Goal: Information Seeking & Learning: Learn about a topic

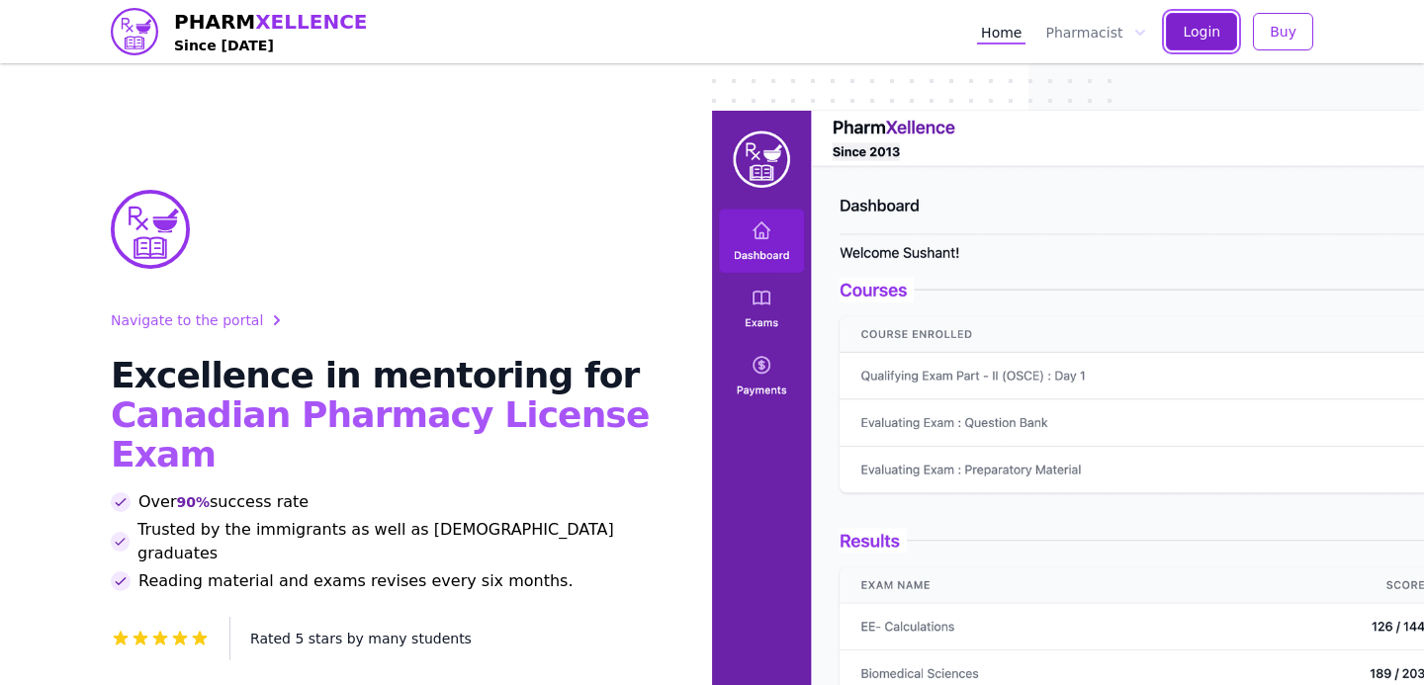
click at [1209, 26] on span "Login" at bounding box center [1202, 32] width 38 height 20
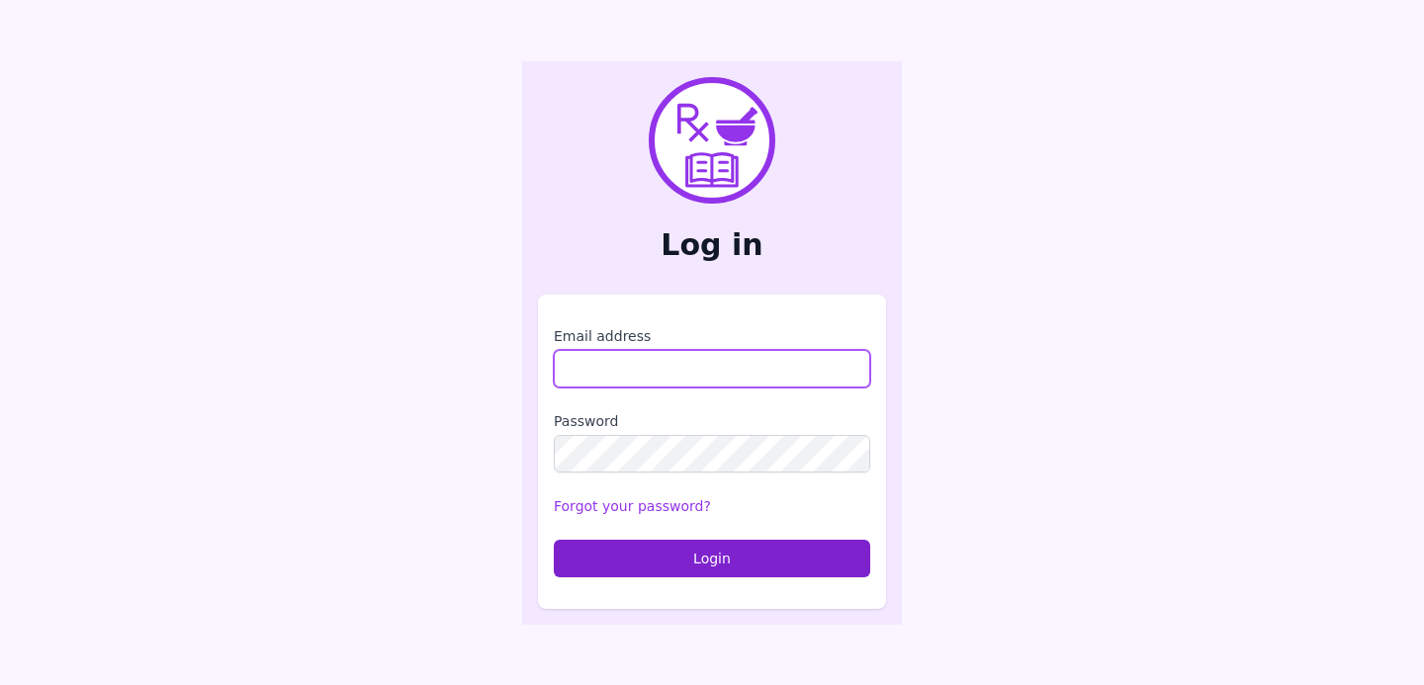
type input "**********"
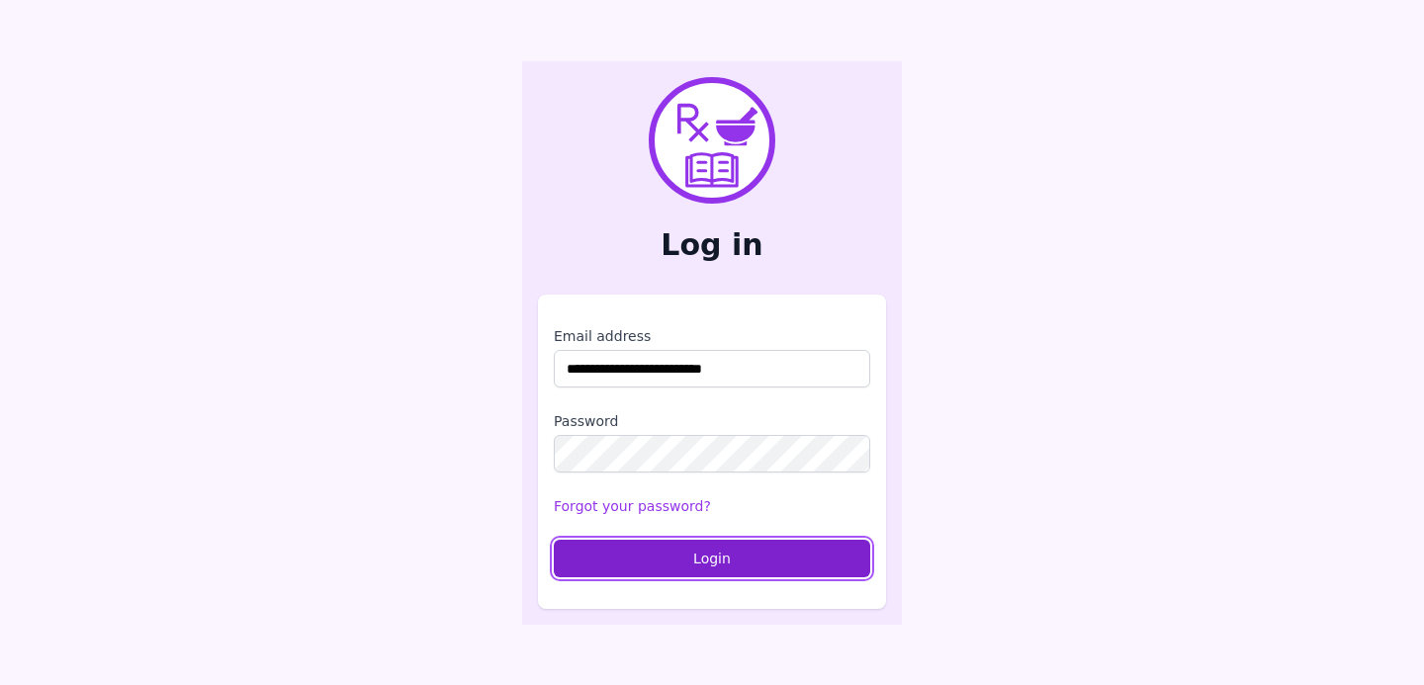
click at [667, 574] on button "Login" at bounding box center [712, 559] width 316 height 38
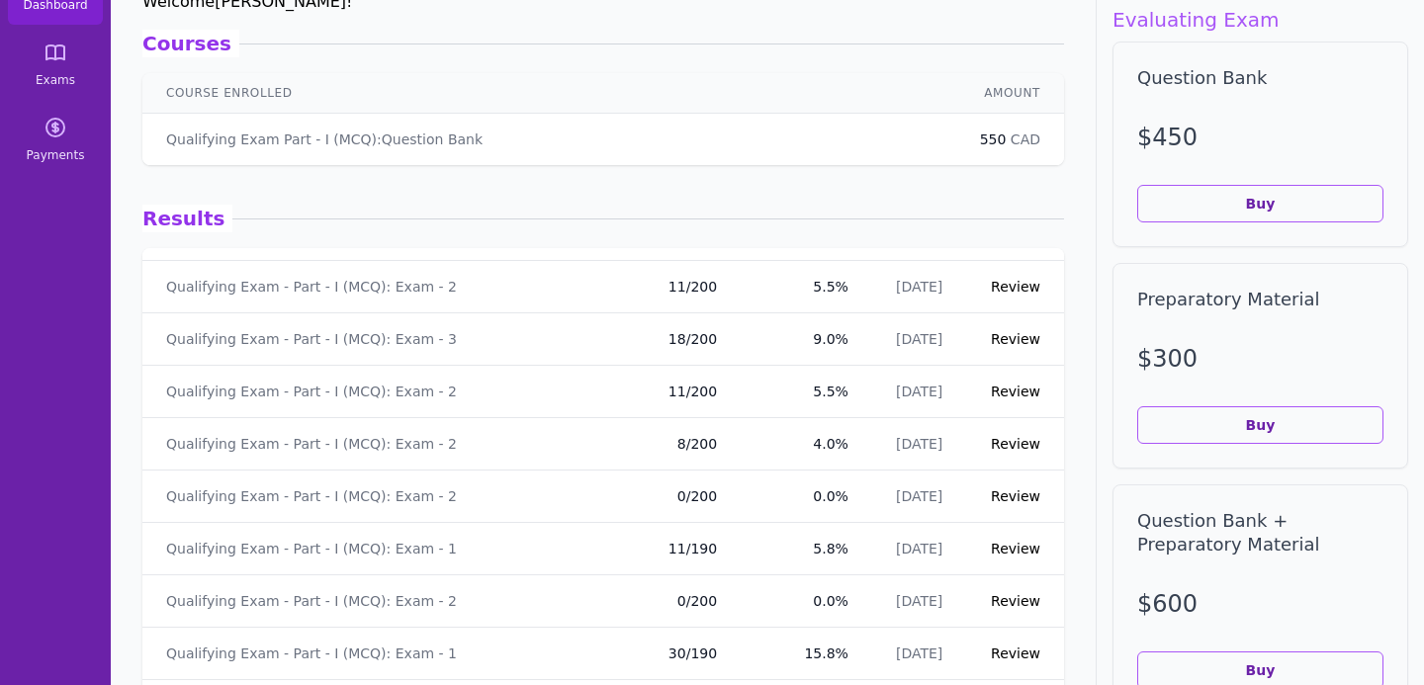
scroll to position [4850, 0]
click at [1001, 442] on link "Review" at bounding box center [1015, 444] width 49 height 16
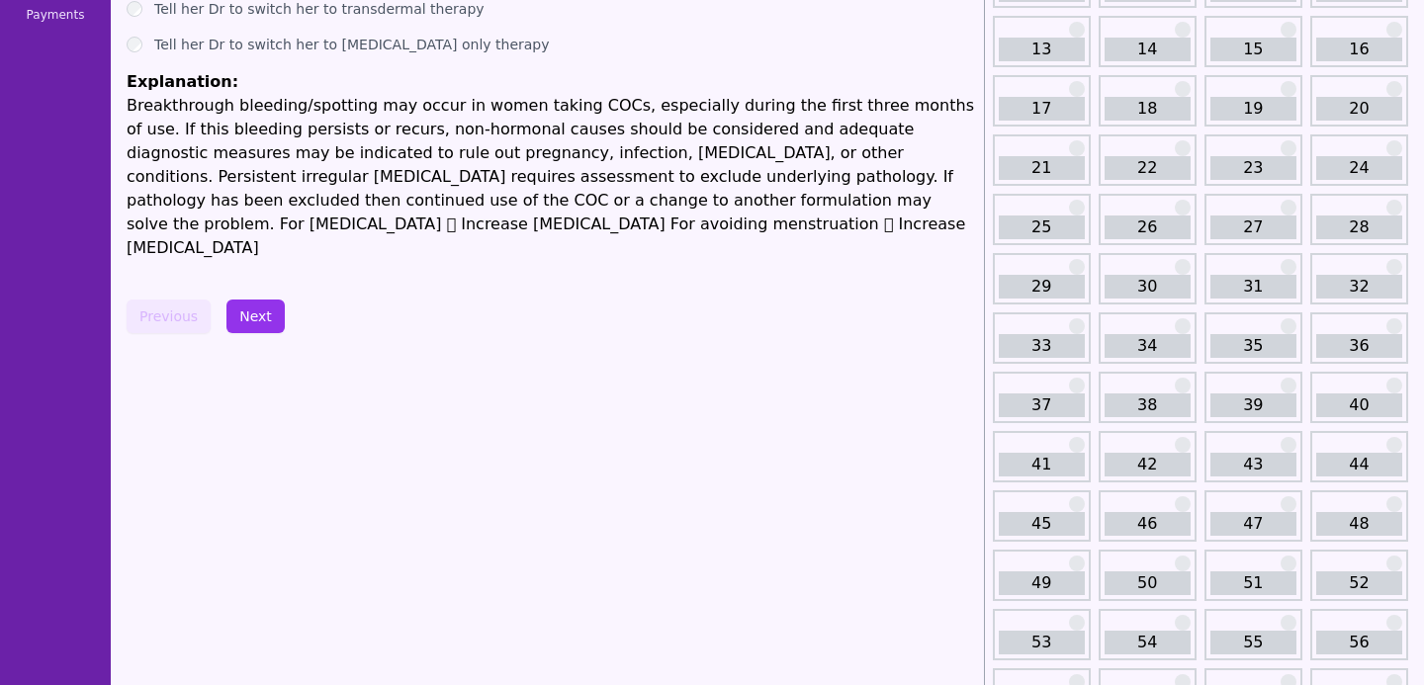
scroll to position [329, 0]
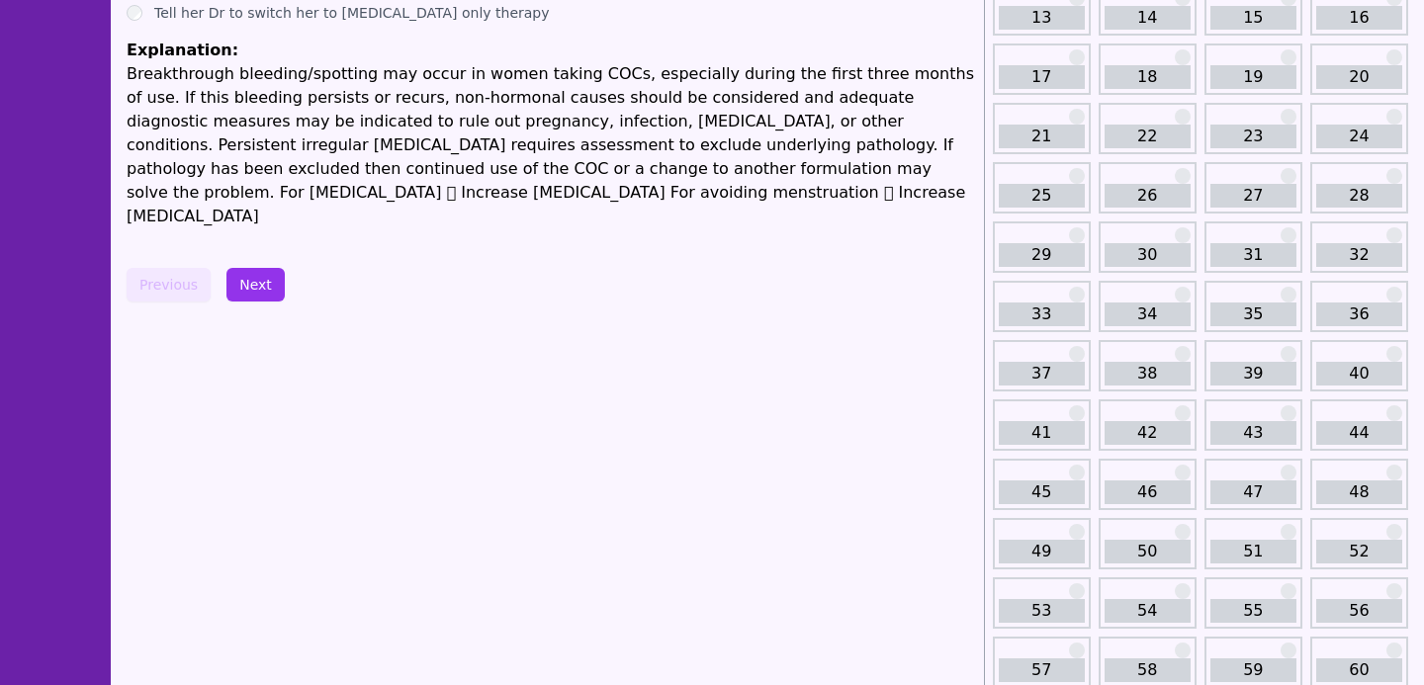
click at [1156, 492] on link "46" at bounding box center [1148, 493] width 86 height 24
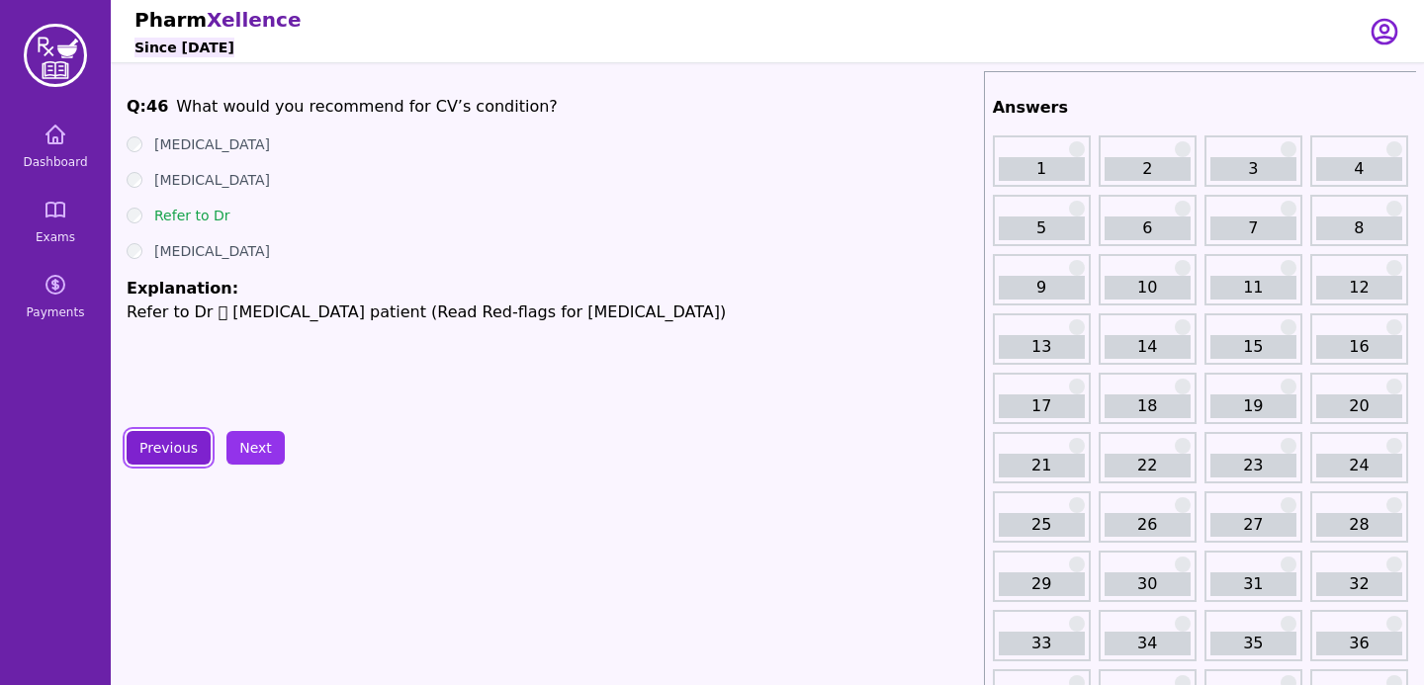
click at [175, 458] on button "Previous" at bounding box center [169, 448] width 84 height 34
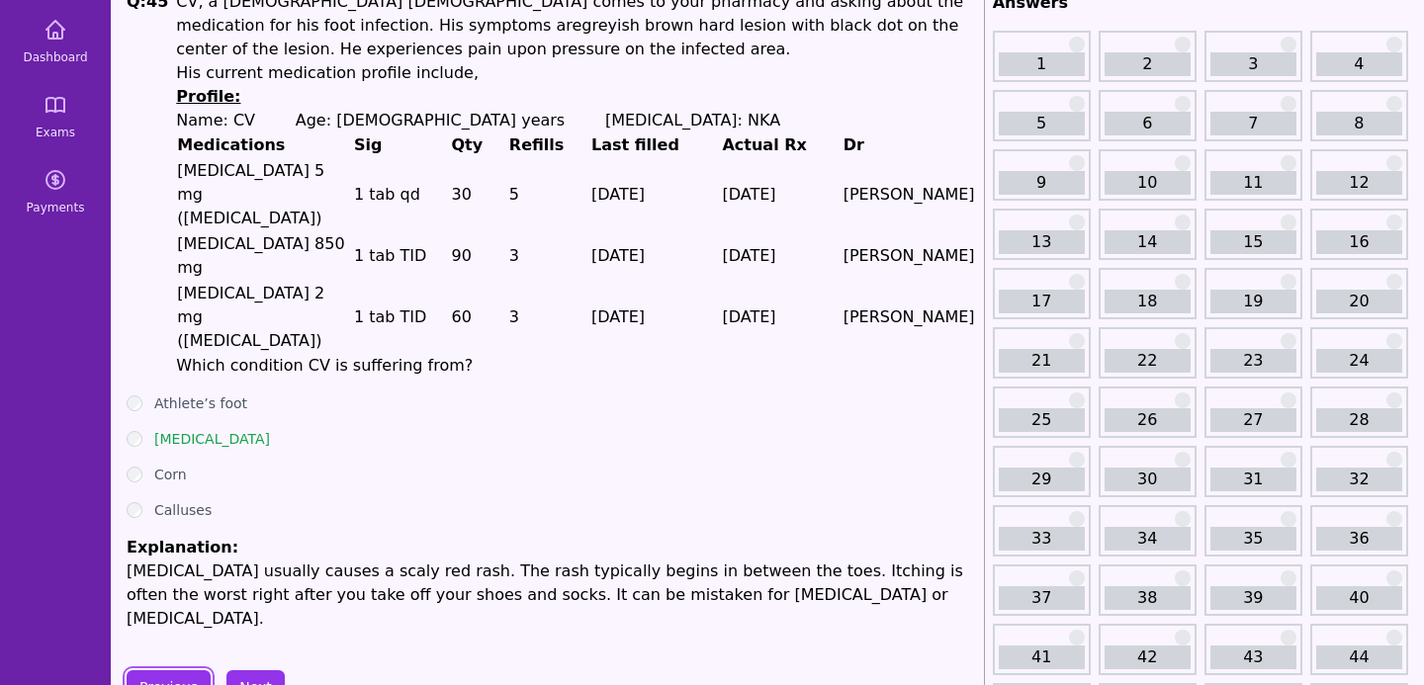
scroll to position [135, 0]
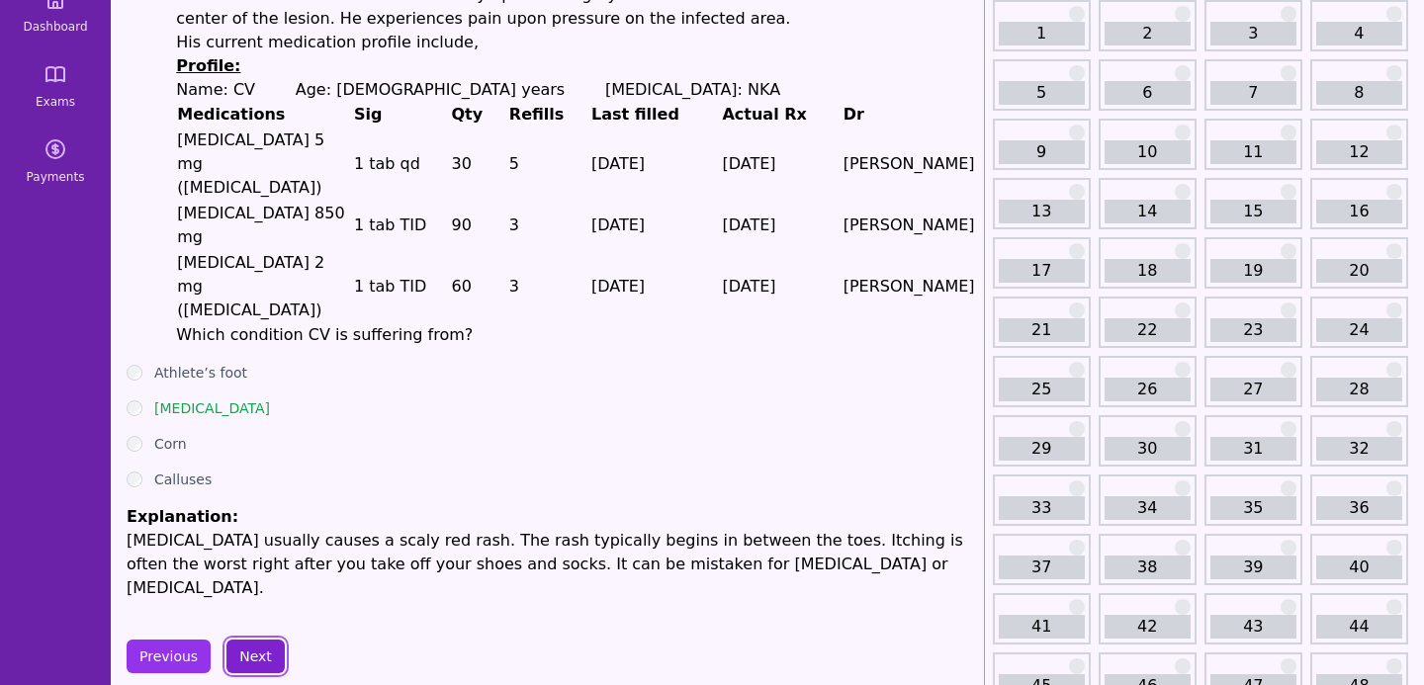
click at [261, 640] on button "Next" at bounding box center [255, 657] width 58 height 34
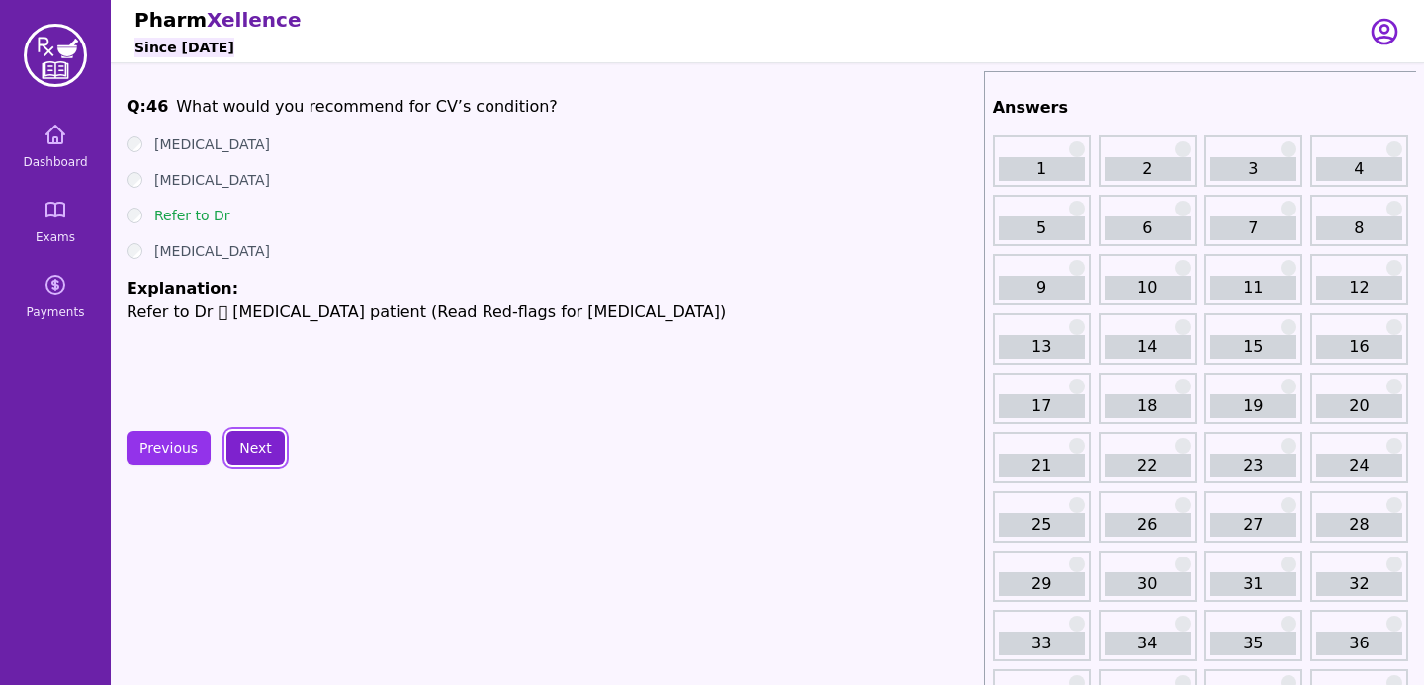
click at [246, 461] on button "Next" at bounding box center [255, 448] width 58 height 34
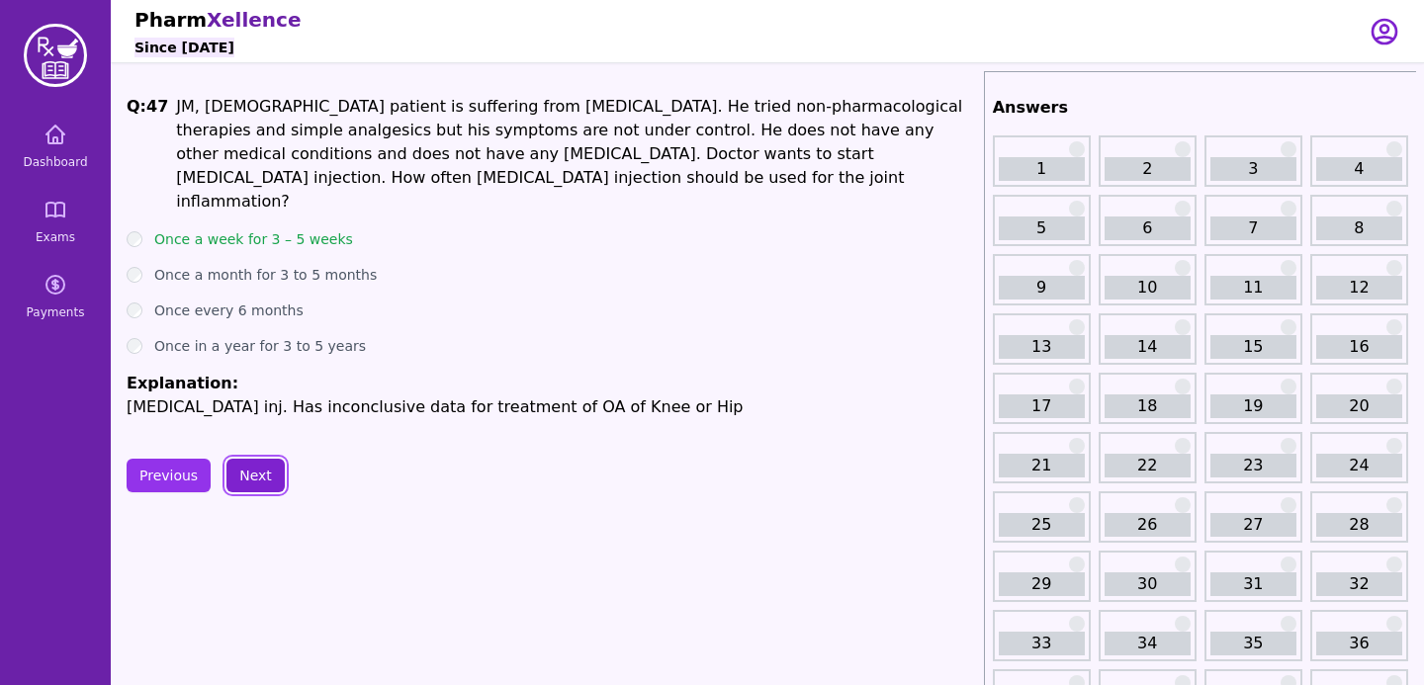
click at [247, 460] on button "Next" at bounding box center [255, 476] width 58 height 34
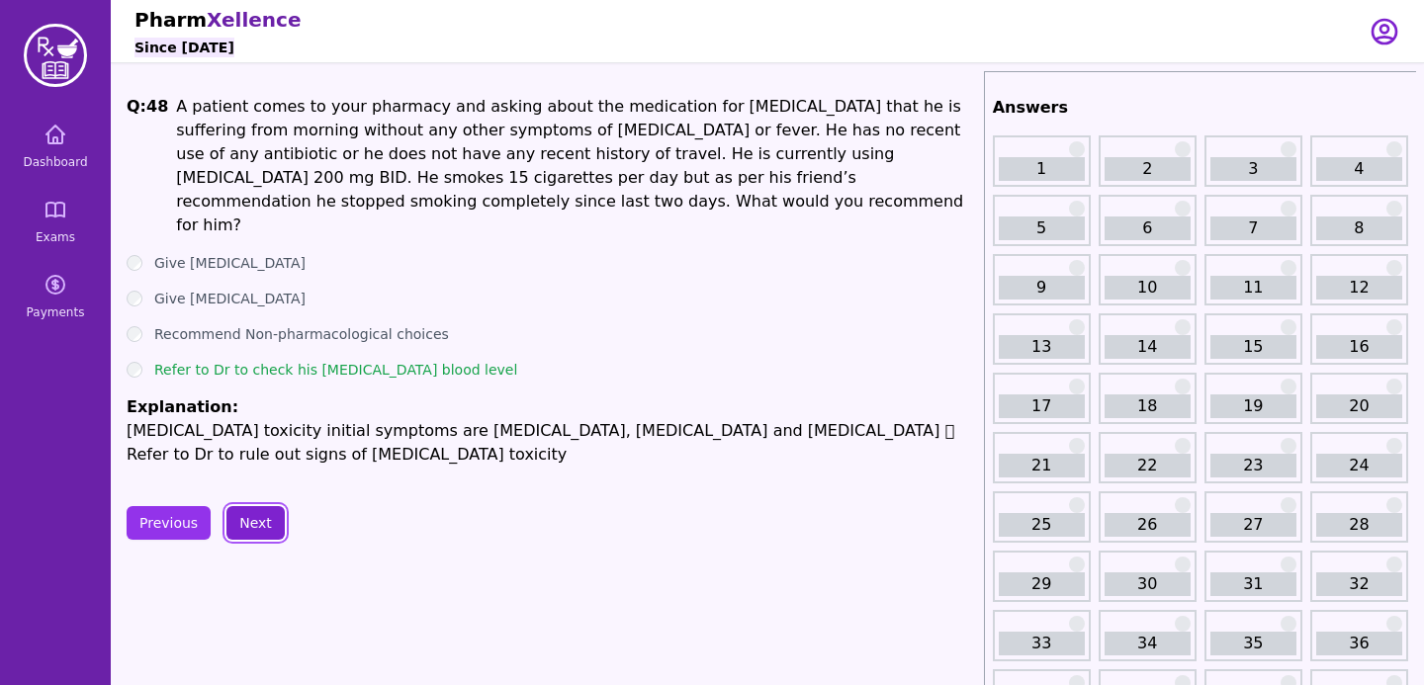
click at [247, 506] on button "Next" at bounding box center [255, 523] width 58 height 34
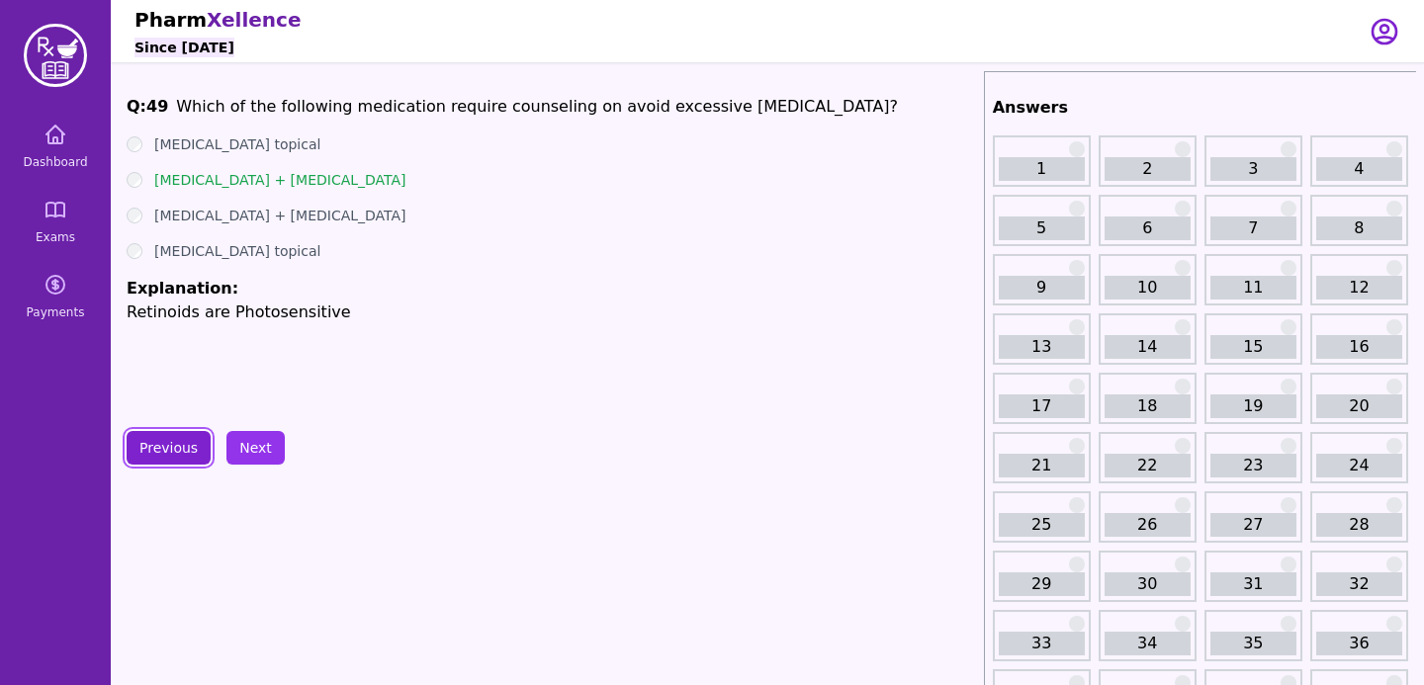
click at [171, 456] on button "Previous" at bounding box center [169, 448] width 84 height 34
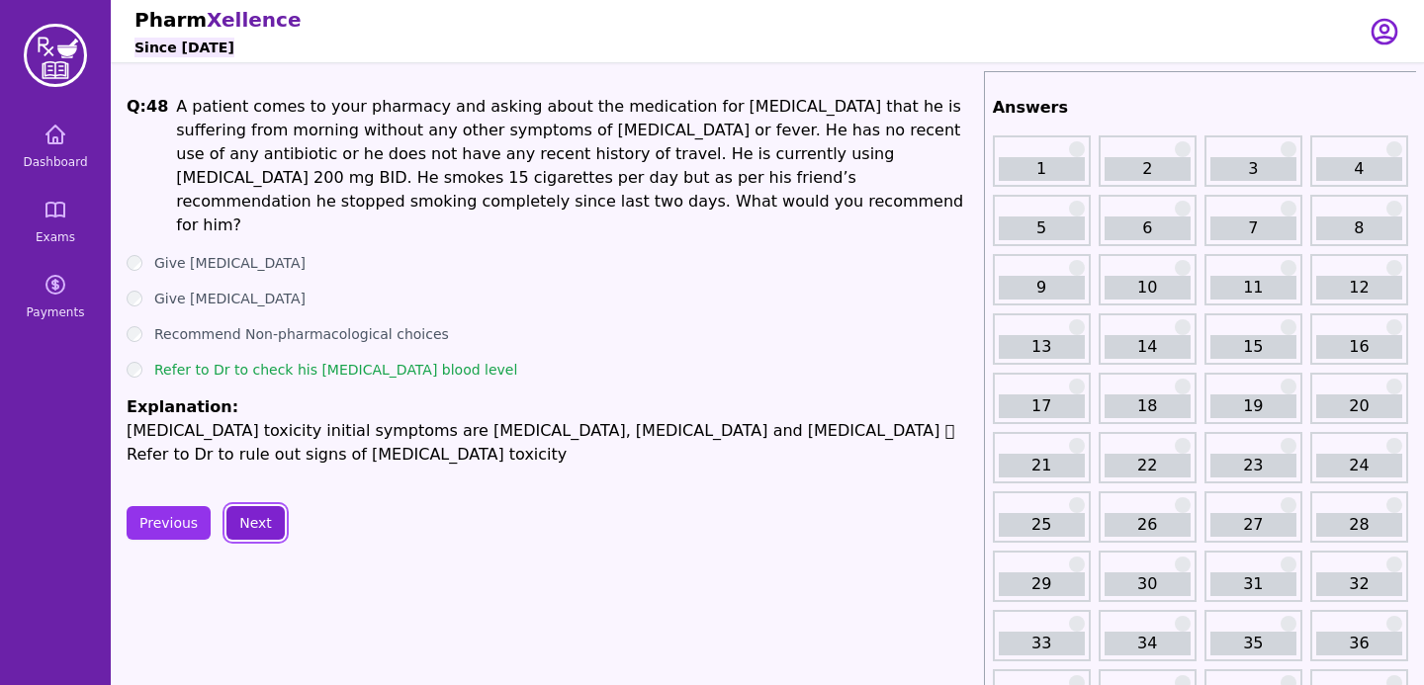
click at [257, 506] on button "Next" at bounding box center [255, 523] width 58 height 34
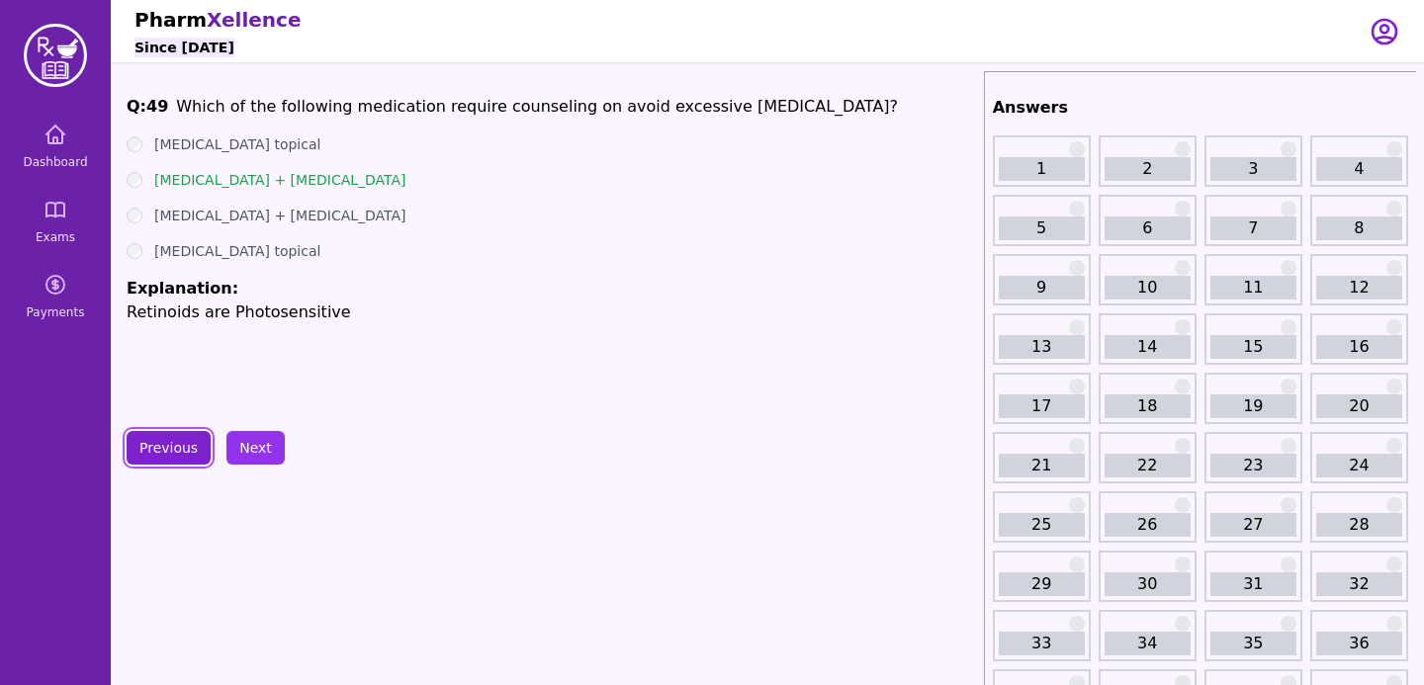
click at [137, 458] on button "Previous" at bounding box center [169, 448] width 84 height 34
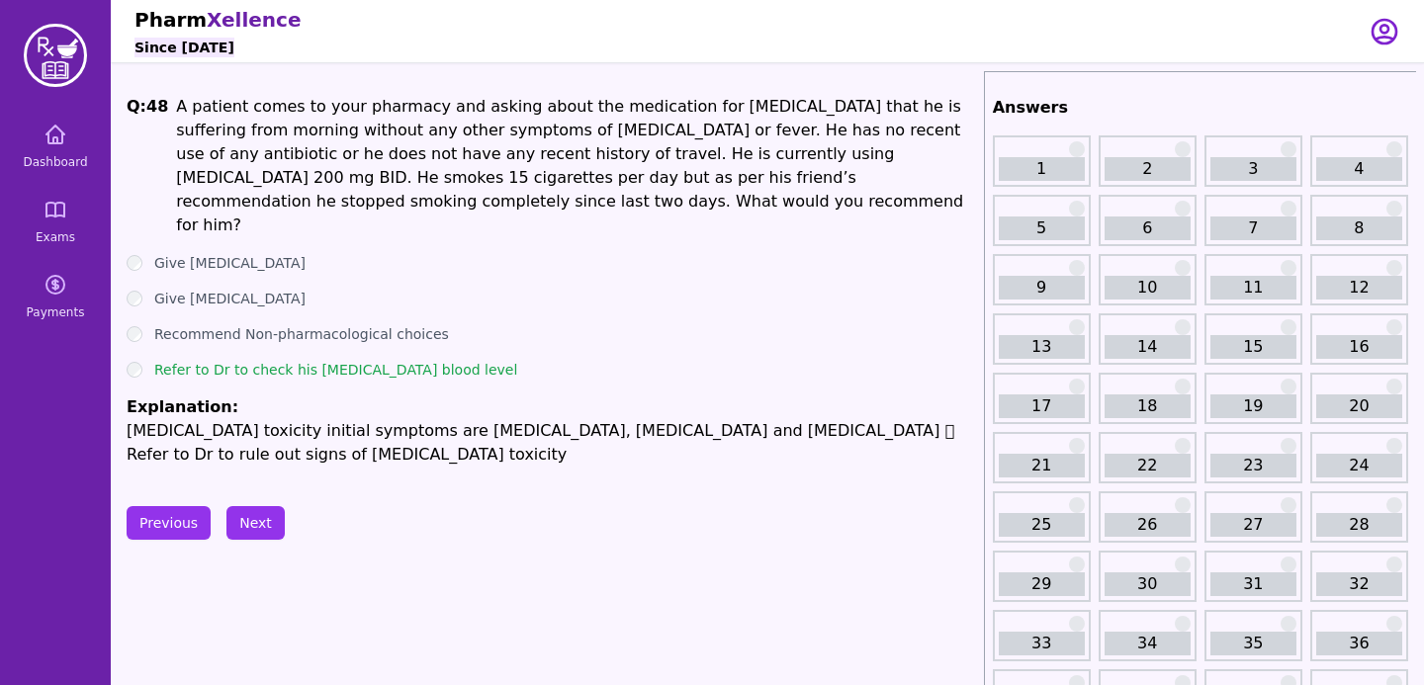
click at [252, 506] on button "Next" at bounding box center [255, 523] width 58 height 34
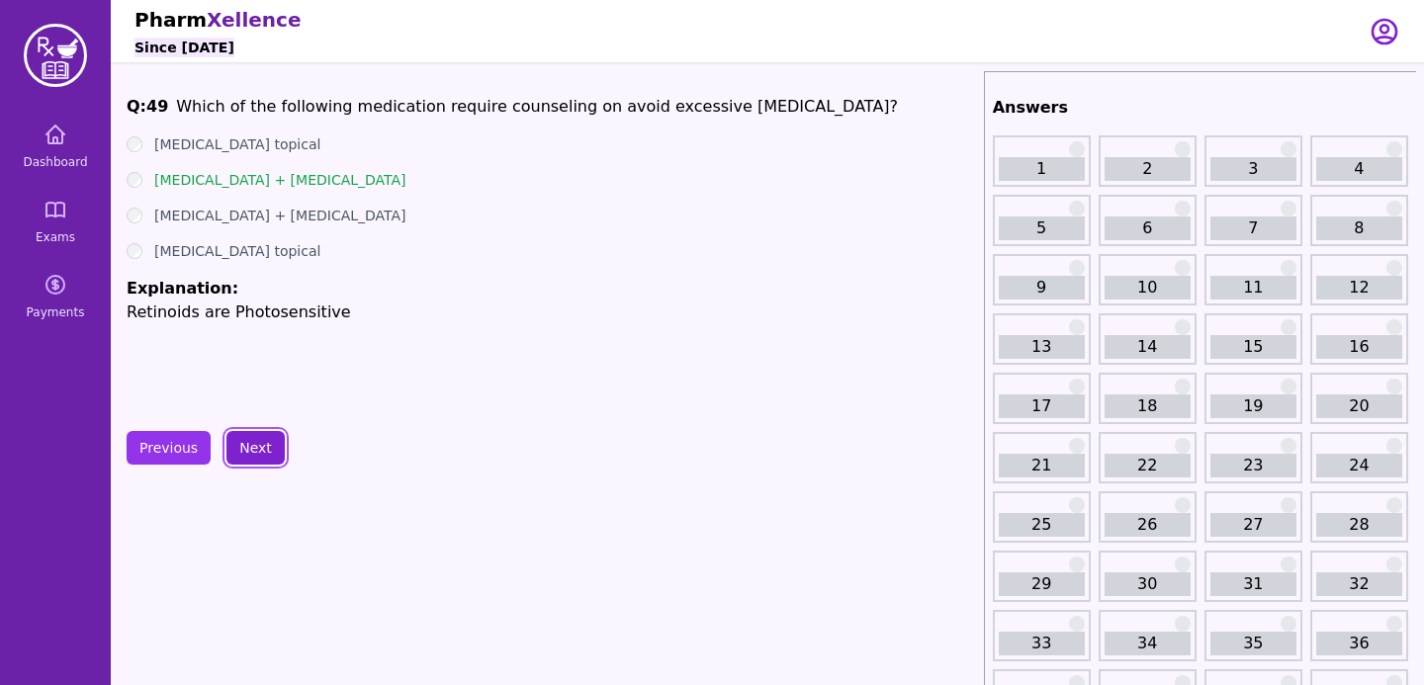
click at [261, 460] on button "Next" at bounding box center [255, 448] width 58 height 34
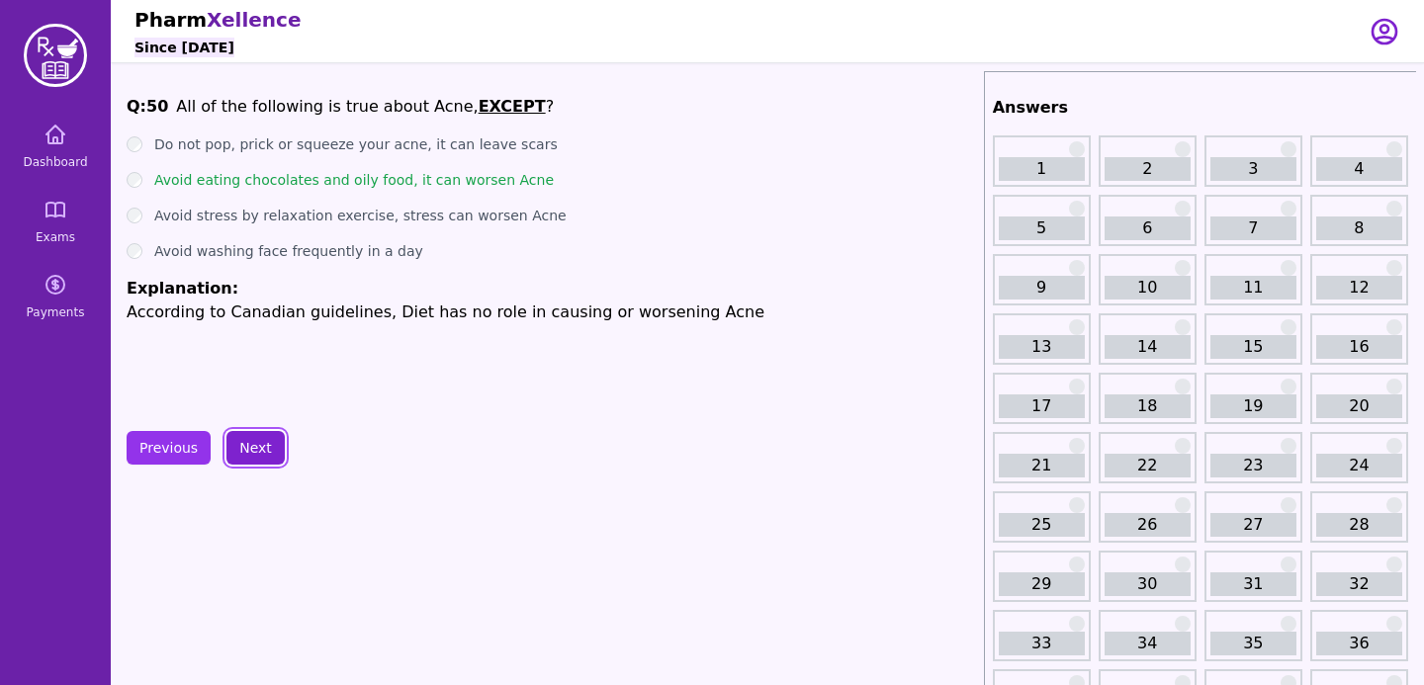
click at [259, 442] on button "Next" at bounding box center [255, 448] width 58 height 34
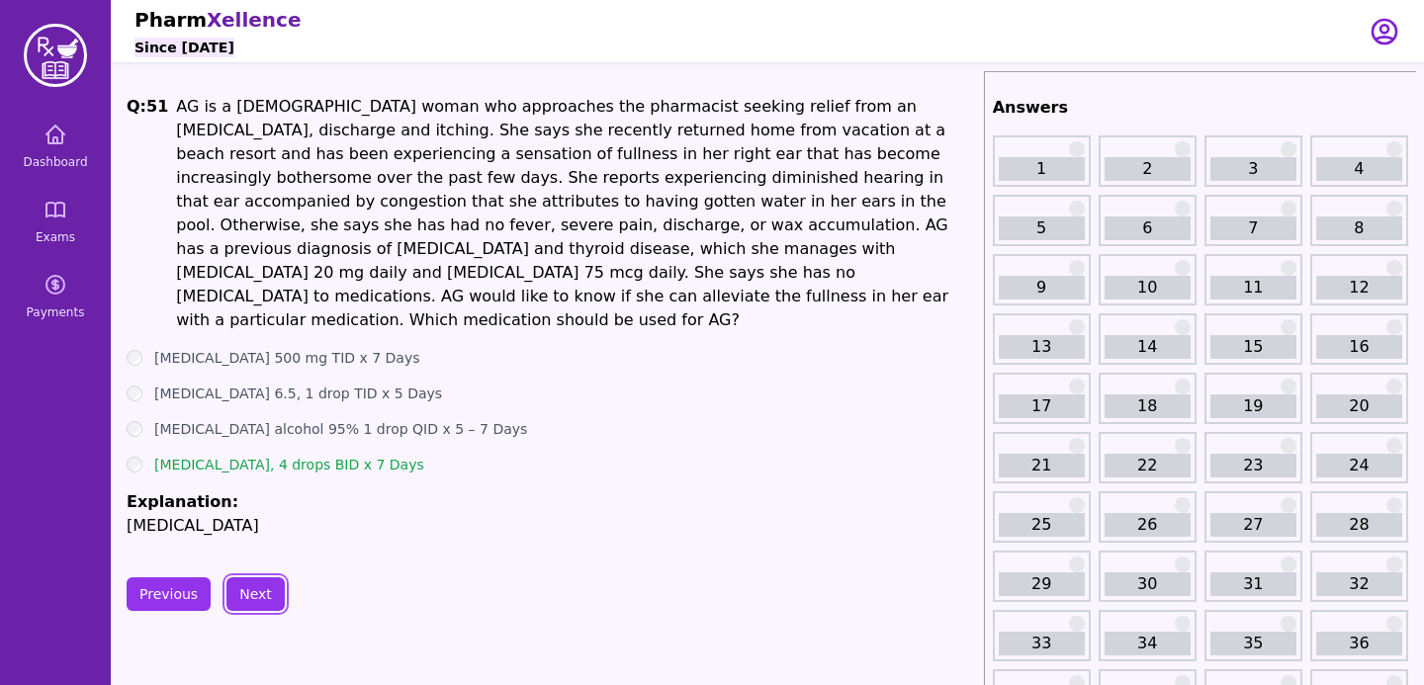
scroll to position [1, 0]
click at [249, 577] on button "Next" at bounding box center [255, 594] width 58 height 34
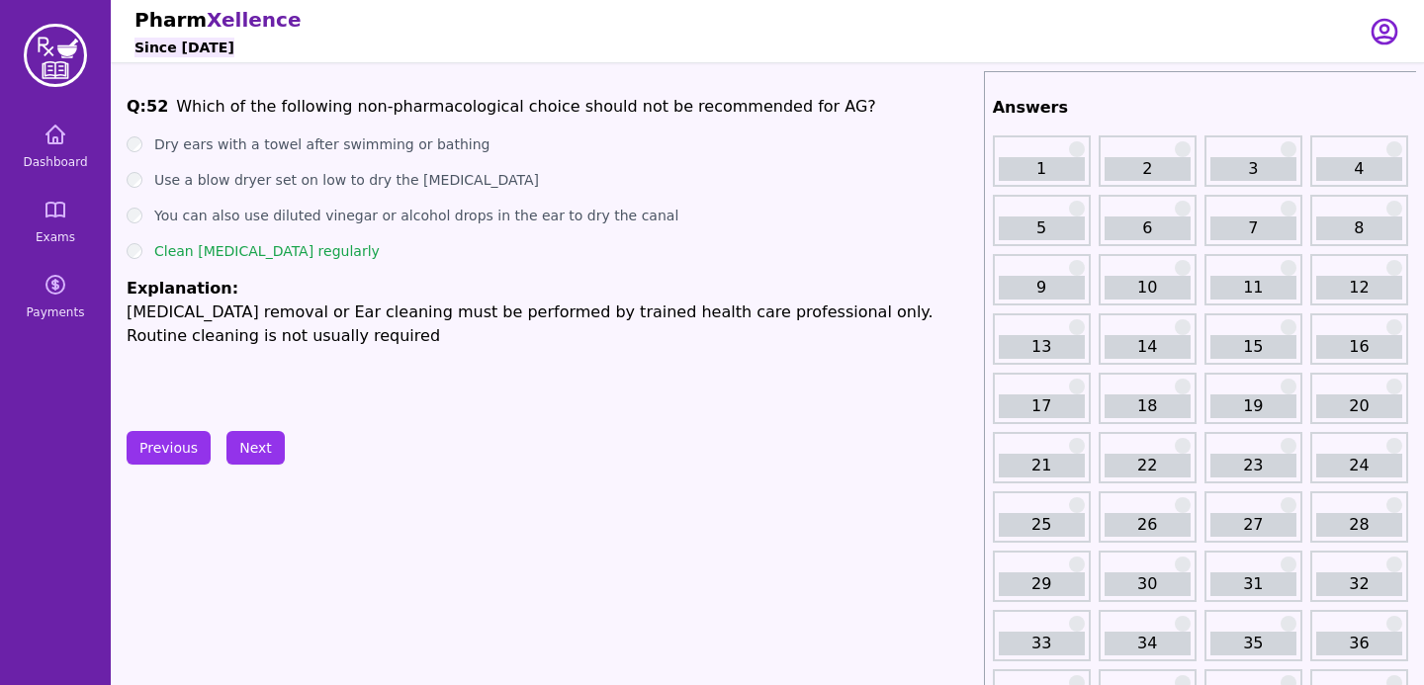
click at [246, 440] on button "Next" at bounding box center [255, 448] width 58 height 34
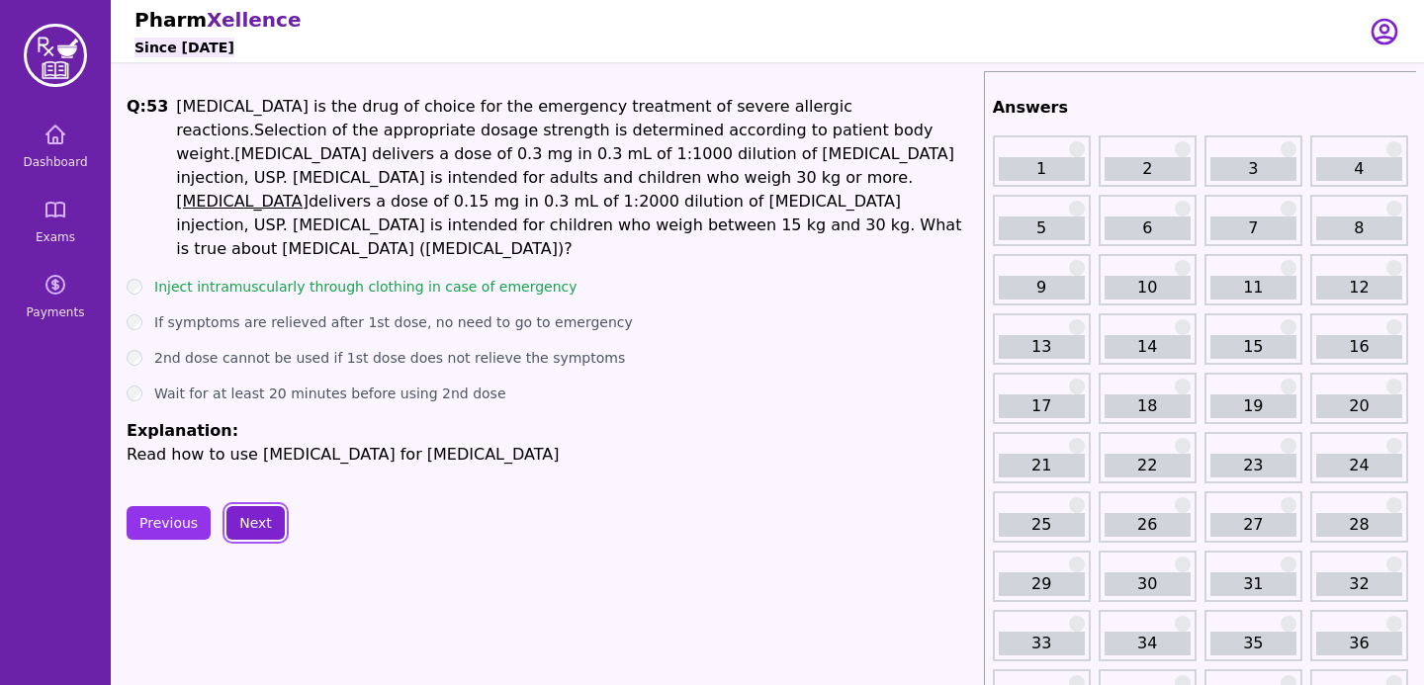
click at [268, 506] on button "Next" at bounding box center [255, 523] width 58 height 34
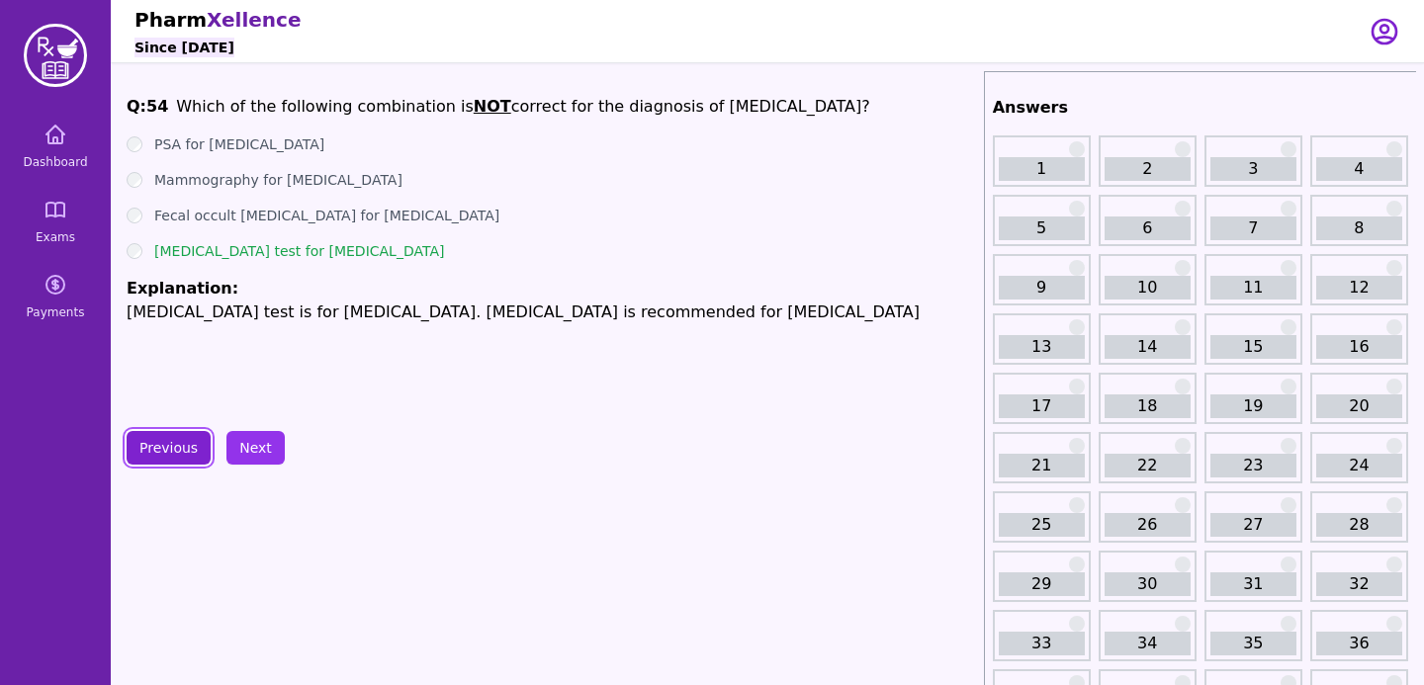
click at [191, 454] on button "Previous" at bounding box center [169, 448] width 84 height 34
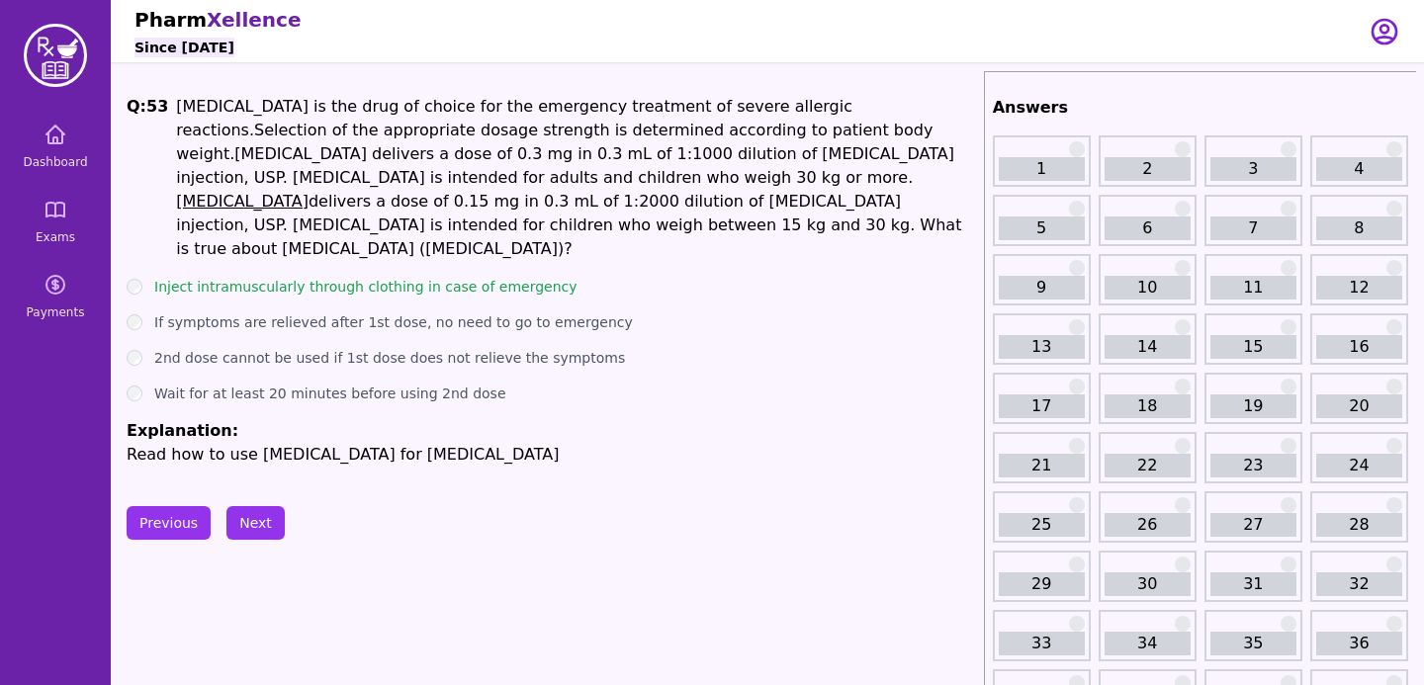
click at [283, 506] on div "Previous Next" at bounding box center [552, 523] width 850 height 34
click at [269, 506] on button "Next" at bounding box center [255, 523] width 58 height 34
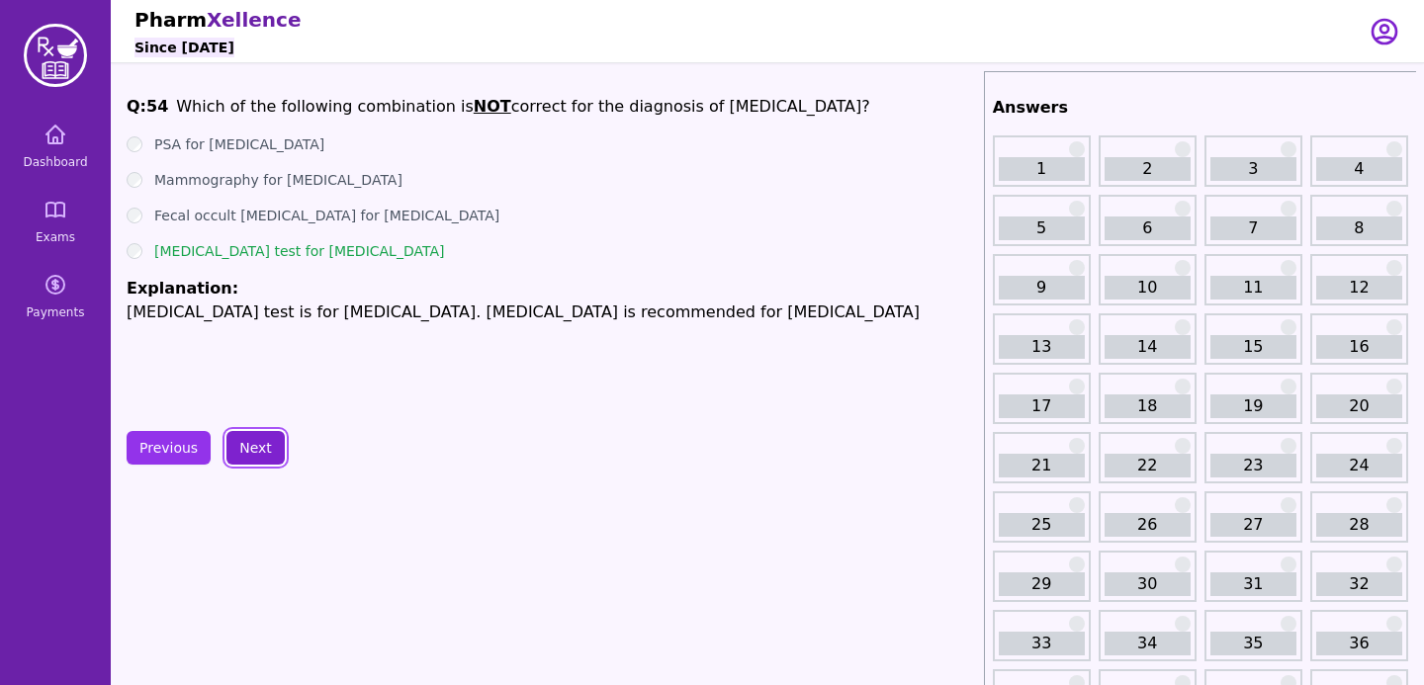
click at [241, 450] on button "Next" at bounding box center [255, 448] width 58 height 34
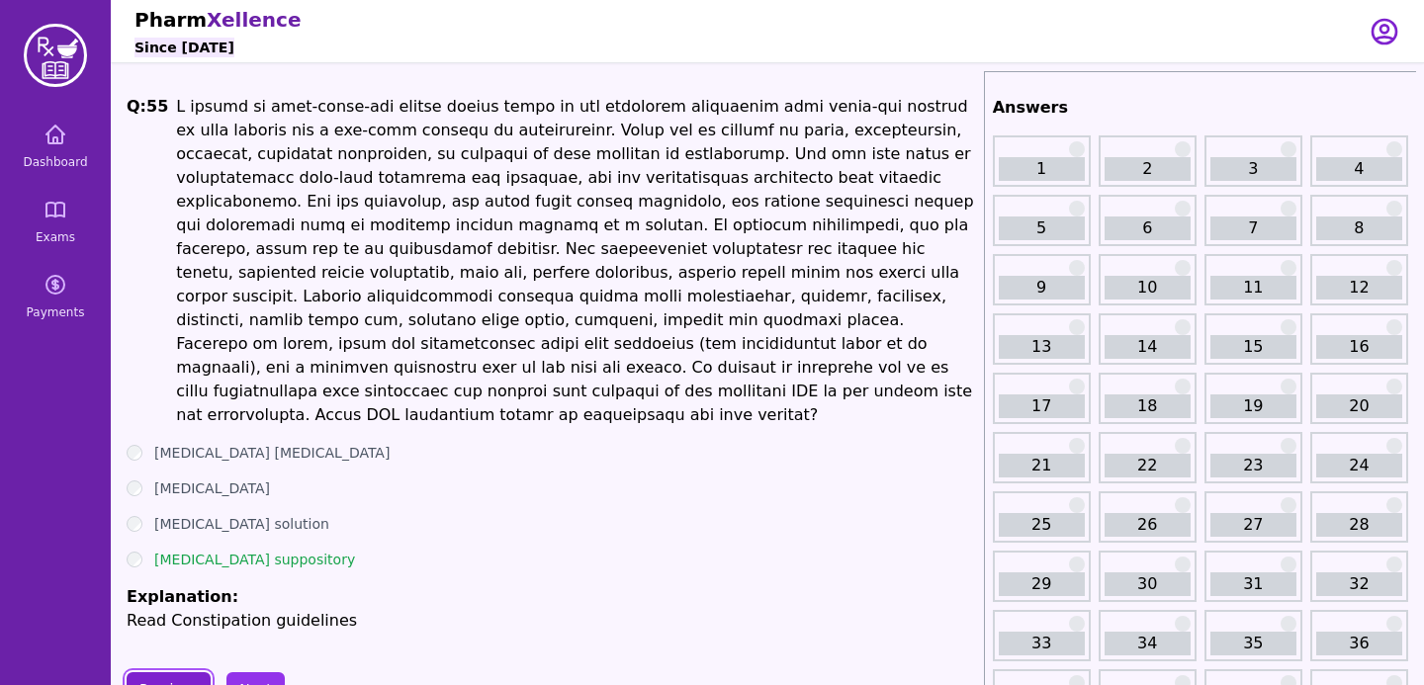
click at [166, 679] on button "Previous" at bounding box center [169, 690] width 84 height 34
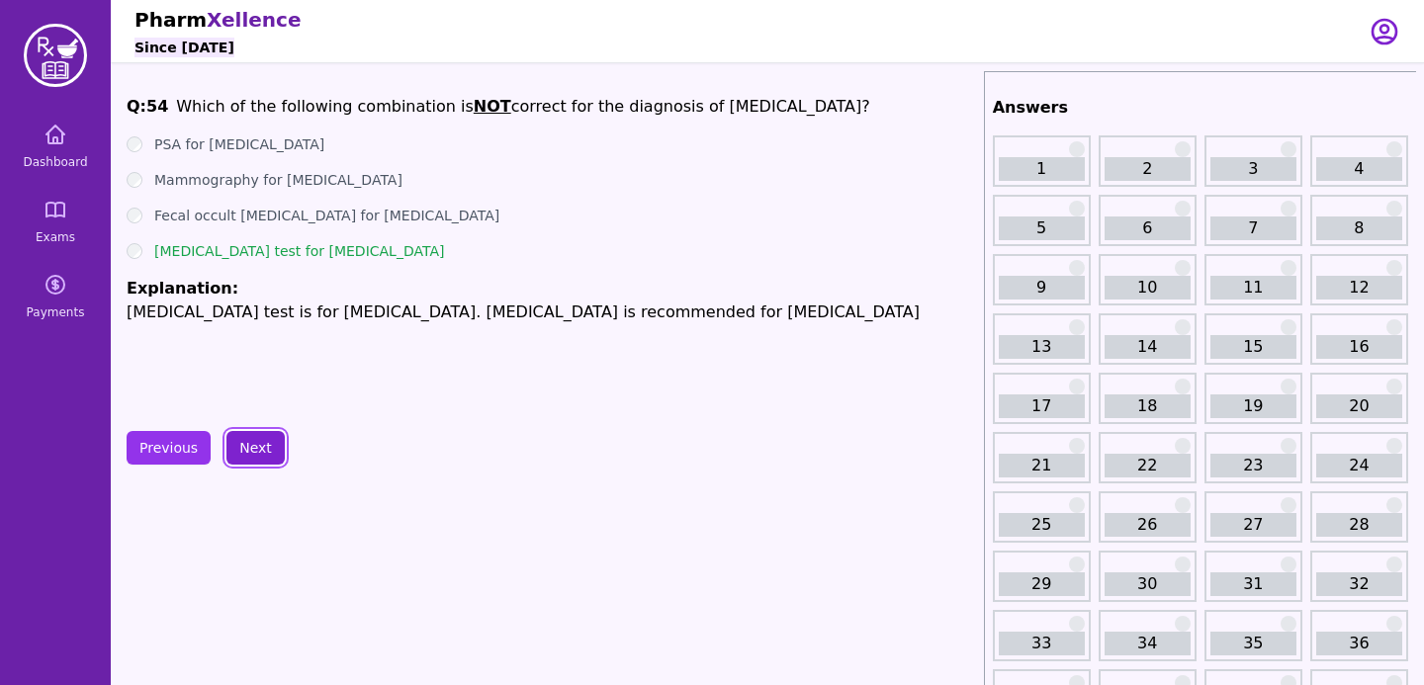
click at [251, 442] on button "Next" at bounding box center [255, 448] width 58 height 34
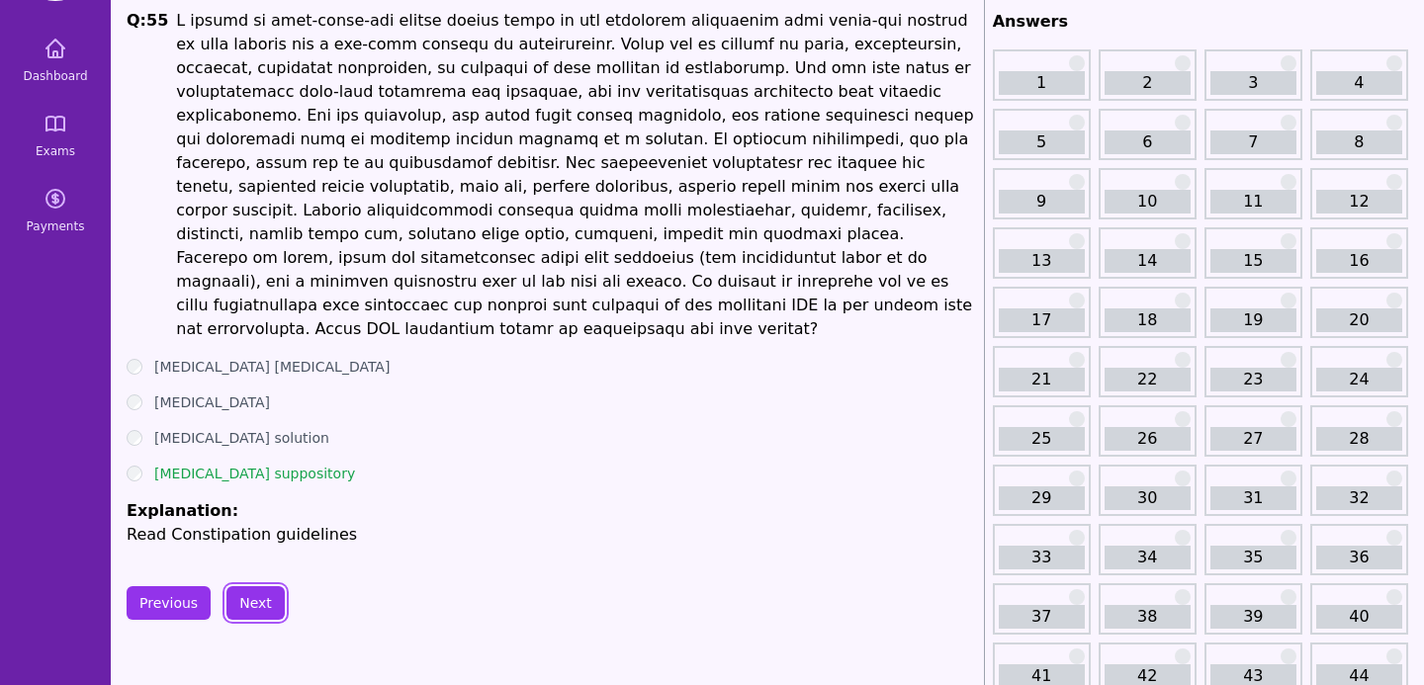
scroll to position [114, 0]
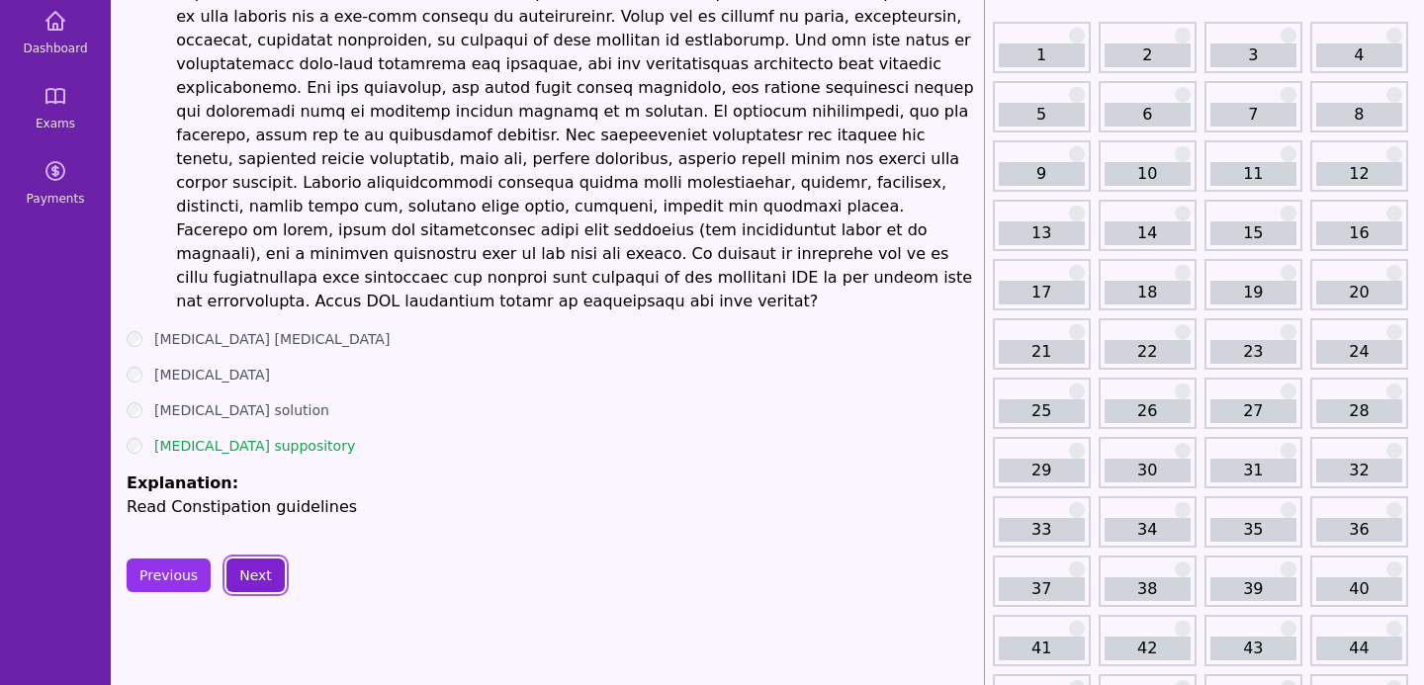
click at [268, 559] on button "Next" at bounding box center [255, 576] width 58 height 34
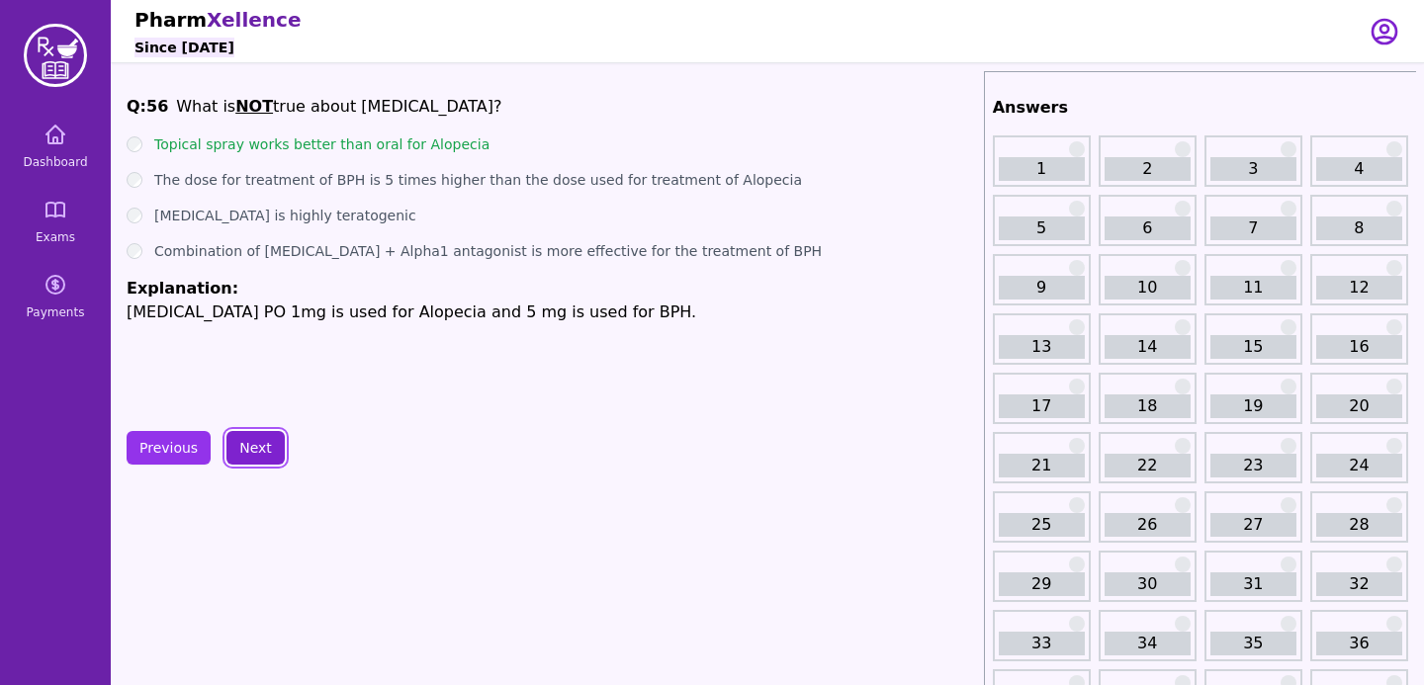
click at [253, 449] on button "Next" at bounding box center [255, 448] width 58 height 34
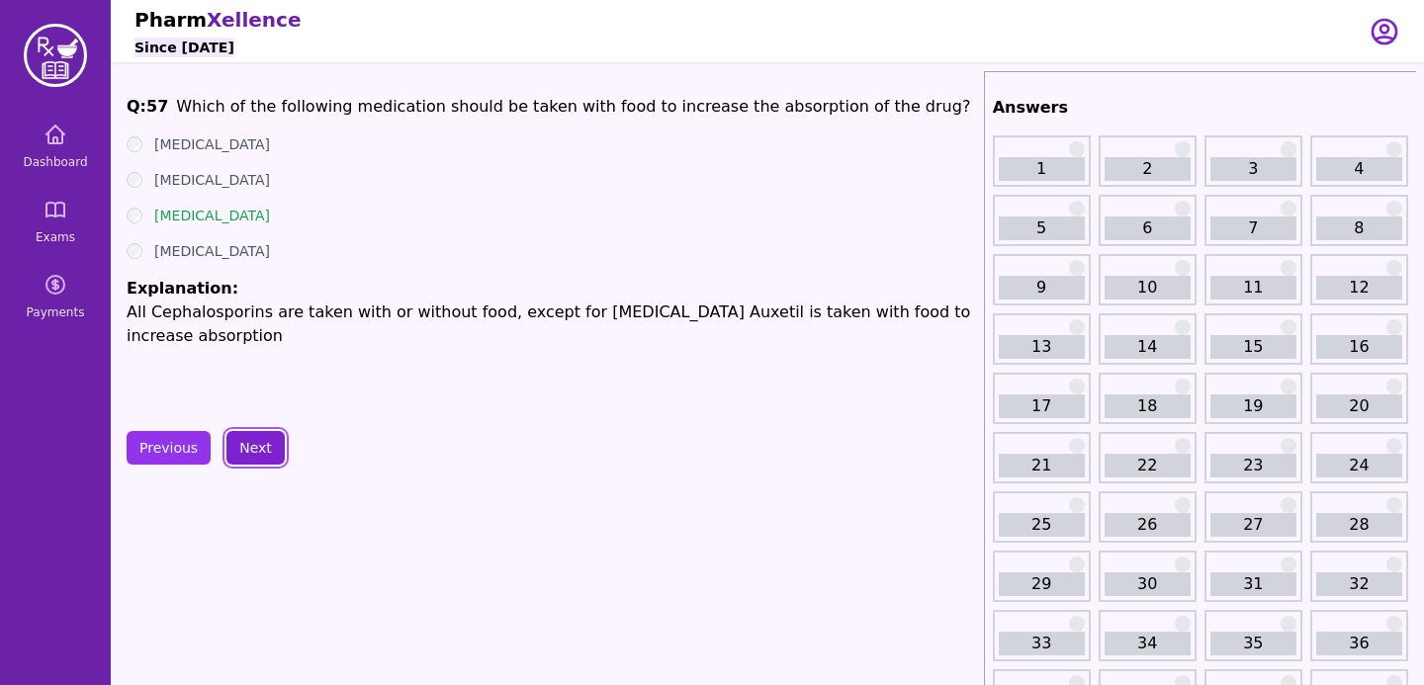
click at [237, 445] on button "Next" at bounding box center [255, 448] width 58 height 34
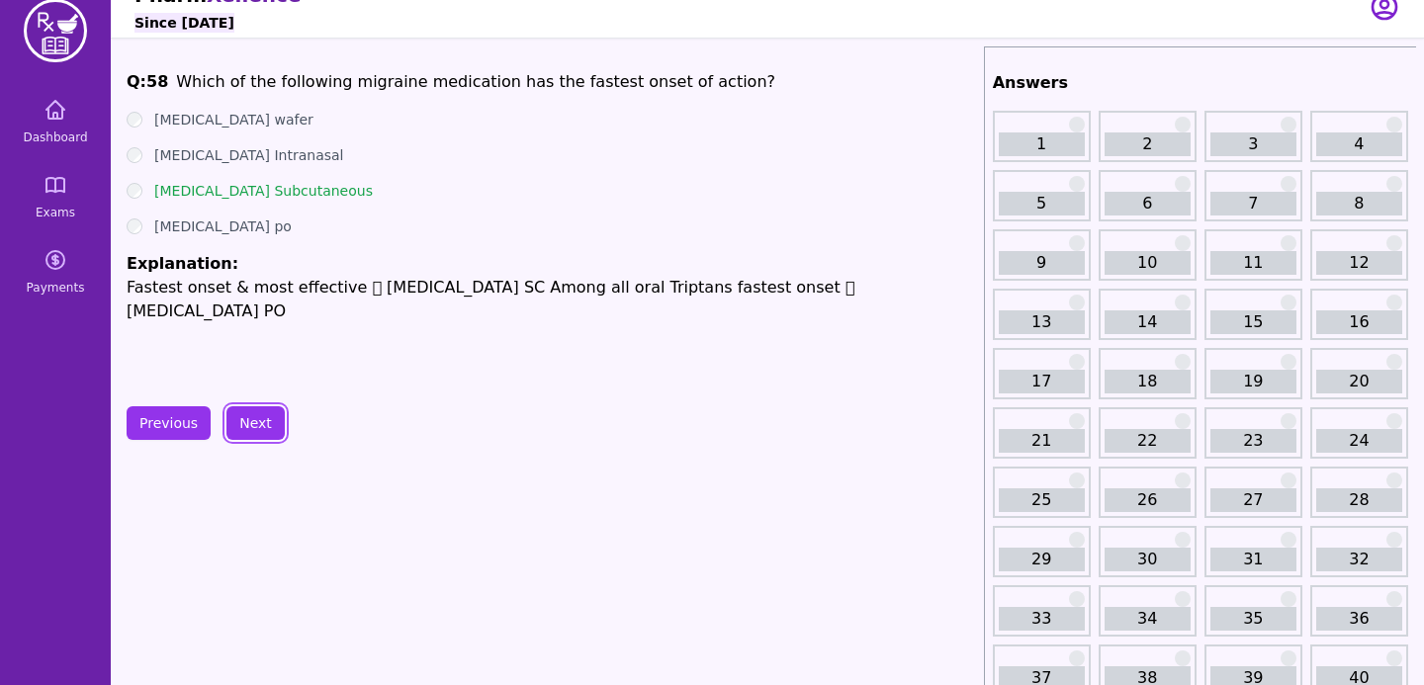
scroll to position [29, 0]
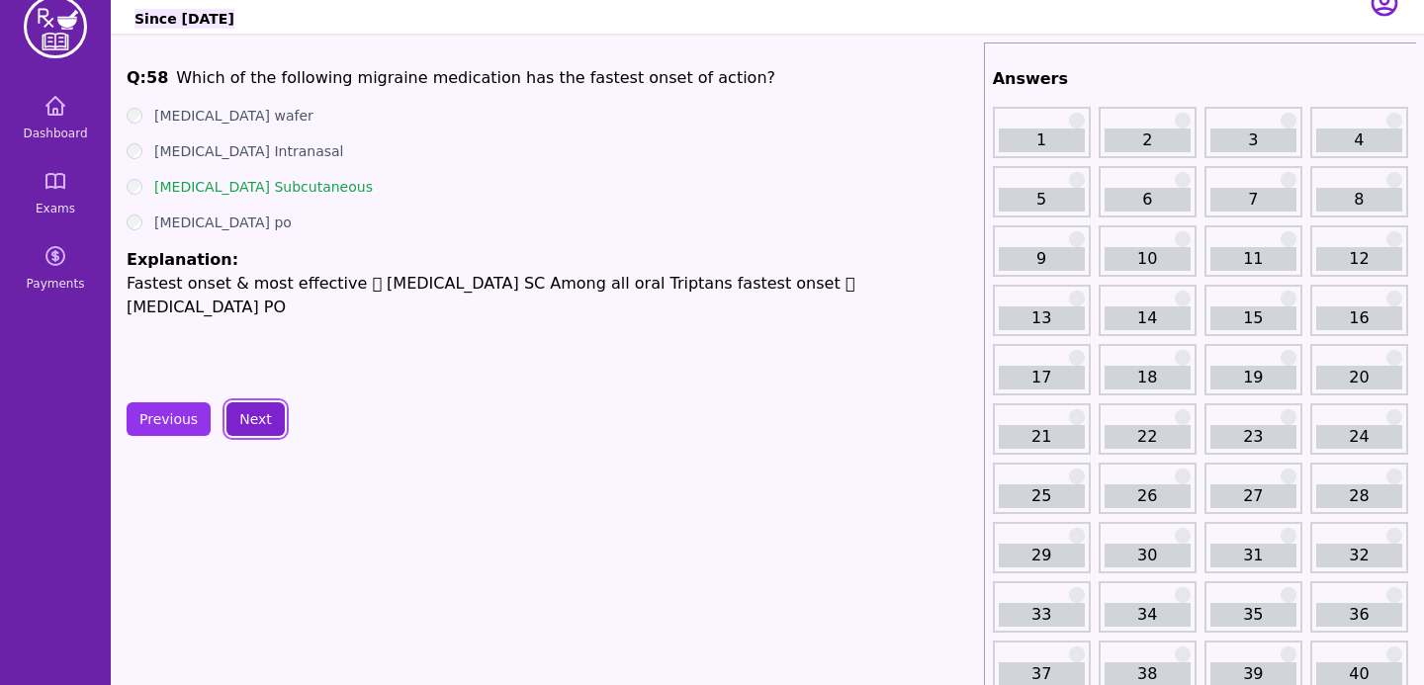
click at [249, 435] on button "Next" at bounding box center [255, 420] width 58 height 34
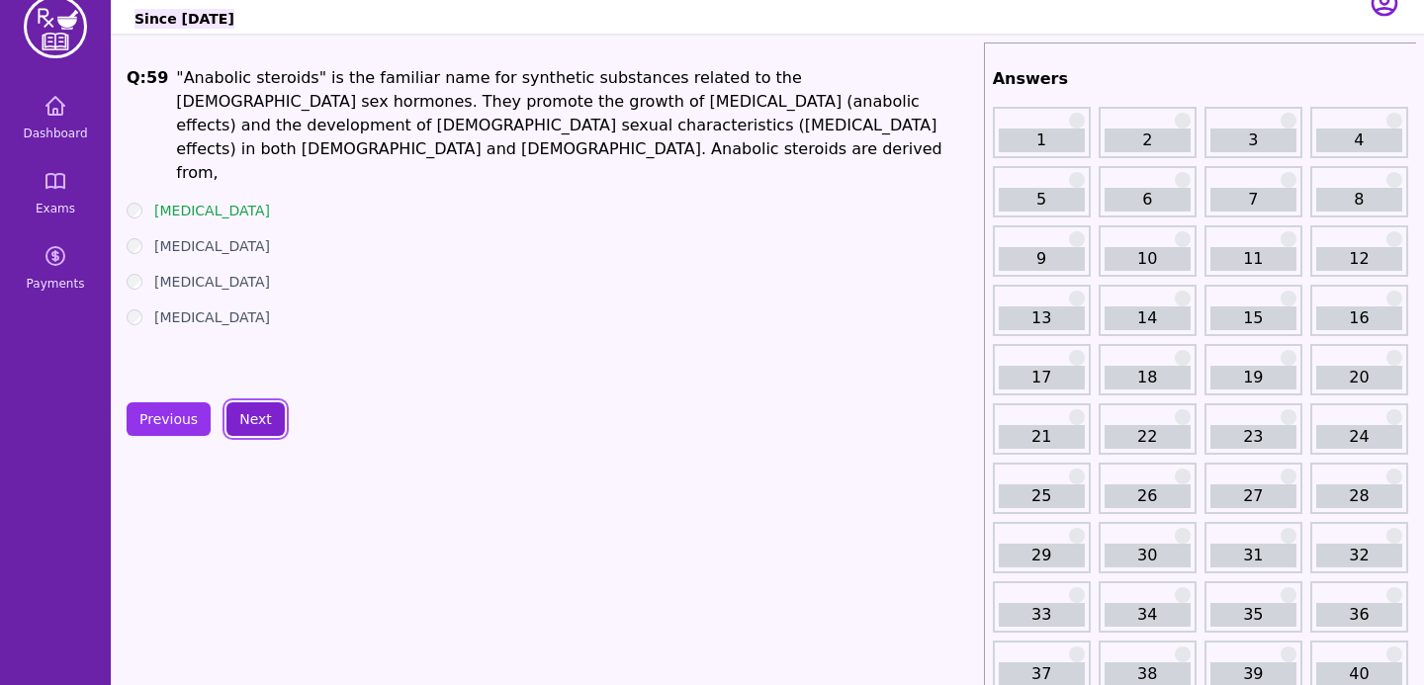
click at [248, 412] on button "Next" at bounding box center [255, 420] width 58 height 34
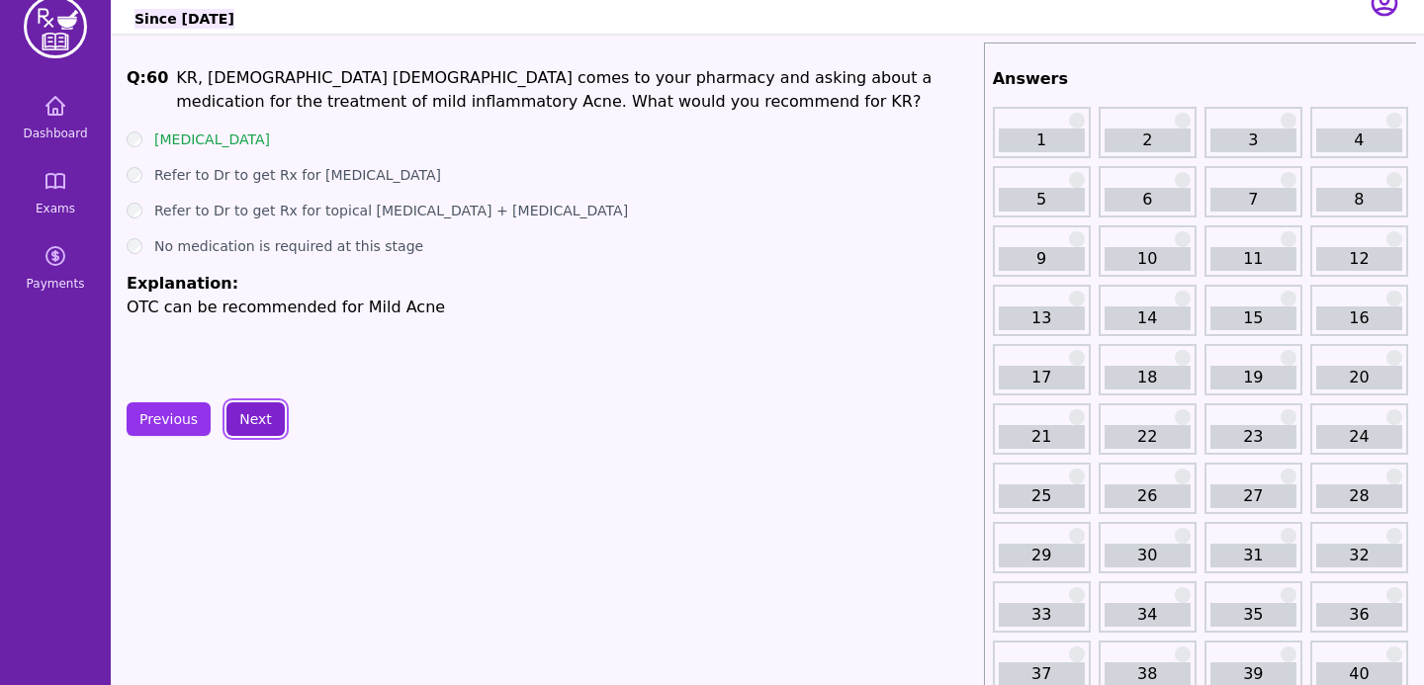
click at [254, 424] on button "Next" at bounding box center [255, 420] width 58 height 34
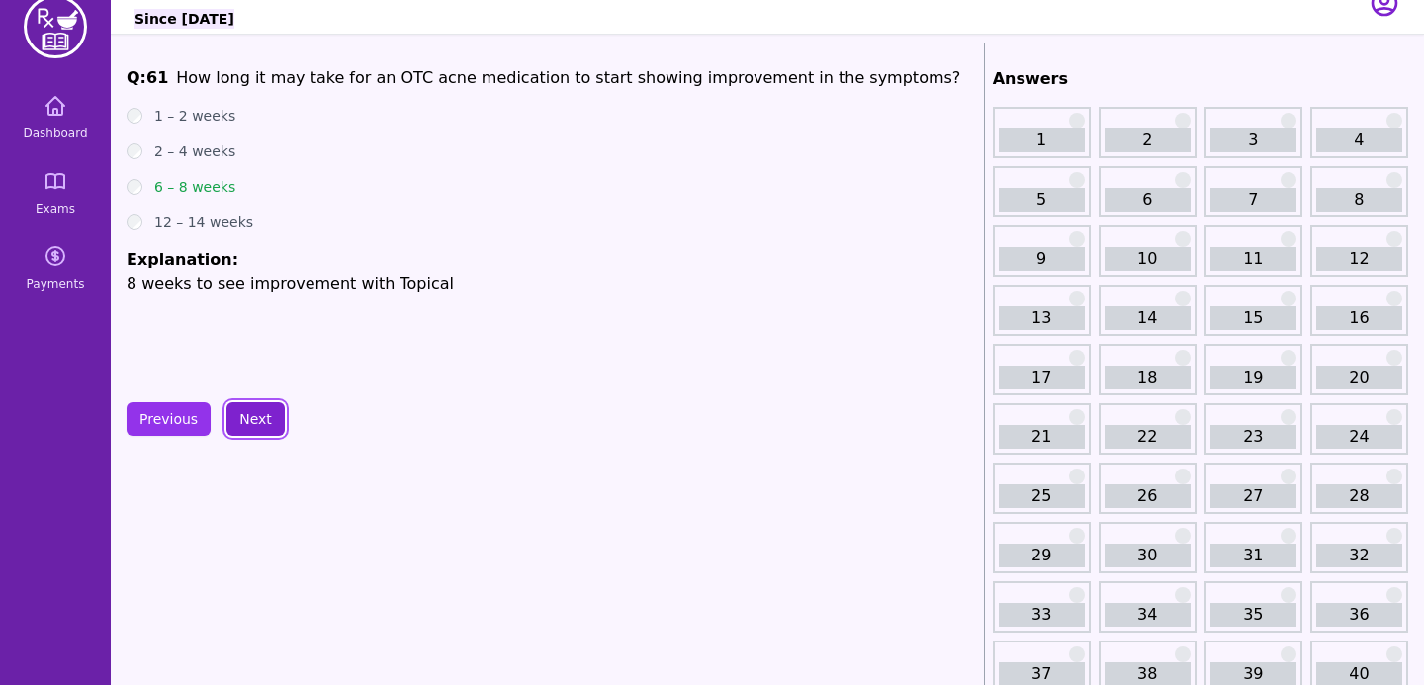
click at [252, 424] on button "Next" at bounding box center [255, 420] width 58 height 34
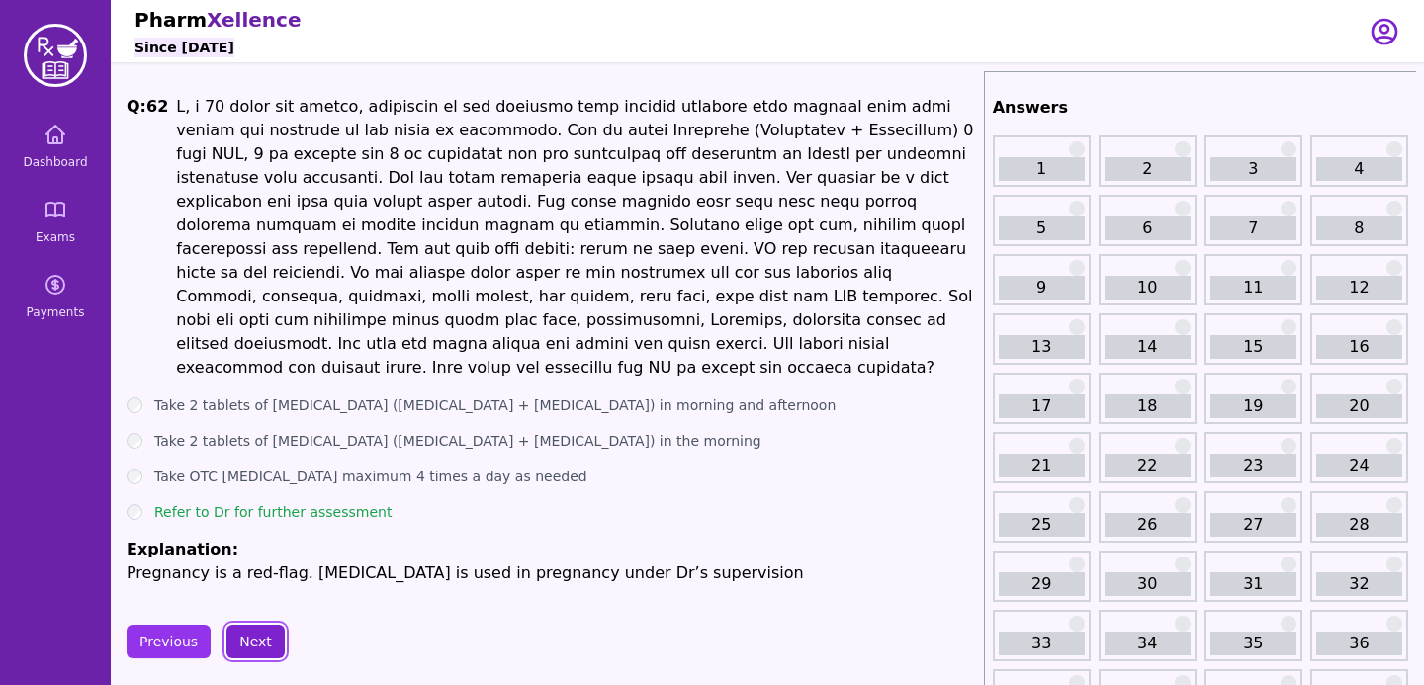
click at [264, 625] on button "Next" at bounding box center [255, 642] width 58 height 34
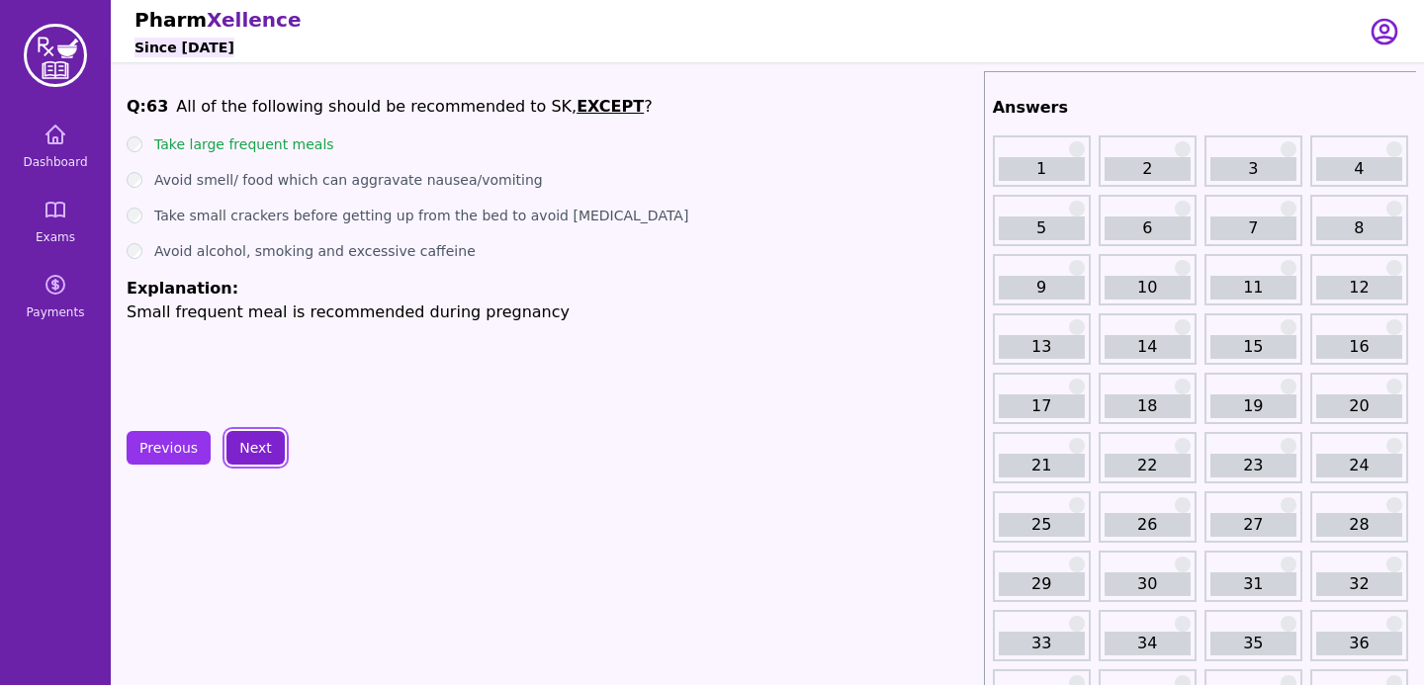
click at [243, 459] on button "Next" at bounding box center [255, 448] width 58 height 34
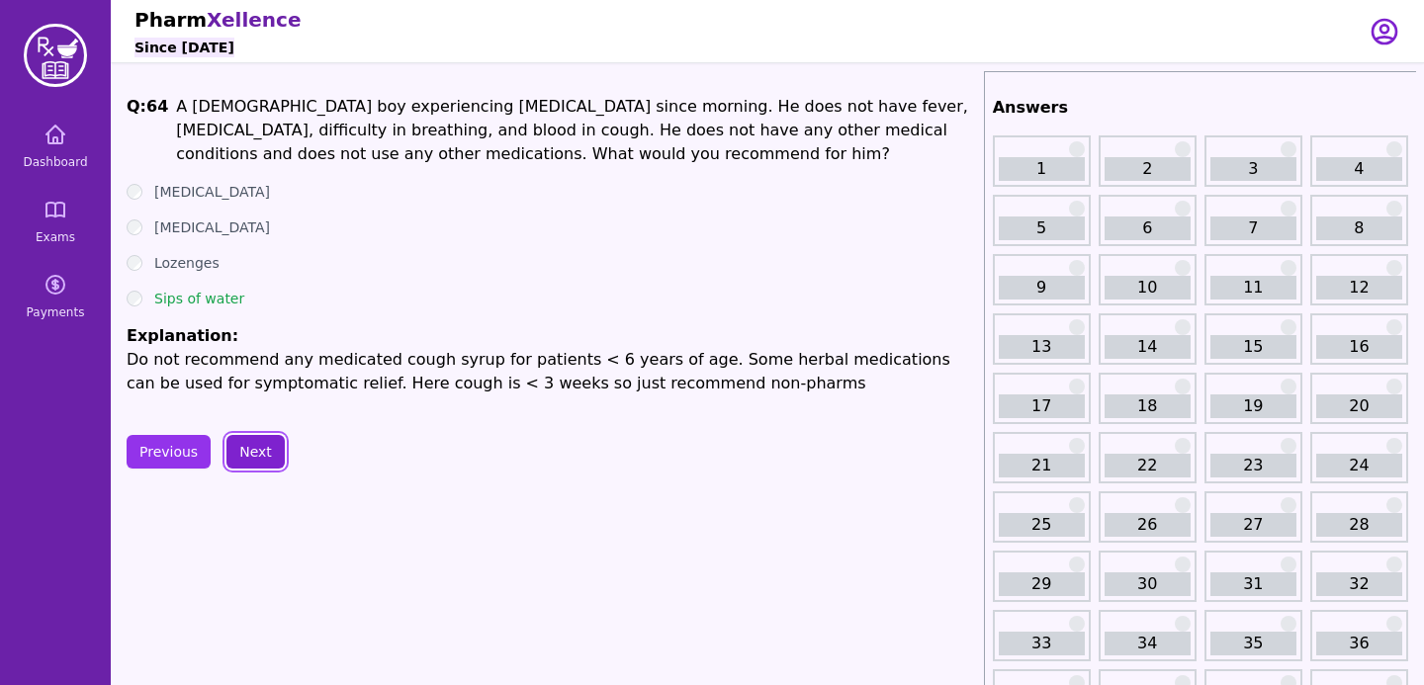
click at [267, 444] on button "Next" at bounding box center [255, 452] width 58 height 34
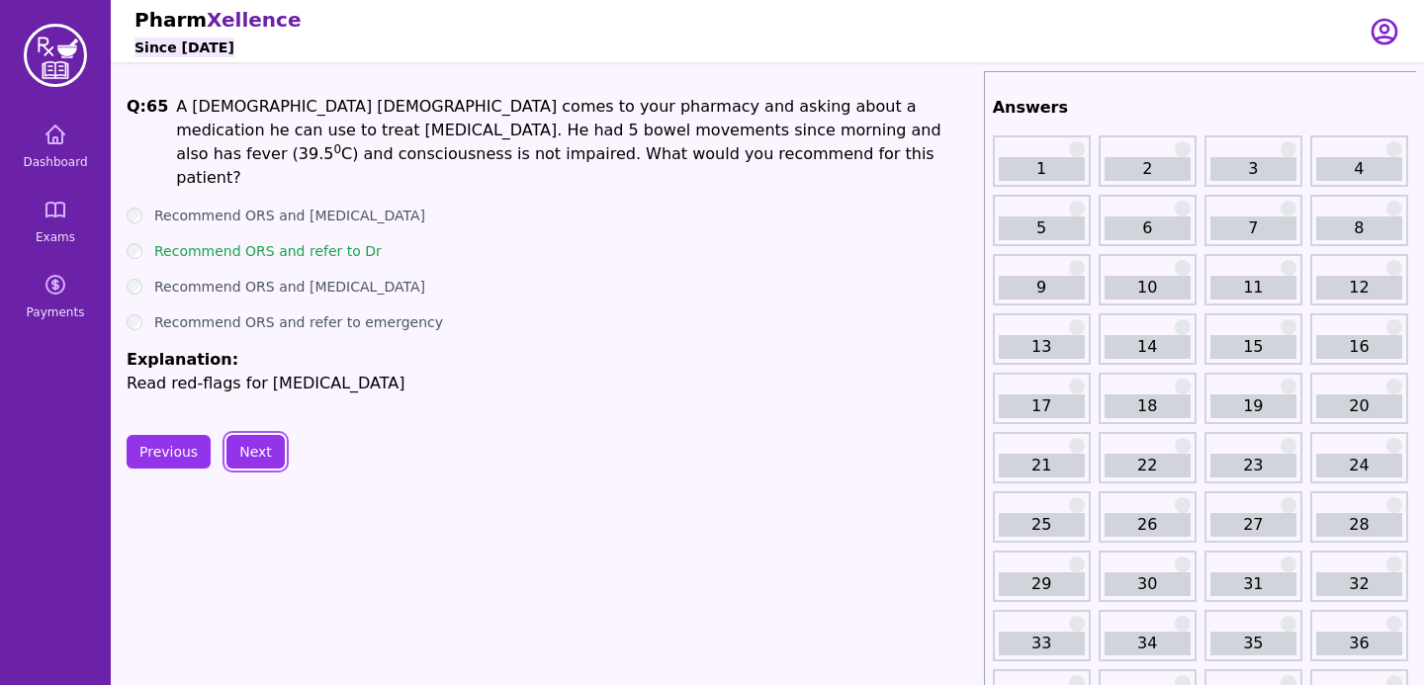
drag, startPoint x: 235, startPoint y: 451, endPoint x: 308, endPoint y: 399, distance: 89.2
click at [249, 449] on button "Next" at bounding box center [255, 452] width 58 height 34
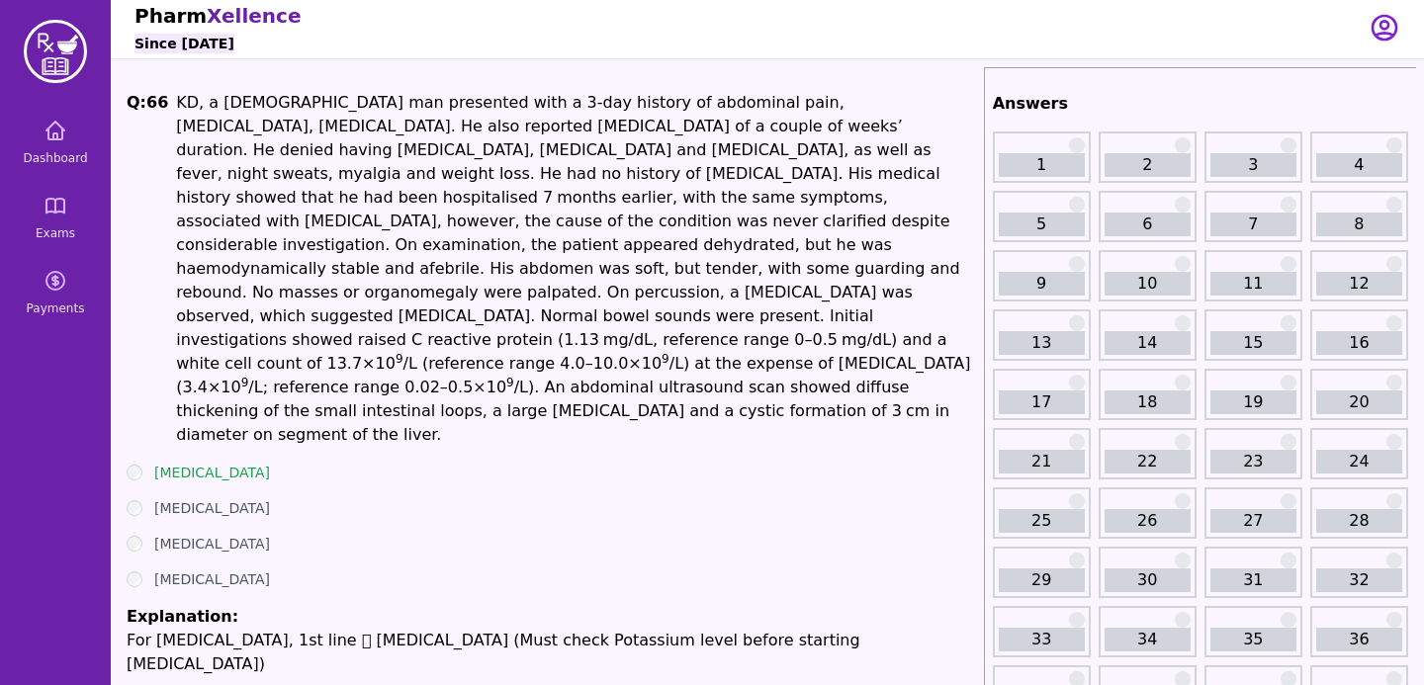
scroll to position [3, 0]
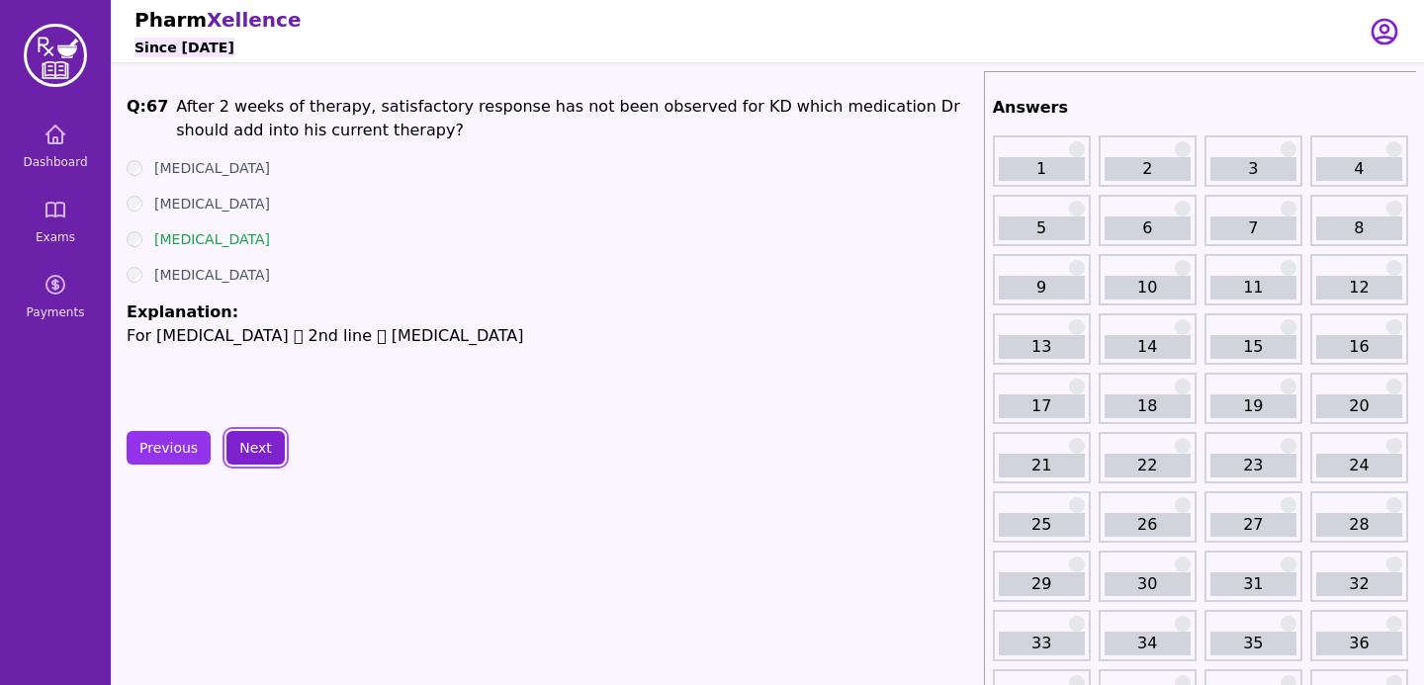
click at [260, 439] on button "Next" at bounding box center [255, 448] width 58 height 34
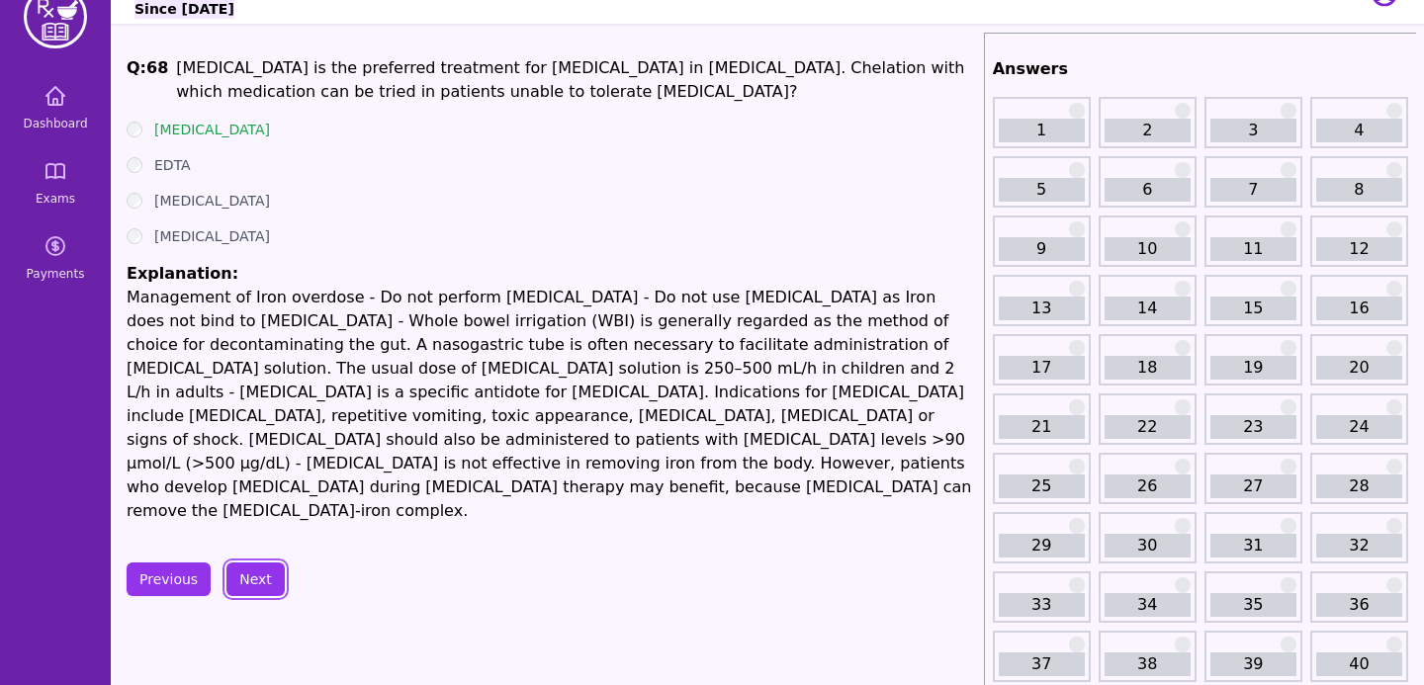
scroll to position [63, 0]
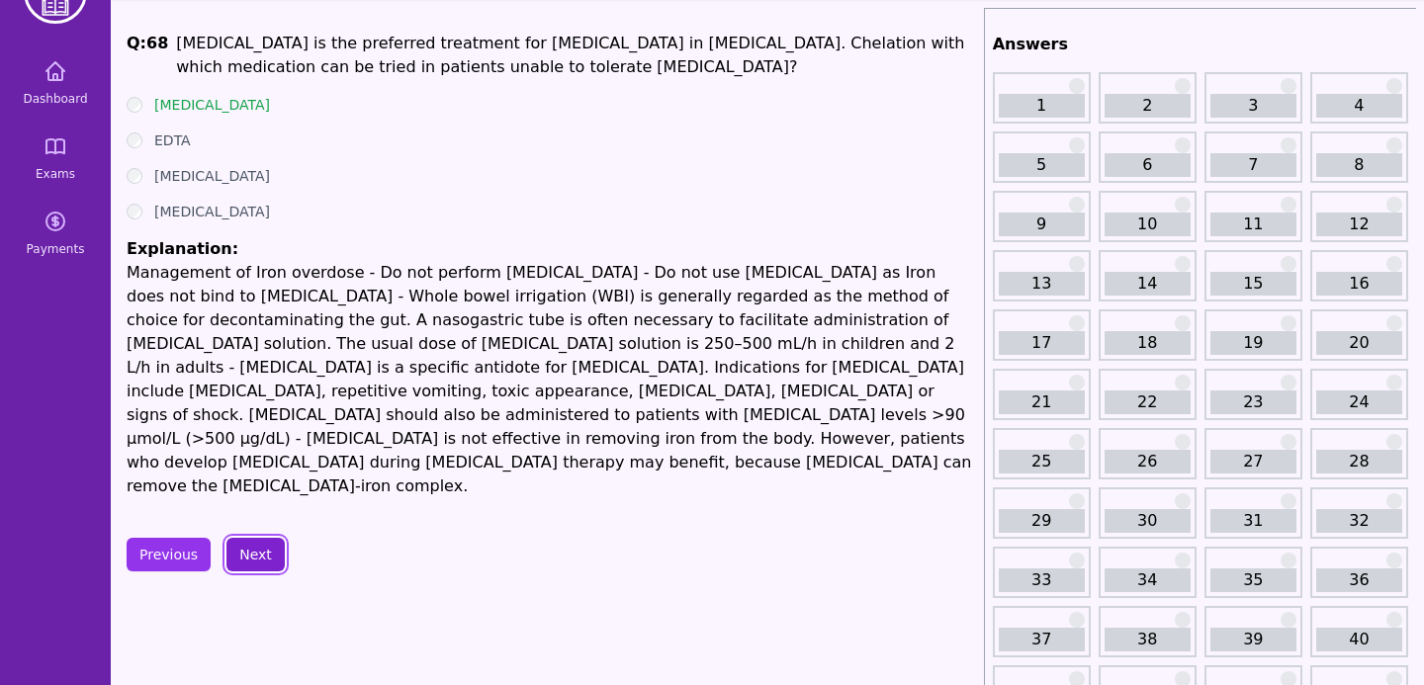
click at [261, 538] on button "Next" at bounding box center [255, 555] width 58 height 34
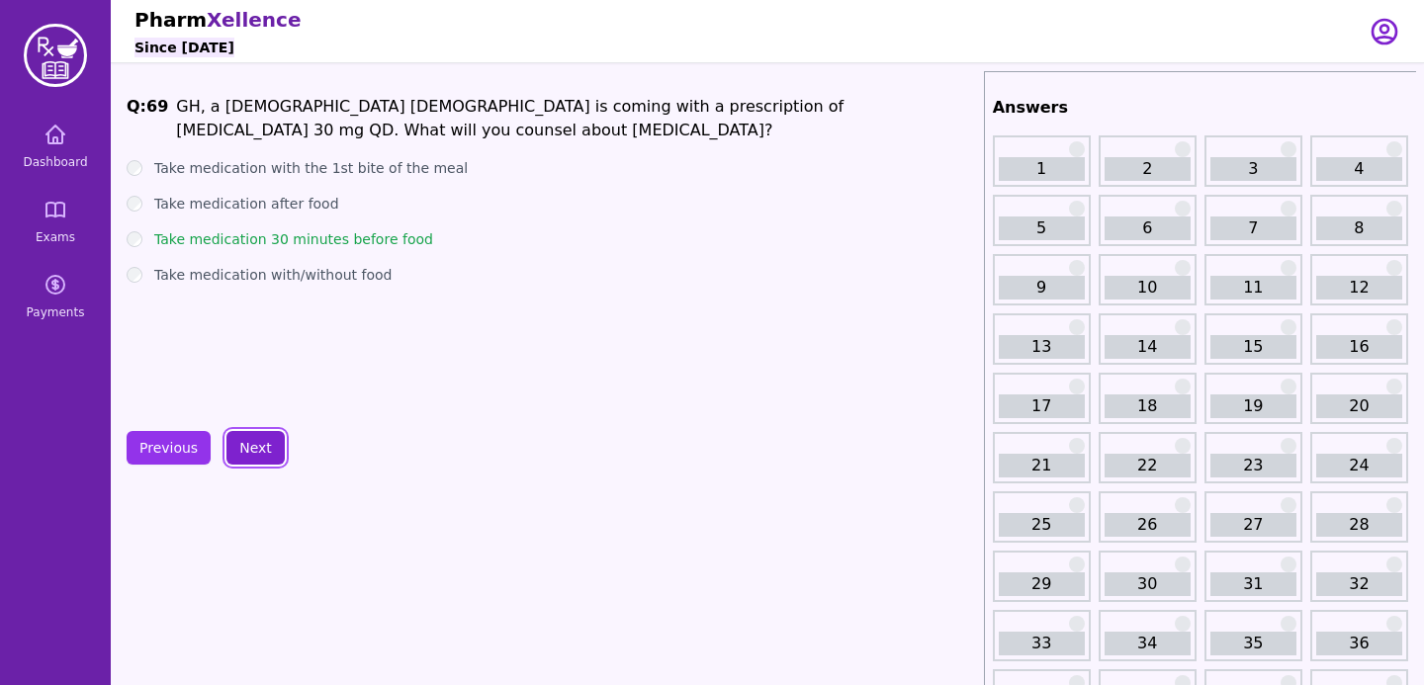
click at [257, 450] on button "Next" at bounding box center [255, 448] width 58 height 34
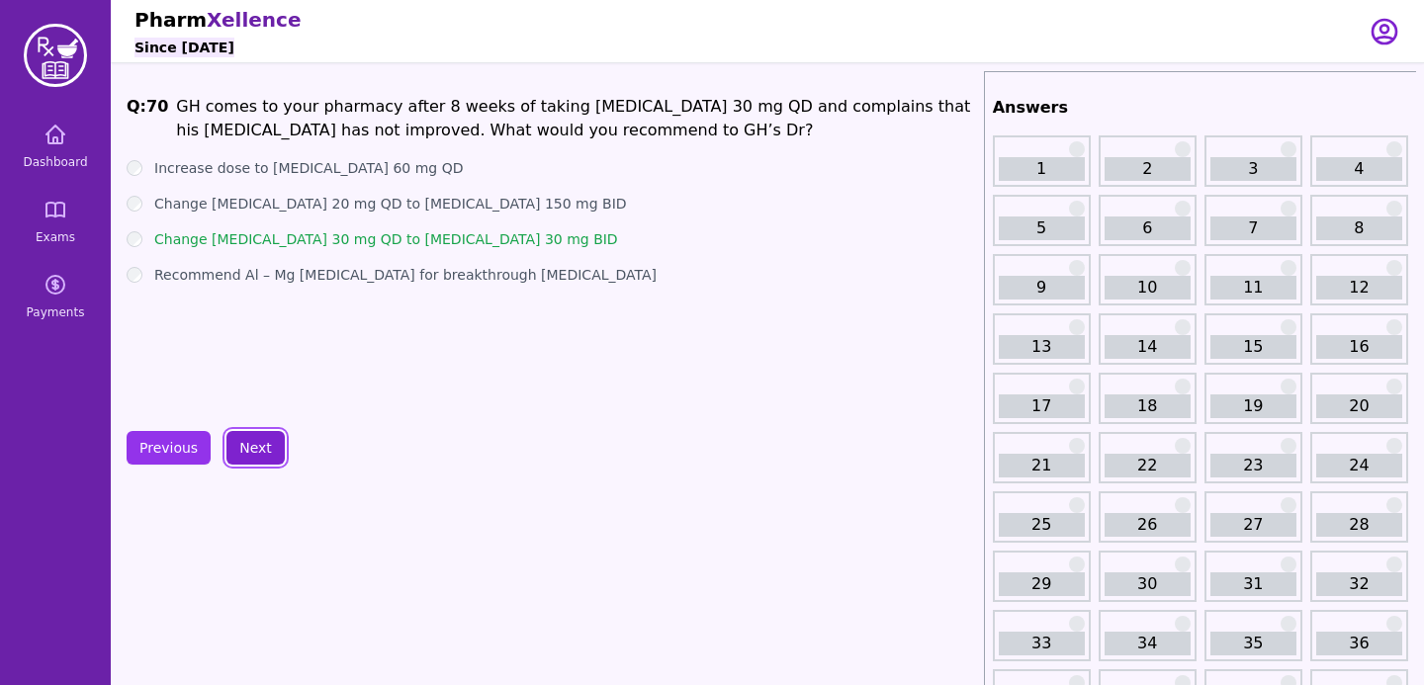
click at [267, 450] on button "Next" at bounding box center [255, 448] width 58 height 34
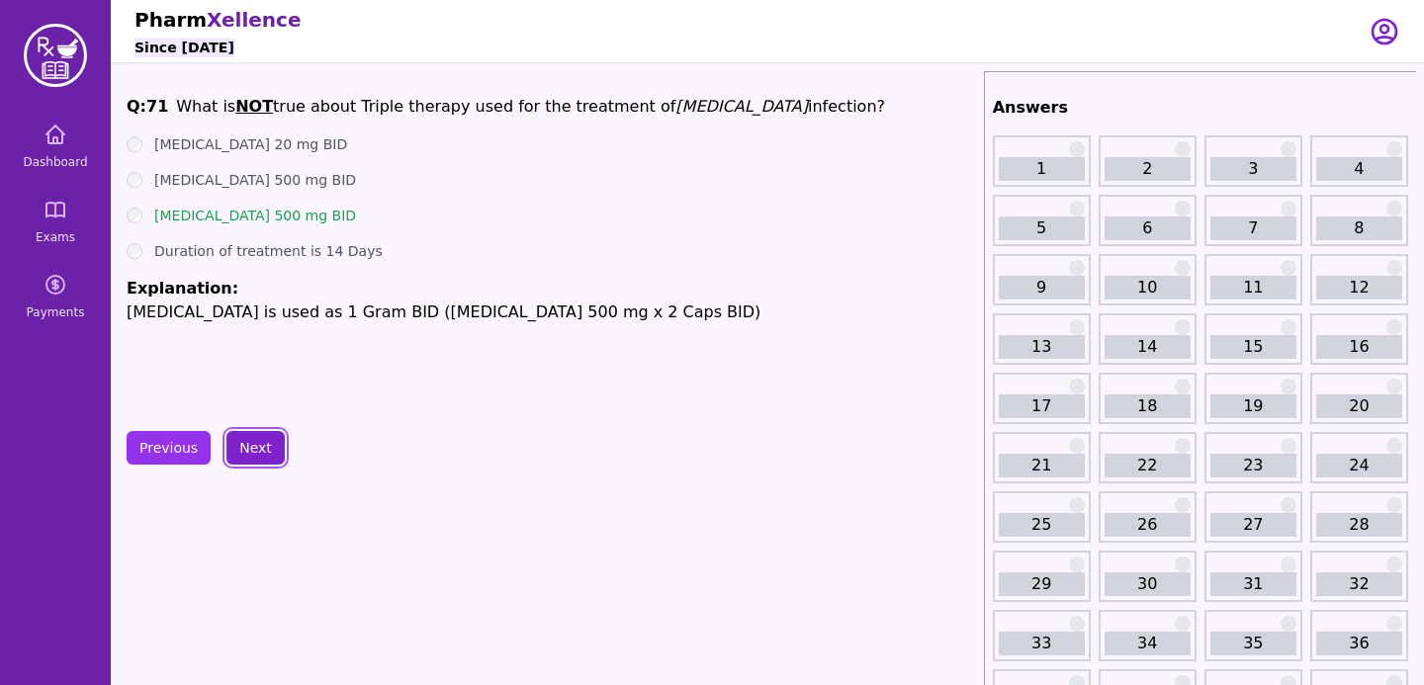
click at [261, 441] on button "Next" at bounding box center [255, 448] width 58 height 34
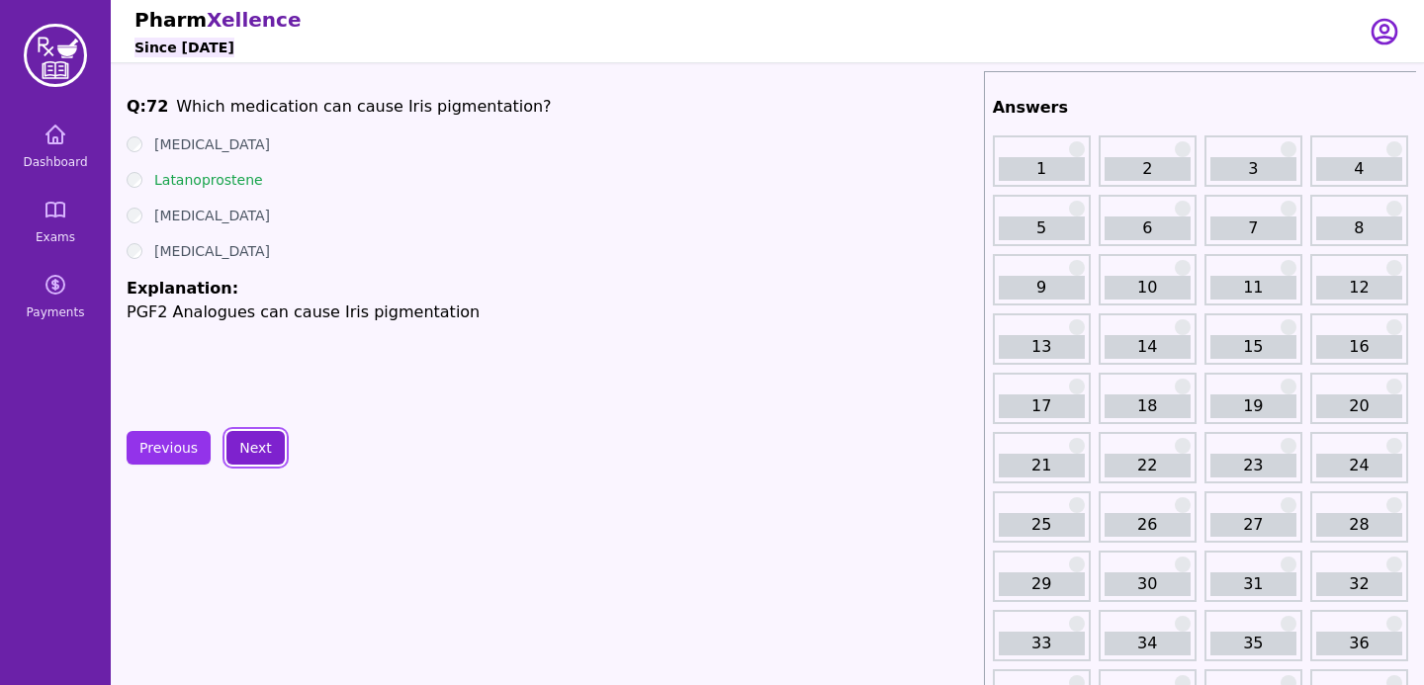
click at [260, 451] on button "Next" at bounding box center [255, 448] width 58 height 34
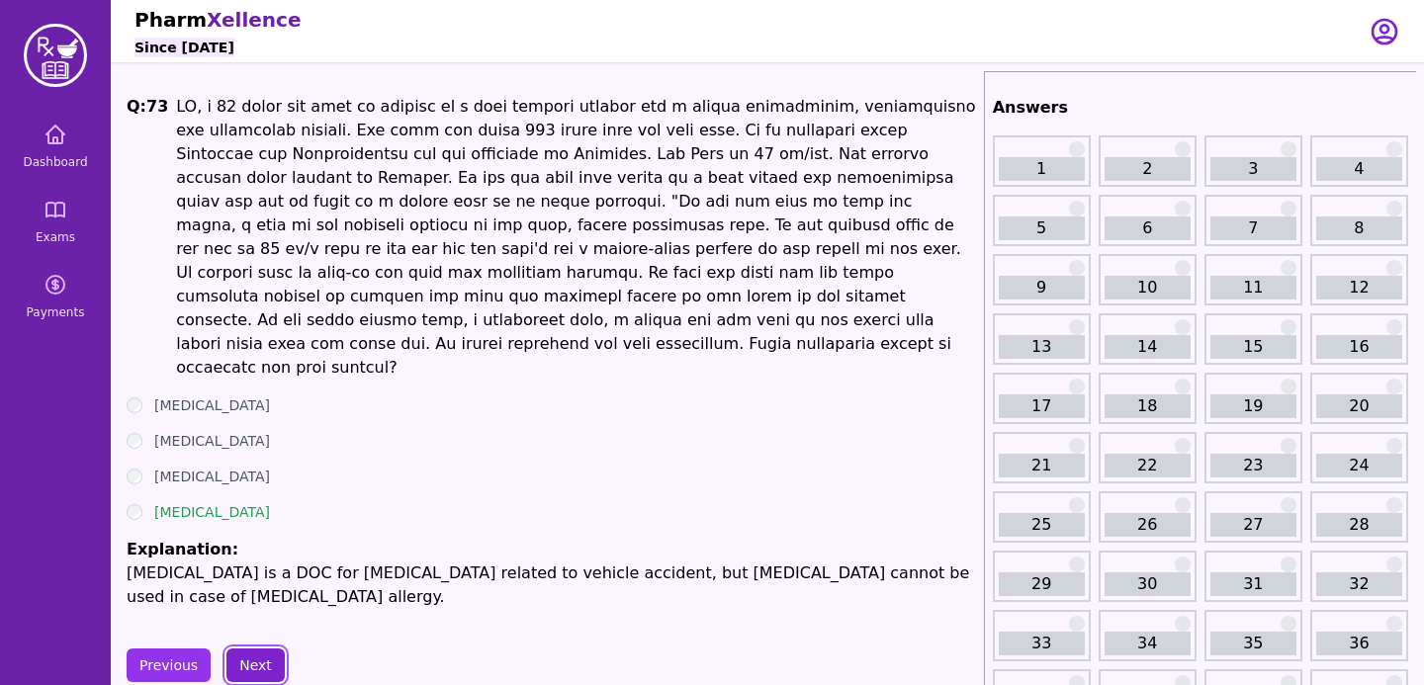
click at [257, 649] on button "Next" at bounding box center [255, 666] width 58 height 34
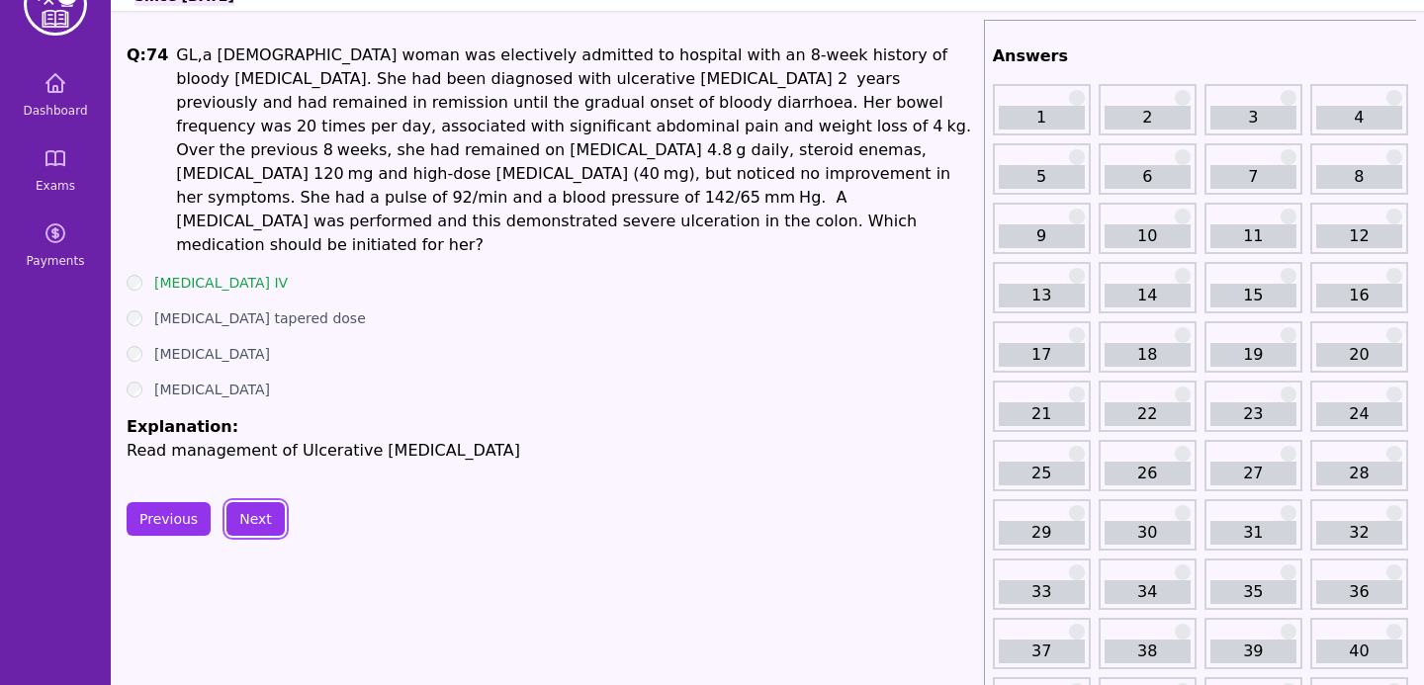
scroll to position [63, 0]
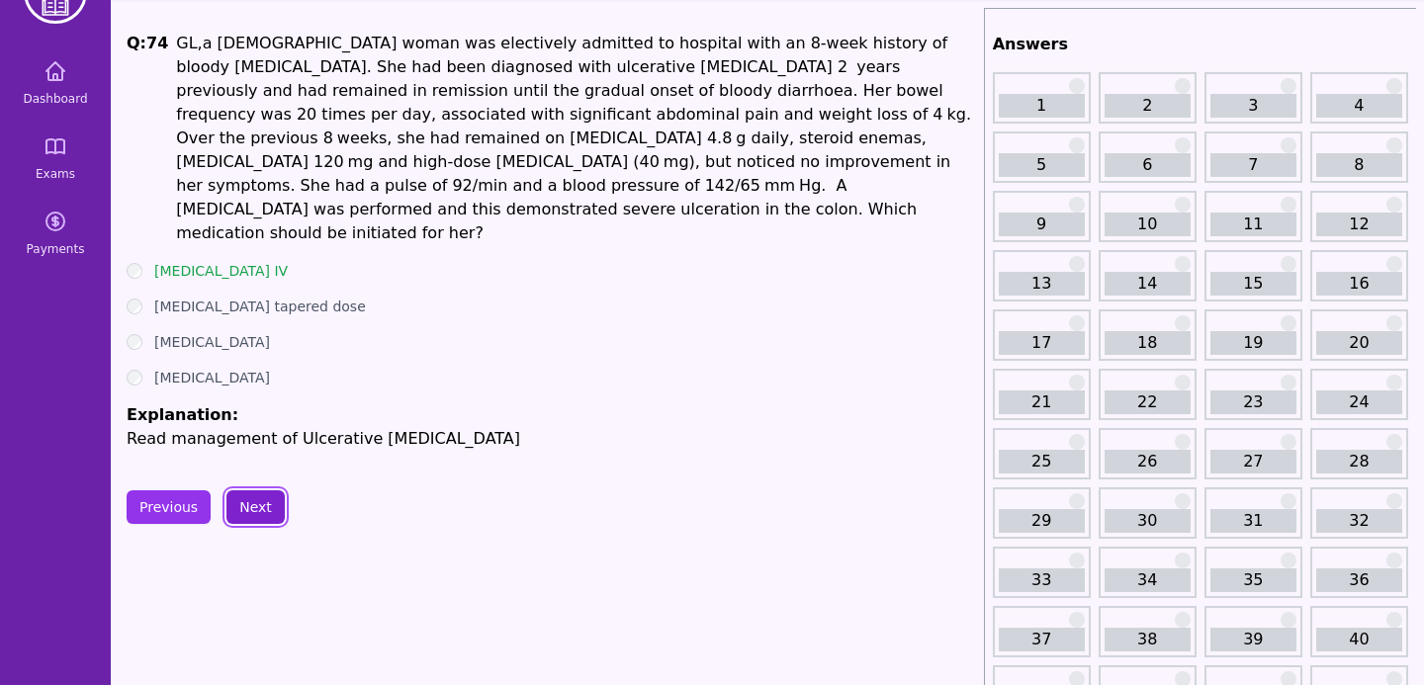
click at [252, 491] on button "Next" at bounding box center [255, 508] width 58 height 34
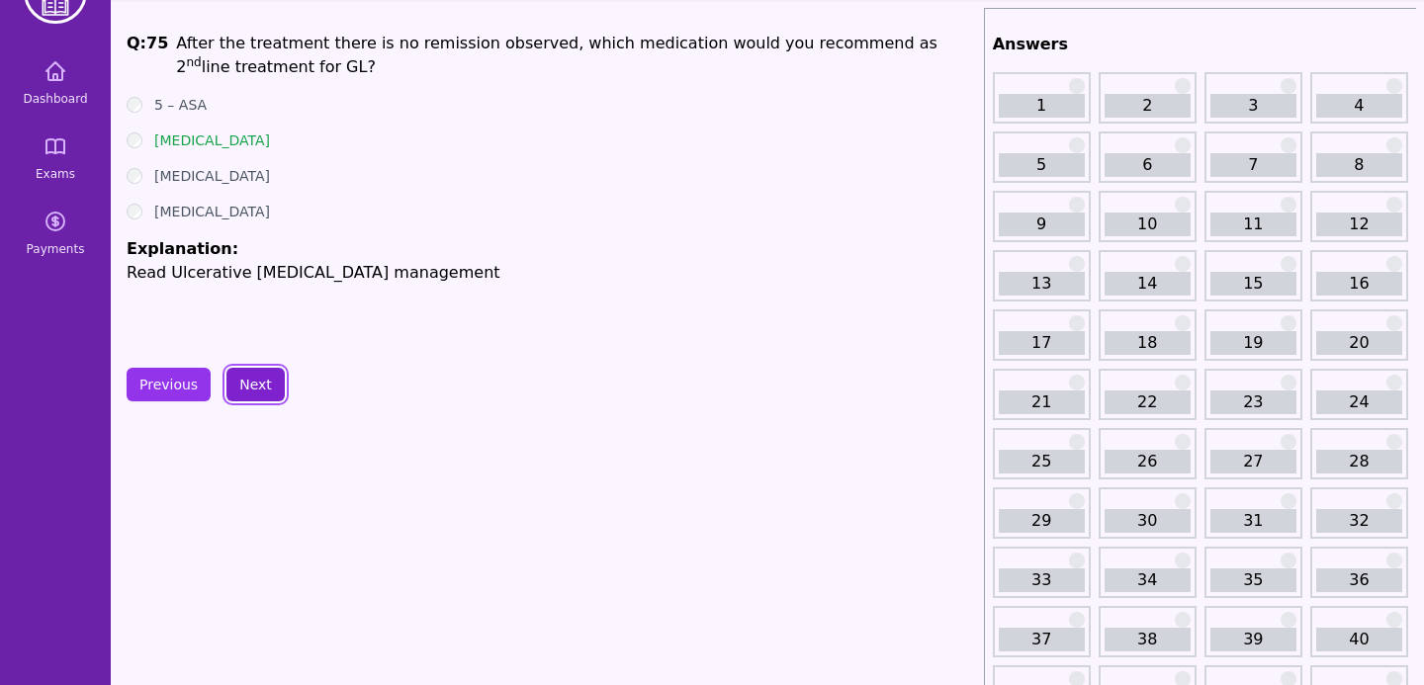
click at [244, 396] on button "Next" at bounding box center [255, 385] width 58 height 34
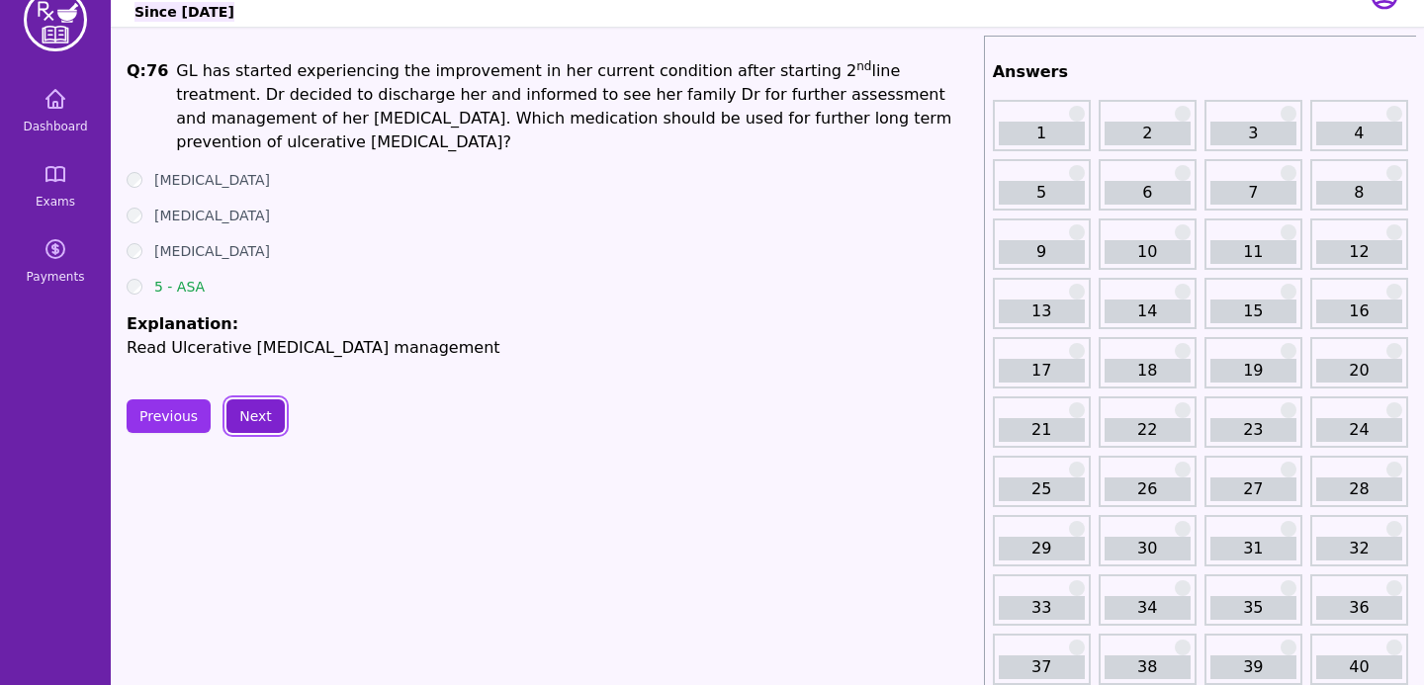
scroll to position [30, 0]
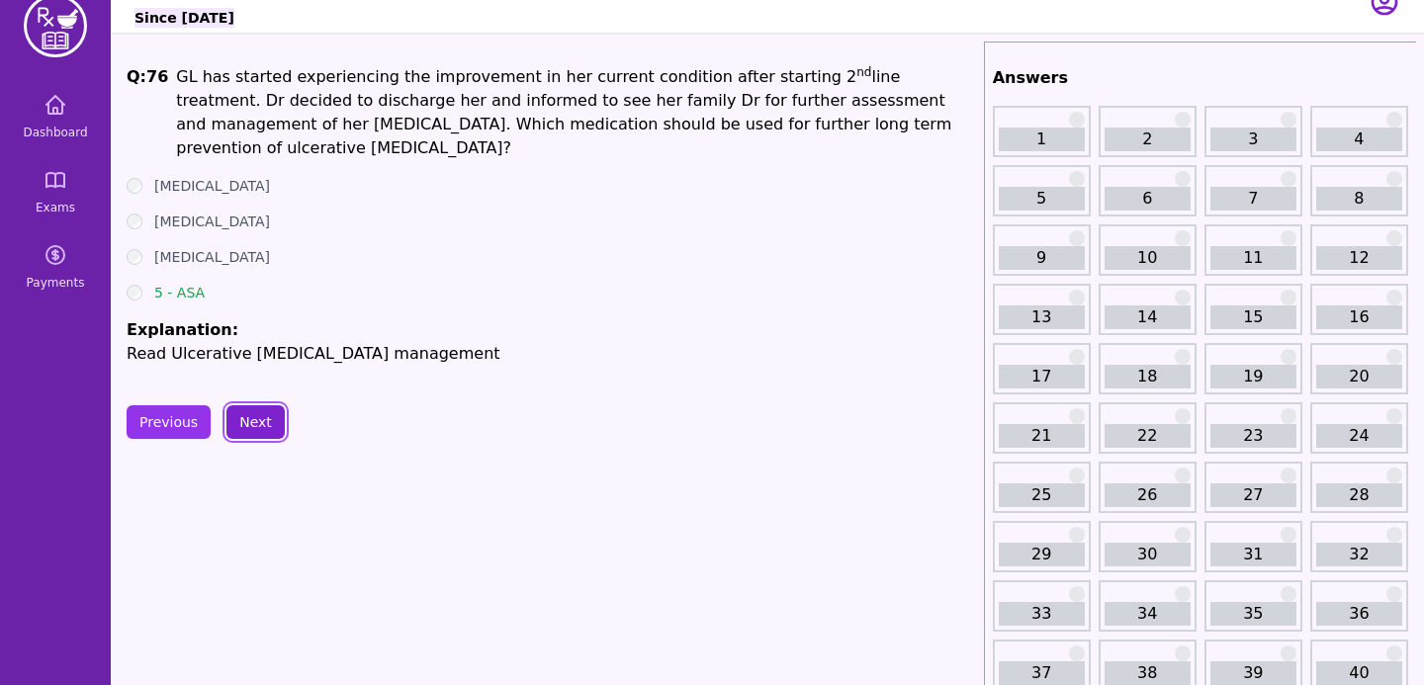
click at [241, 428] on button "Next" at bounding box center [255, 422] width 58 height 34
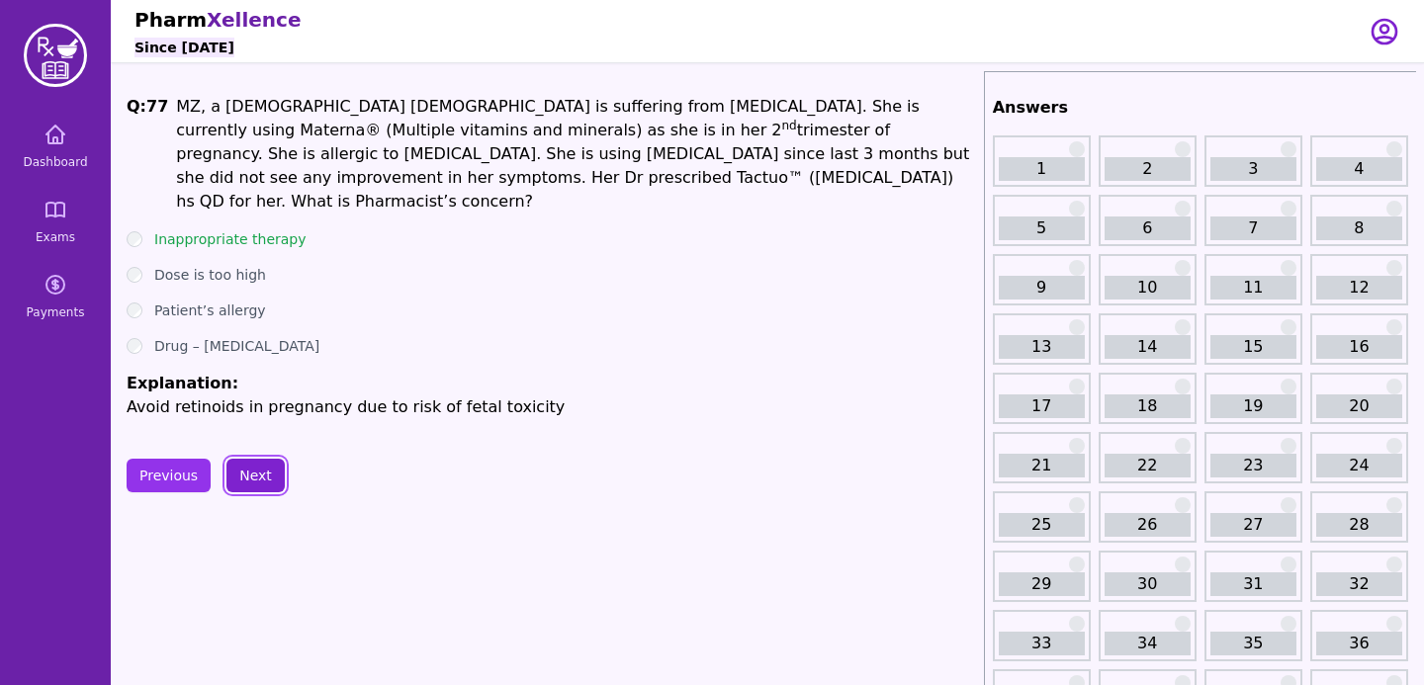
click at [247, 459] on button "Next" at bounding box center [255, 476] width 58 height 34
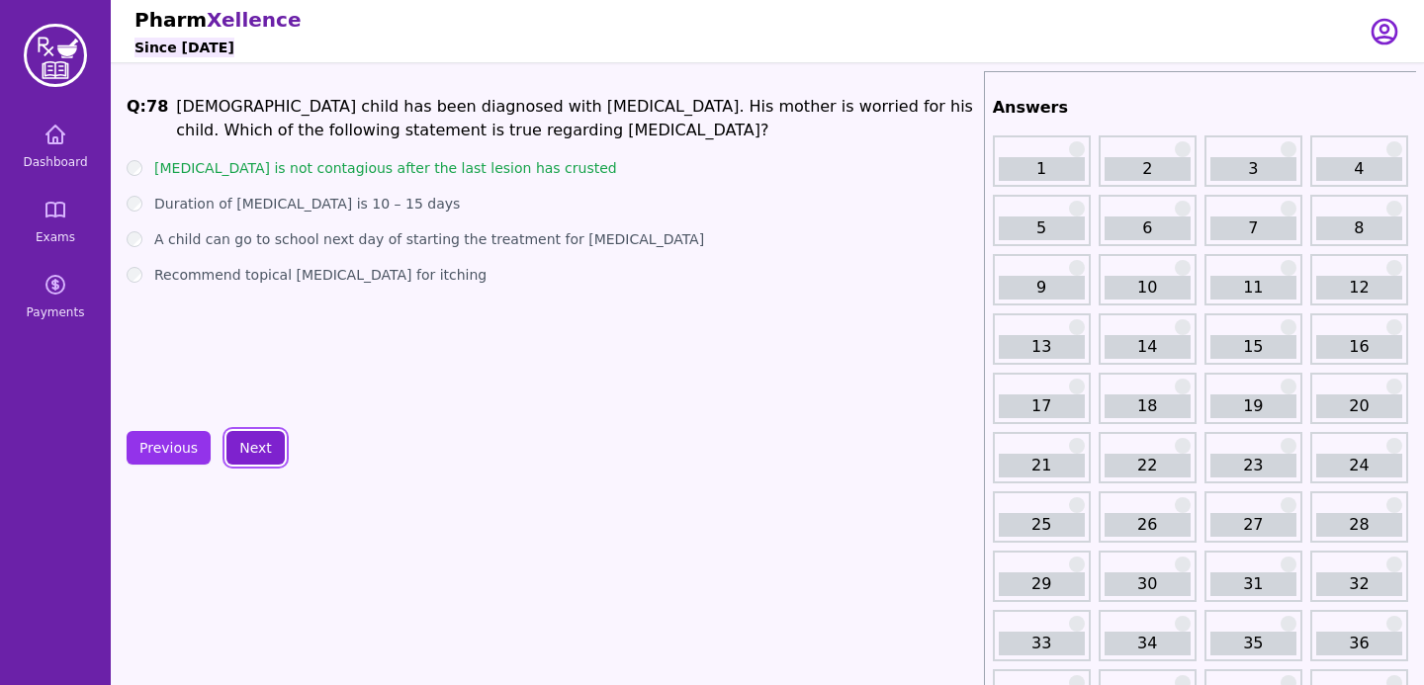
click at [253, 459] on button "Next" at bounding box center [255, 448] width 58 height 34
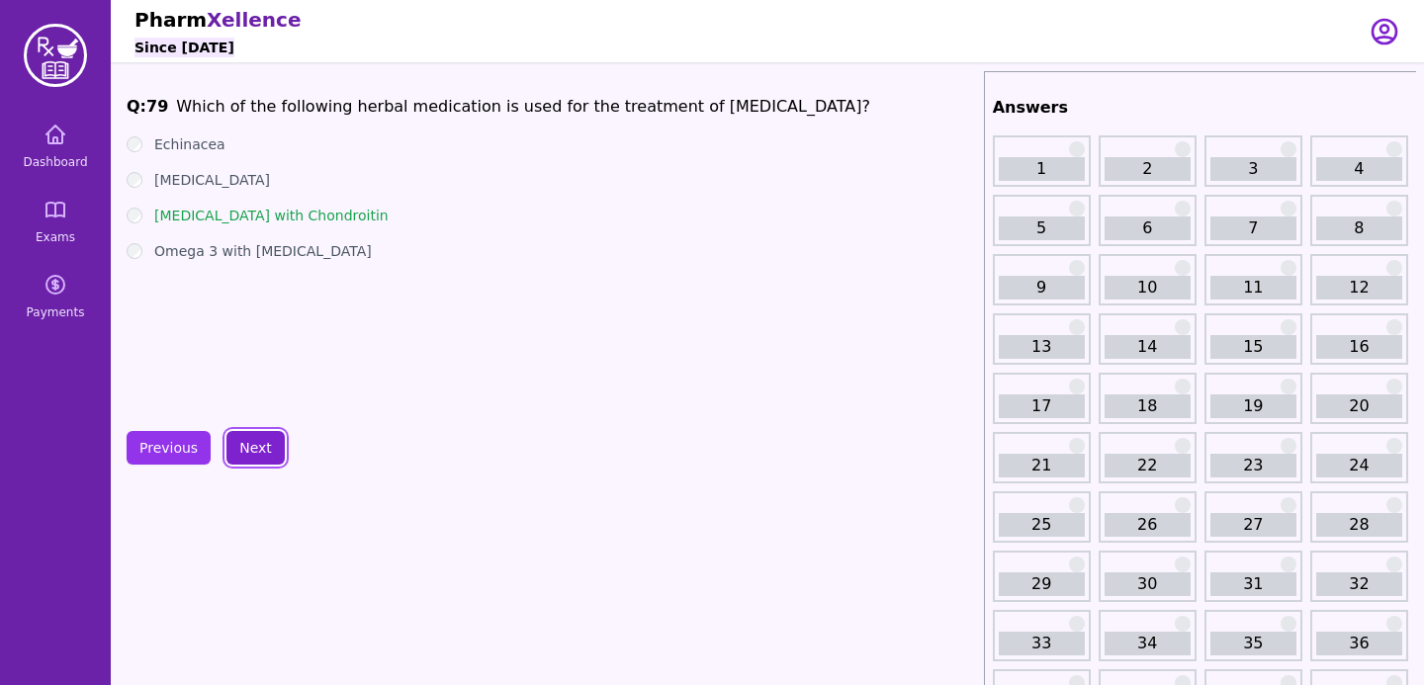
click at [259, 458] on button "Next" at bounding box center [255, 448] width 58 height 34
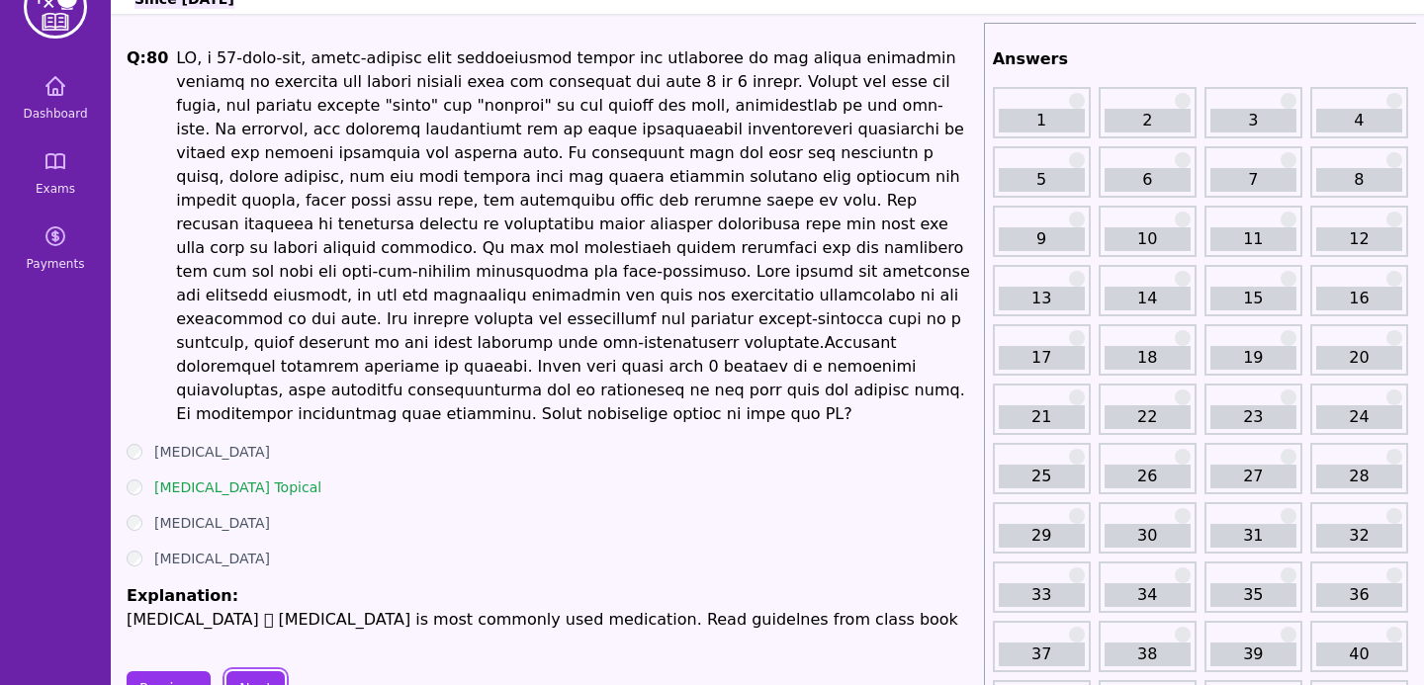
scroll to position [57, 0]
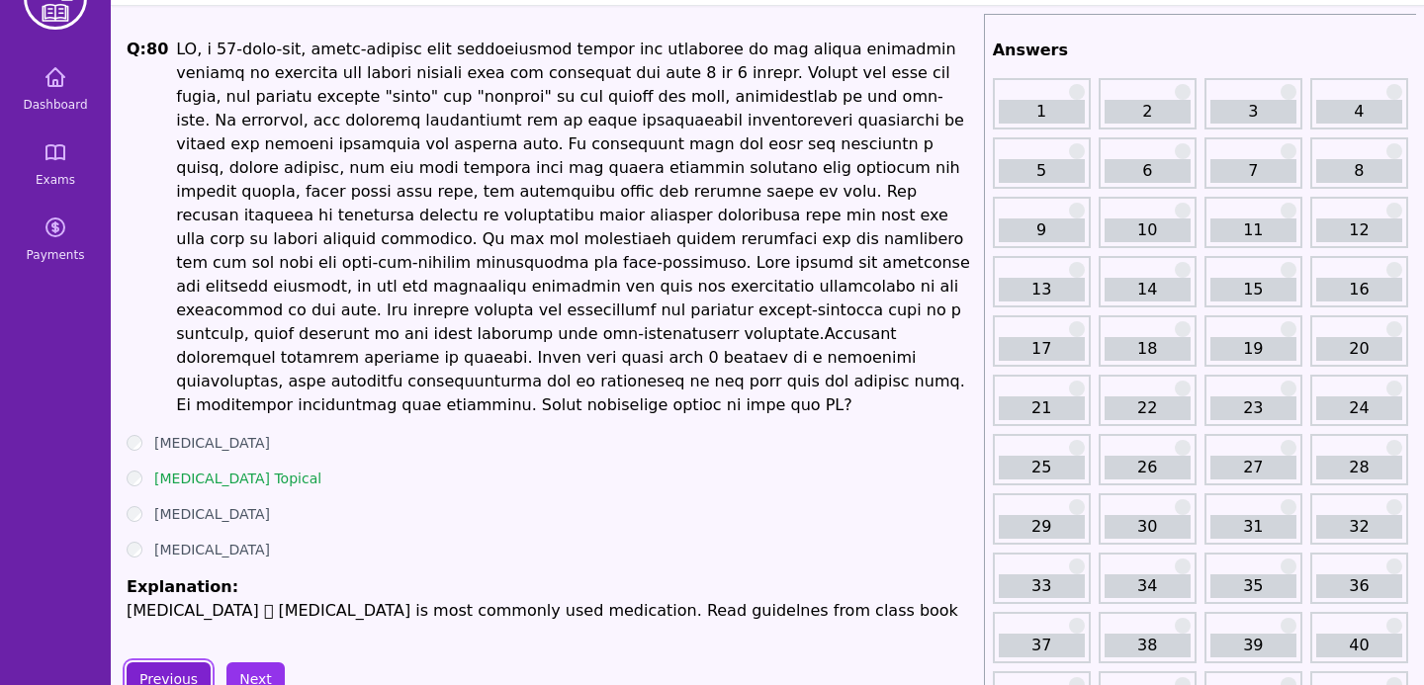
click at [141, 663] on button "Previous" at bounding box center [169, 680] width 84 height 34
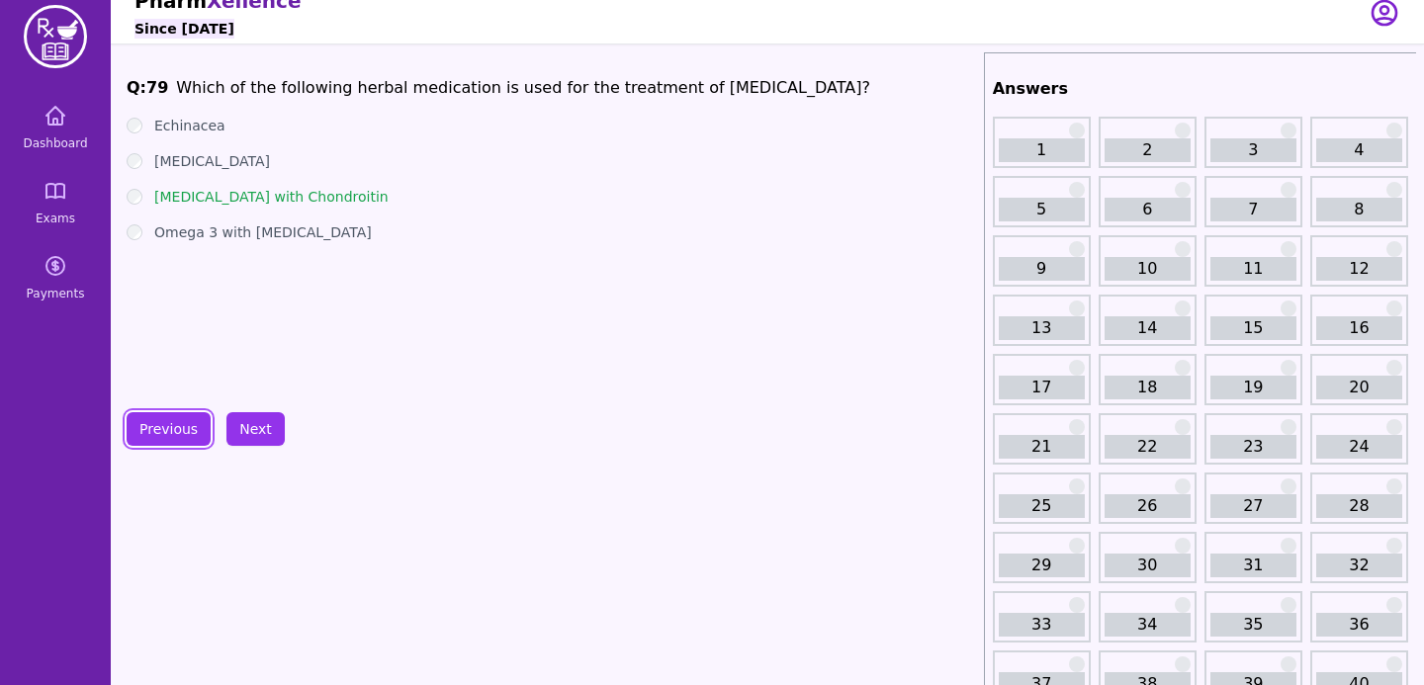
scroll to position [16, 0]
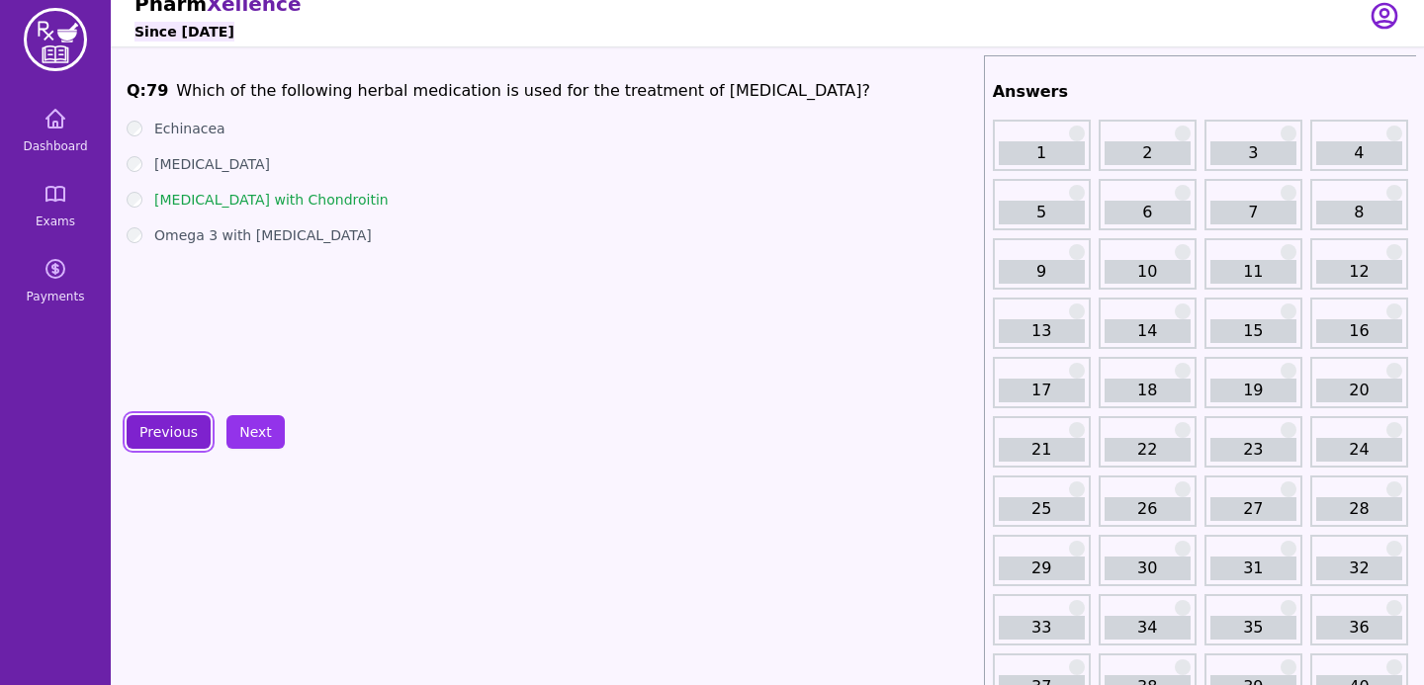
click at [177, 429] on button "Previous" at bounding box center [169, 432] width 84 height 34
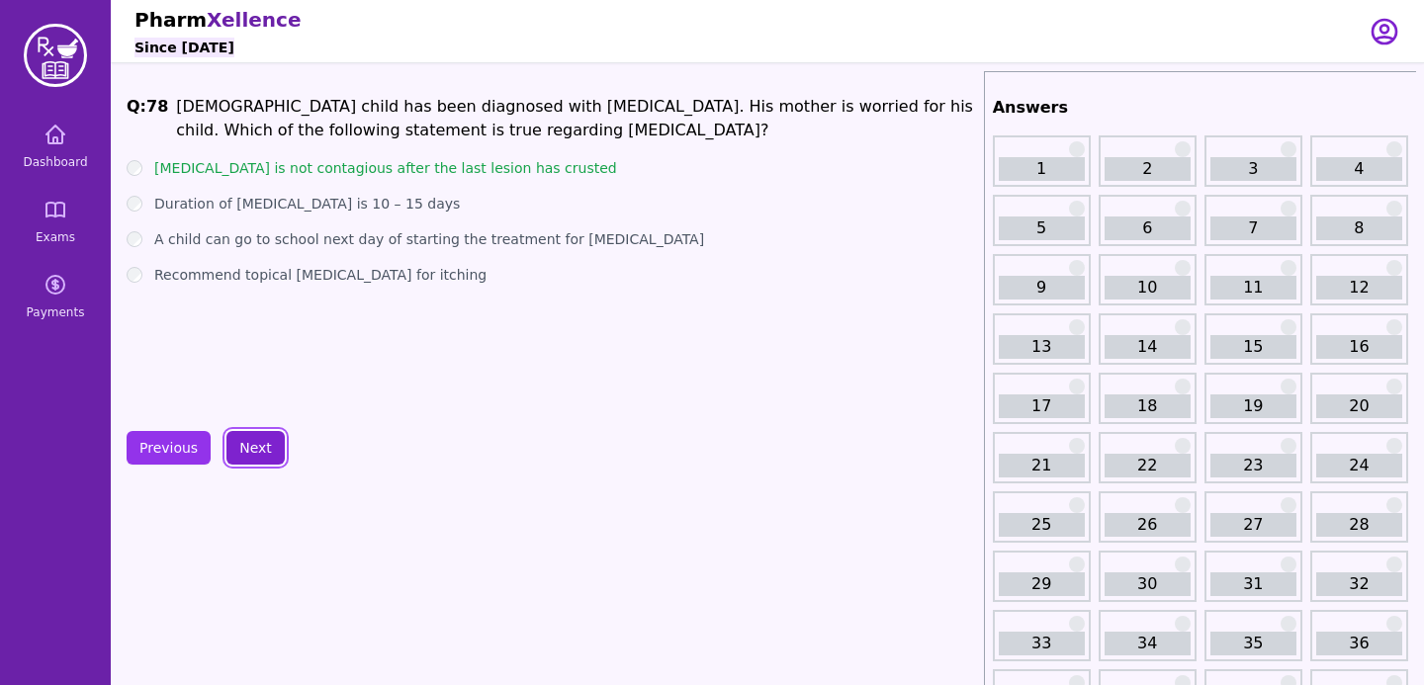
click at [238, 439] on button "Next" at bounding box center [255, 448] width 58 height 34
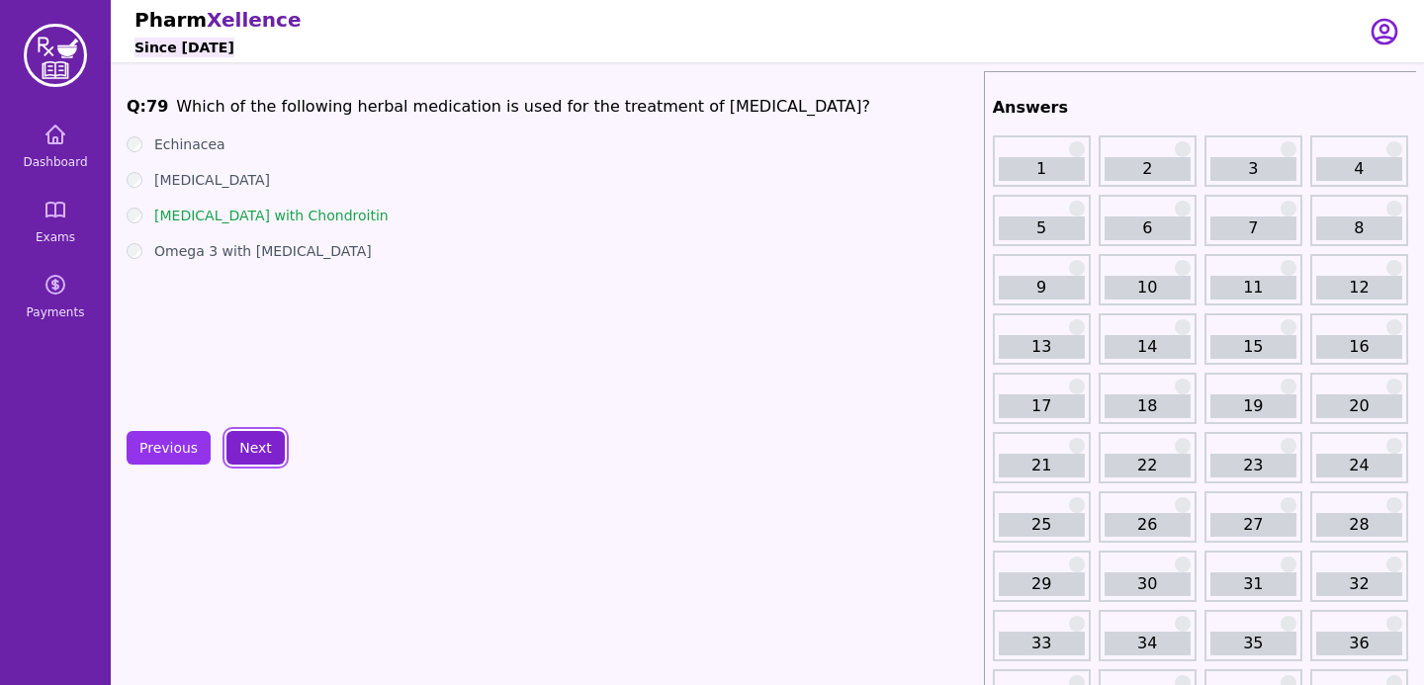
click at [238, 439] on button "Next" at bounding box center [255, 448] width 58 height 34
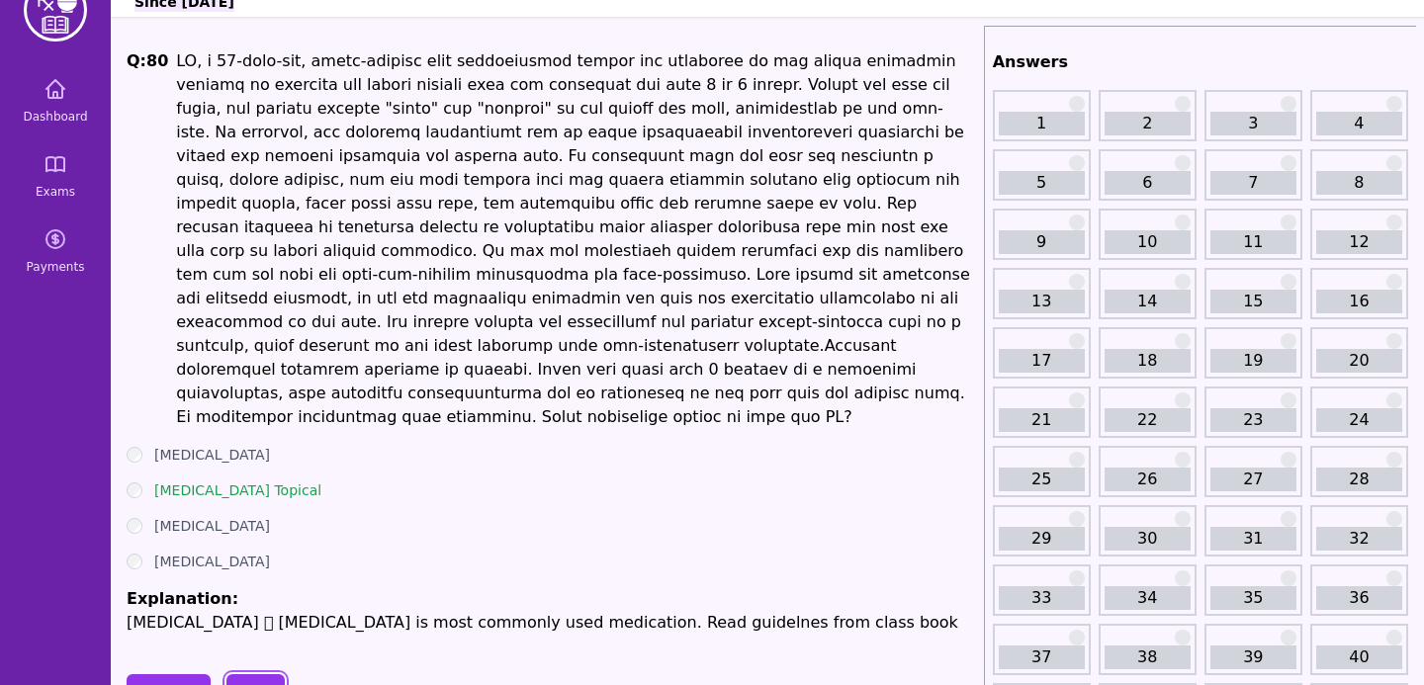
scroll to position [49, 0]
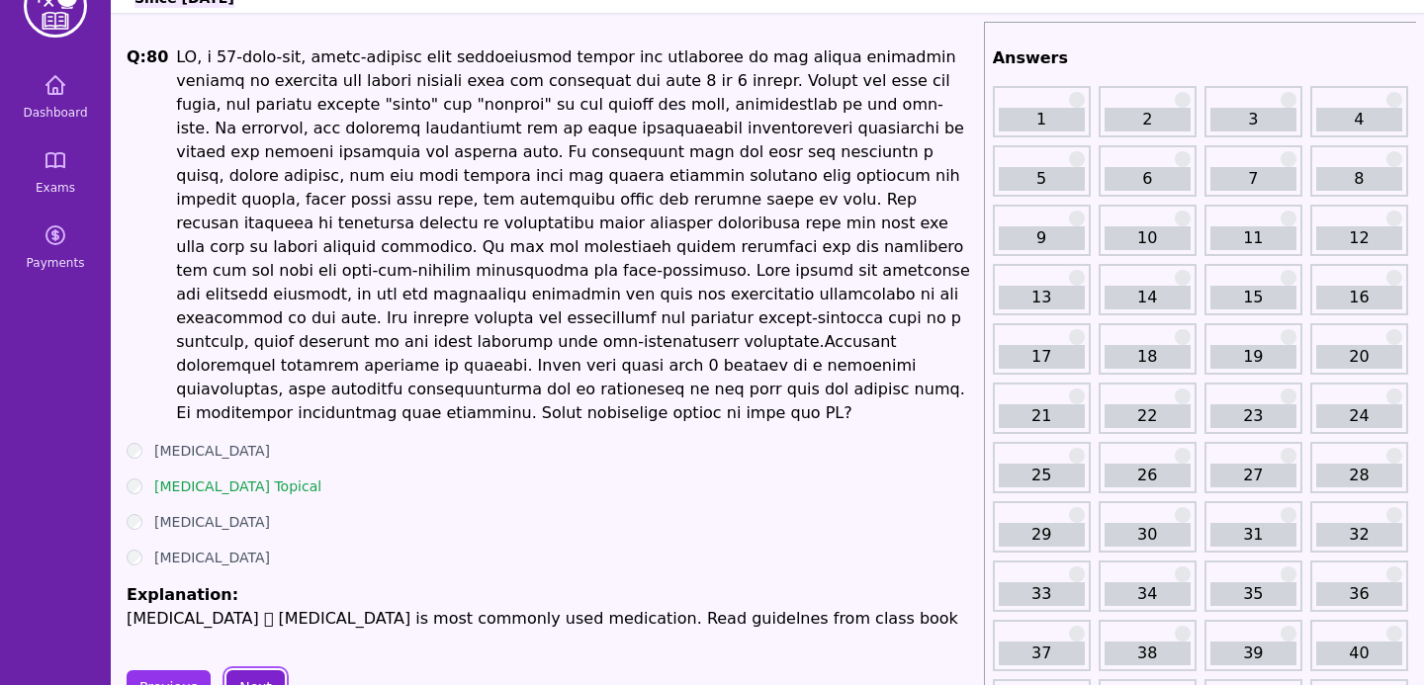
click at [246, 671] on button "Next" at bounding box center [255, 688] width 58 height 34
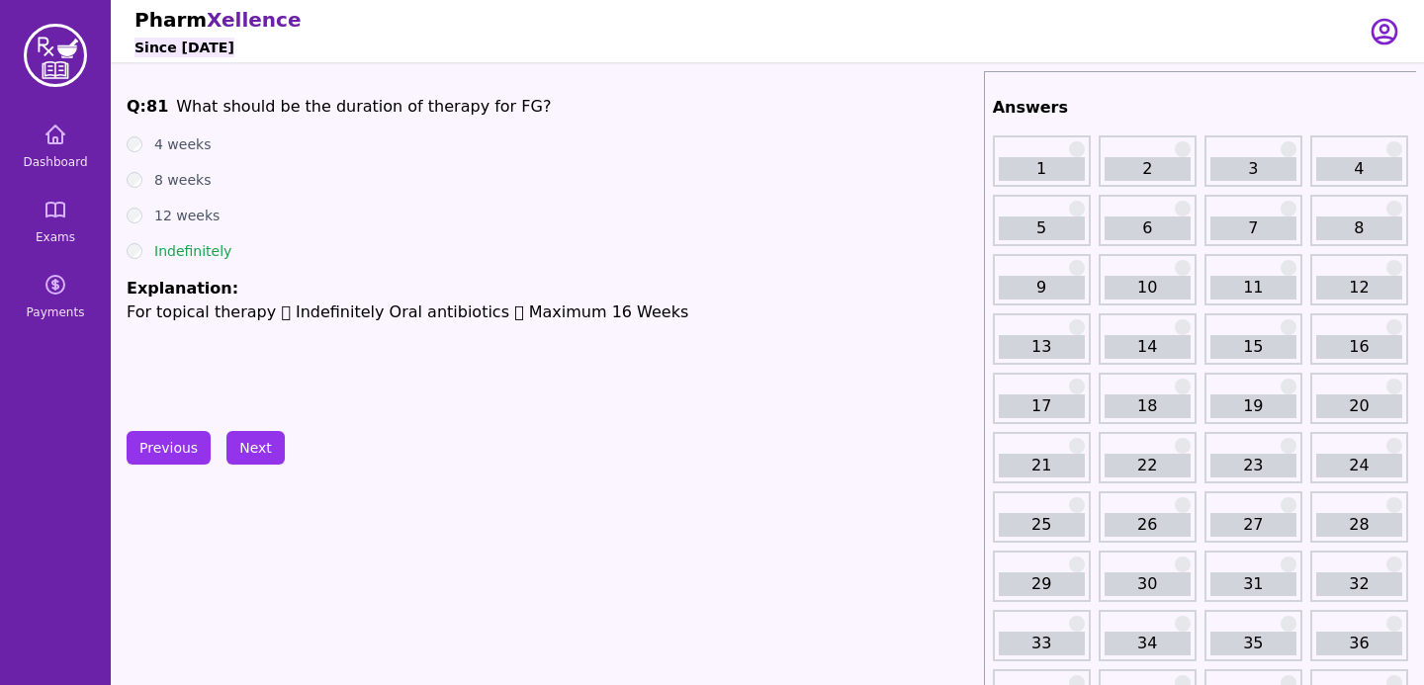
click at [764, 171] on div "8 weeks" at bounding box center [552, 180] width 850 height 20
click at [257, 452] on button "Next" at bounding box center [255, 448] width 58 height 34
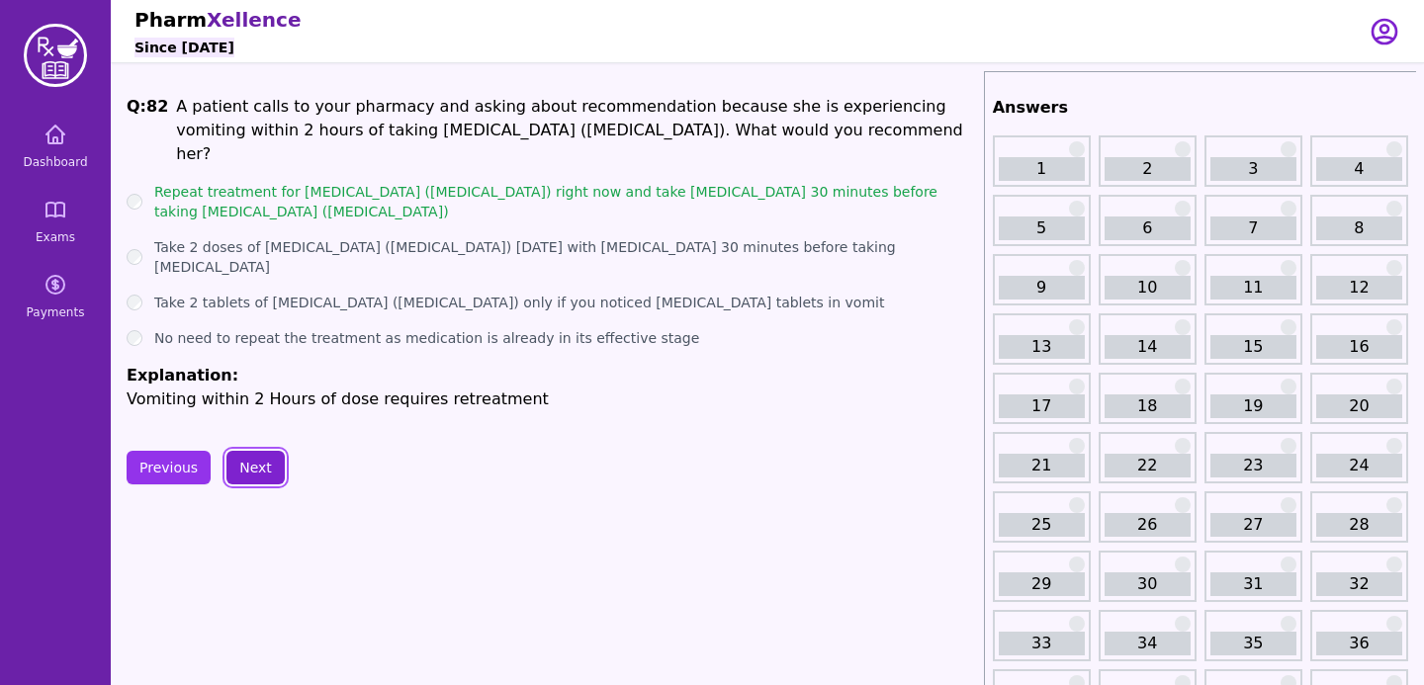
click at [259, 451] on button "Next" at bounding box center [255, 468] width 58 height 34
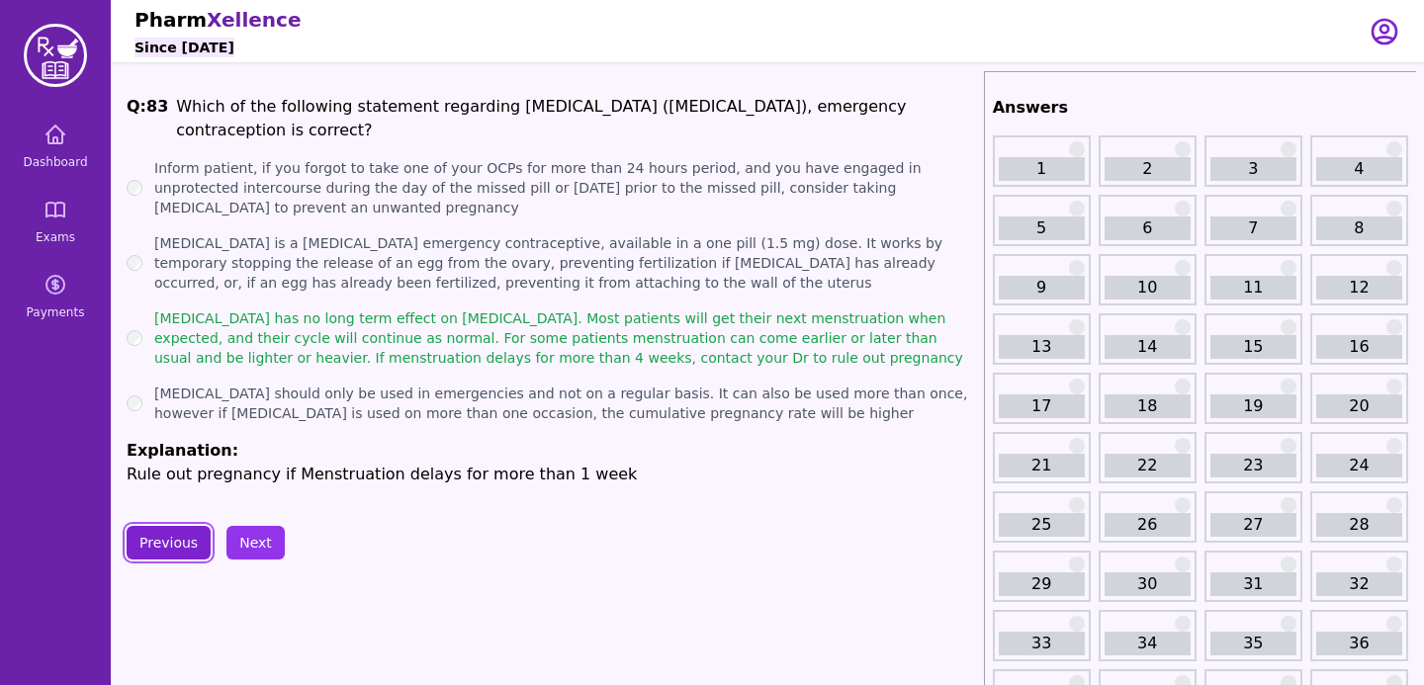
click at [177, 526] on button "Previous" at bounding box center [169, 543] width 84 height 34
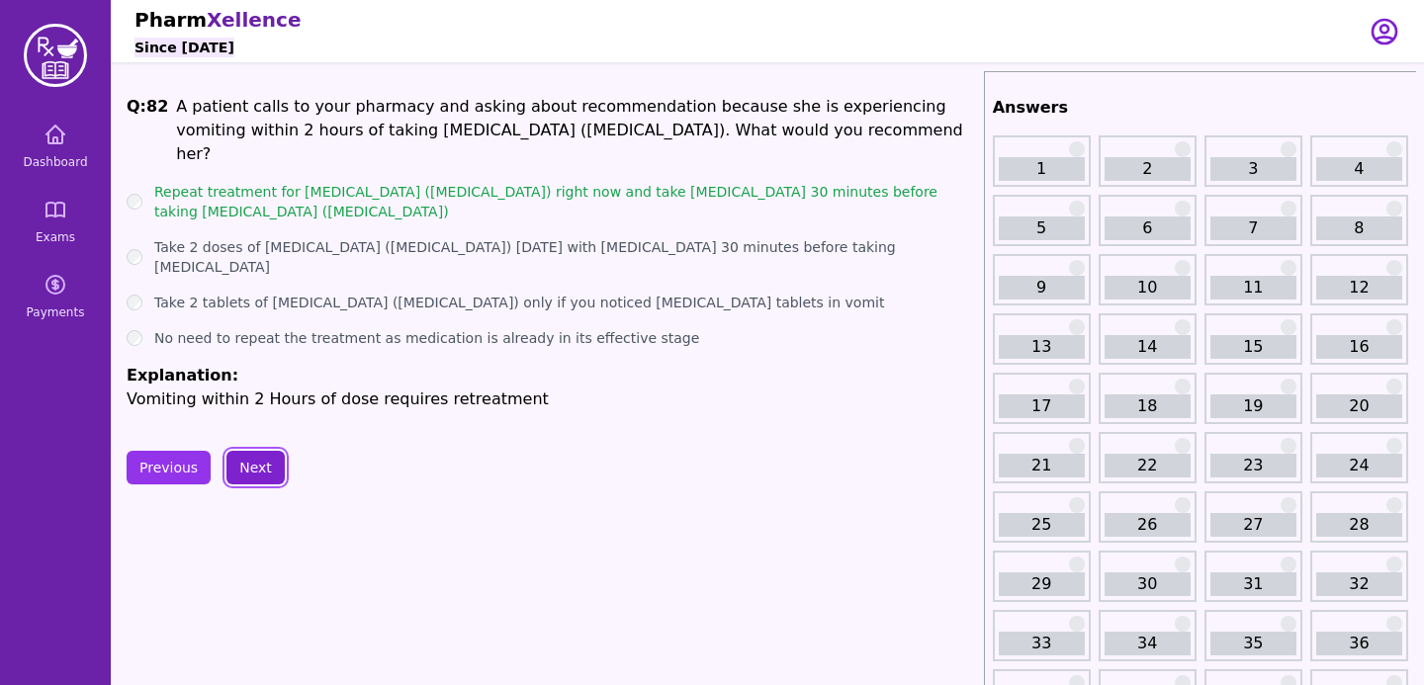
click at [245, 451] on button "Next" at bounding box center [255, 468] width 58 height 34
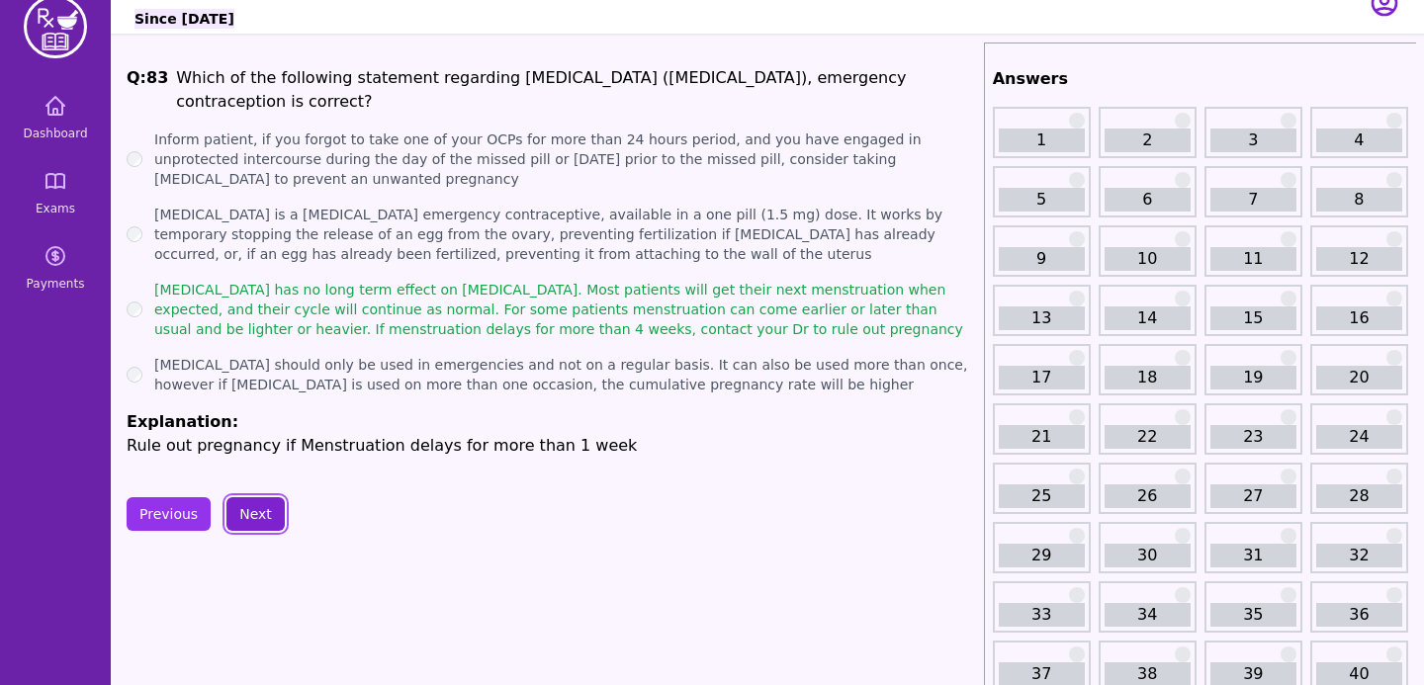
scroll to position [46, 0]
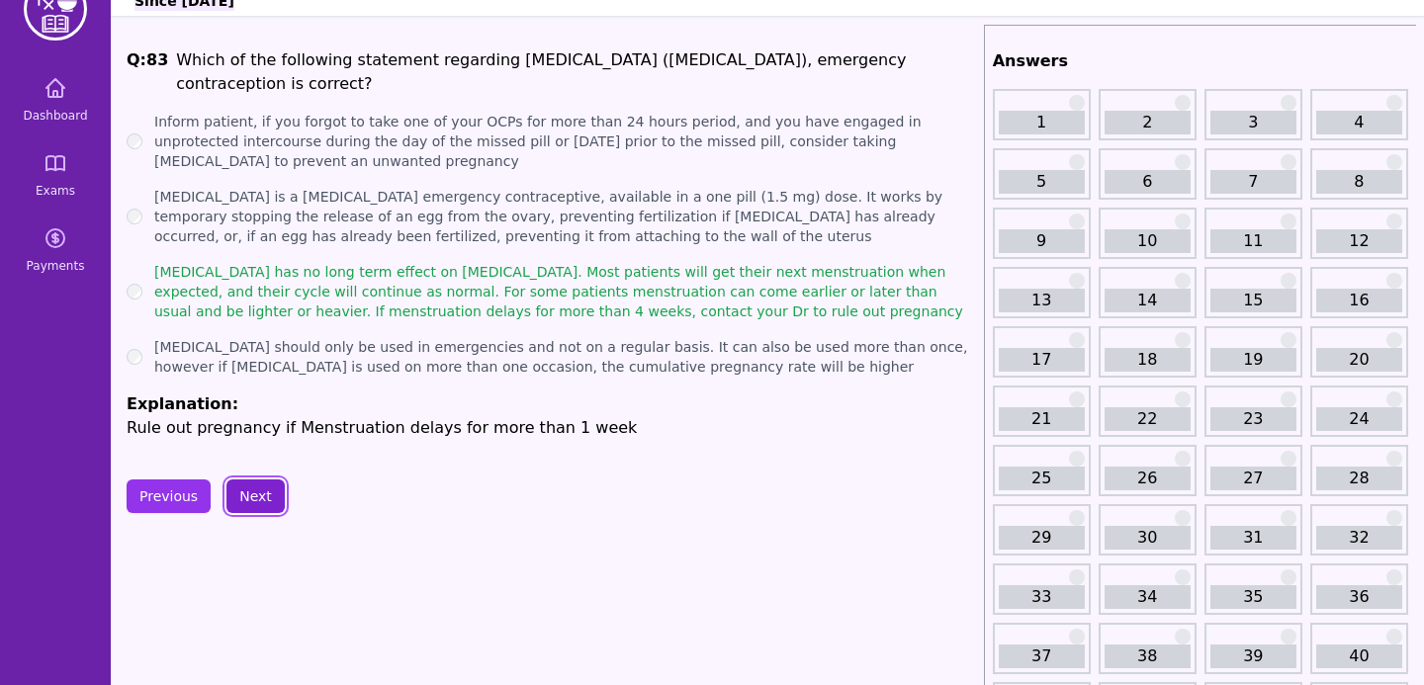
click at [249, 480] on button "Next" at bounding box center [255, 497] width 58 height 34
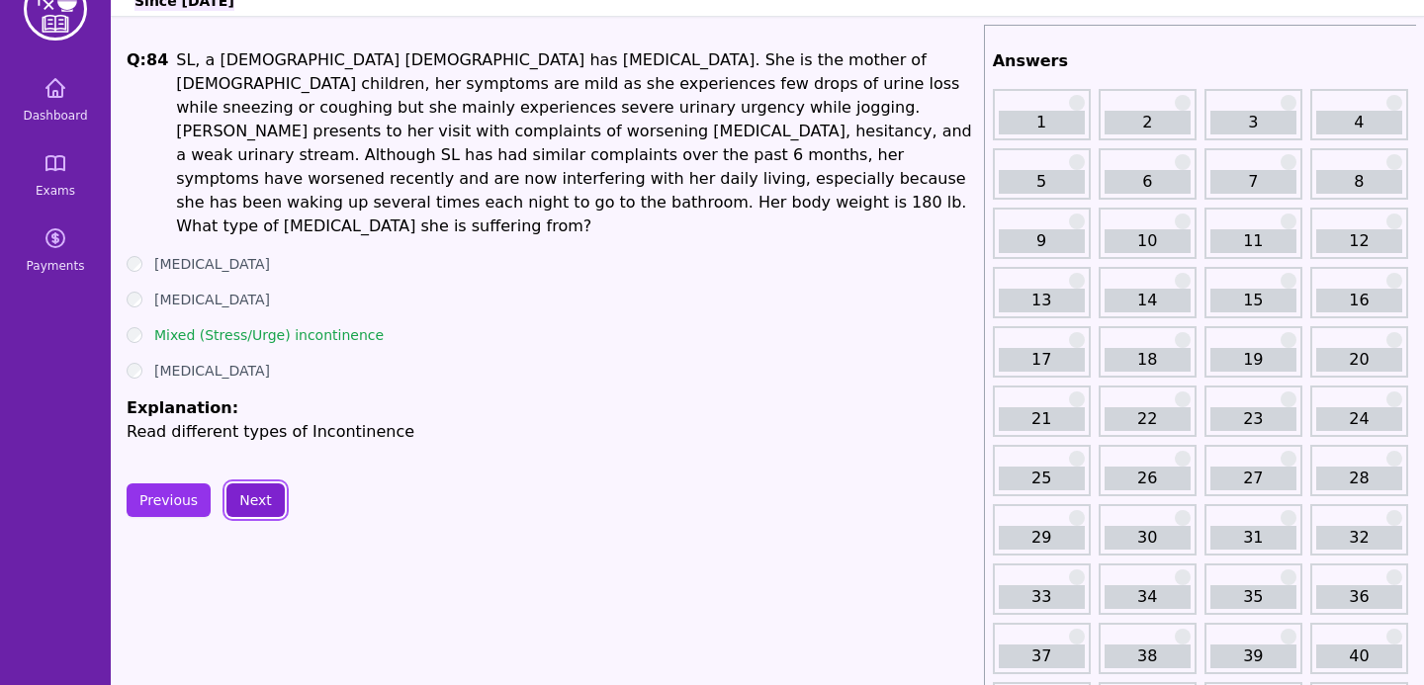
click at [249, 484] on button "Next" at bounding box center [255, 501] width 58 height 34
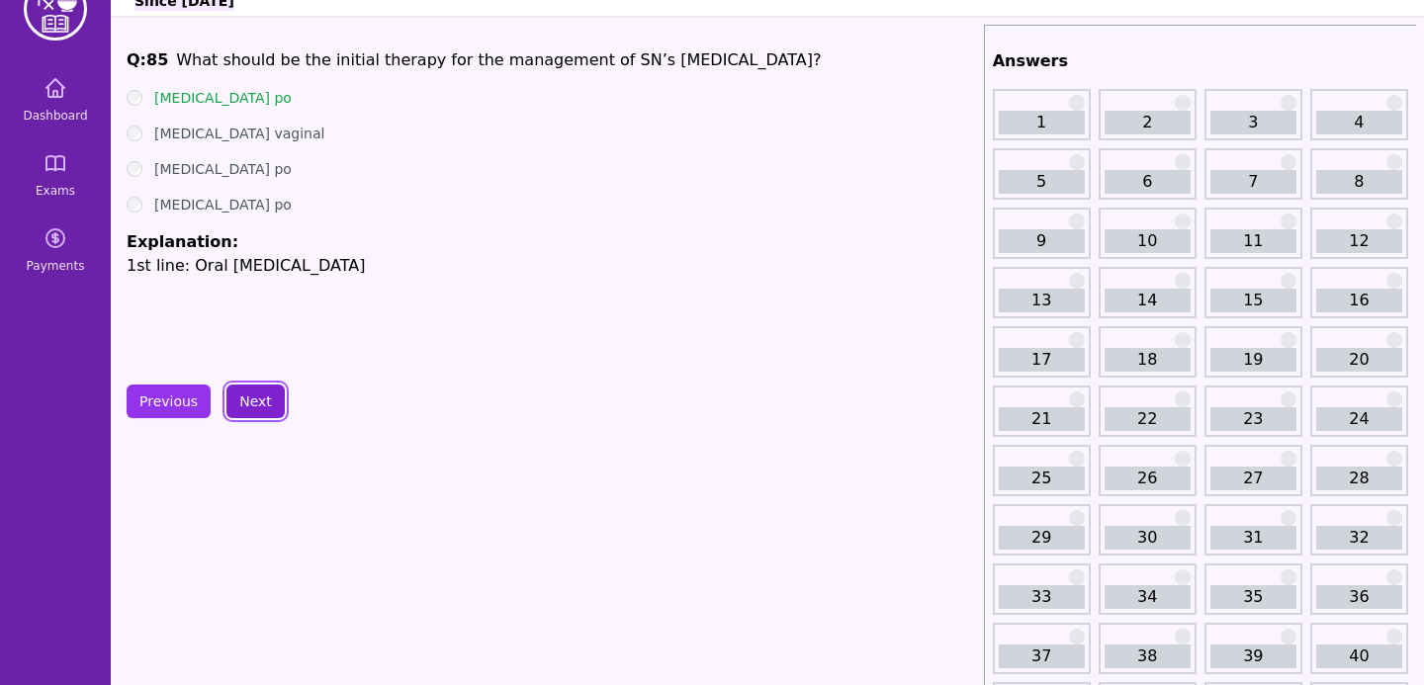
click at [275, 393] on button "Next" at bounding box center [255, 402] width 58 height 34
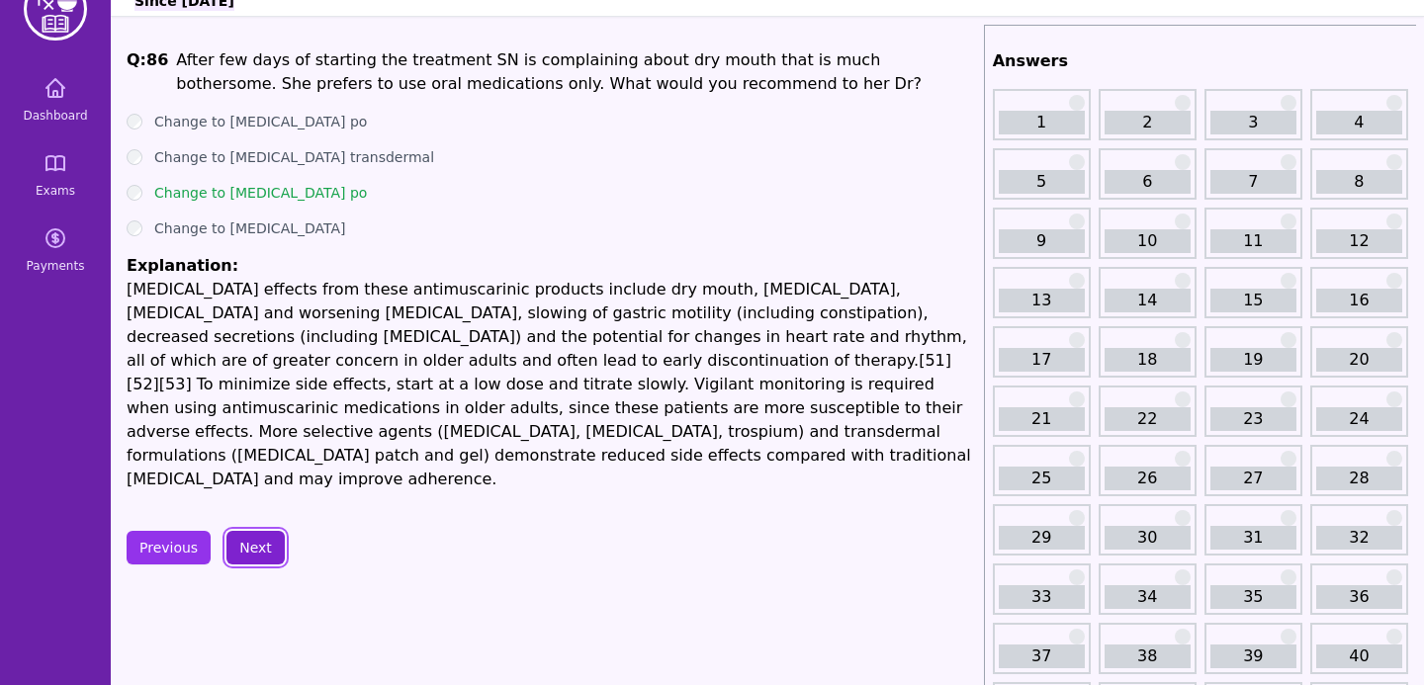
click at [247, 531] on button "Next" at bounding box center [255, 548] width 58 height 34
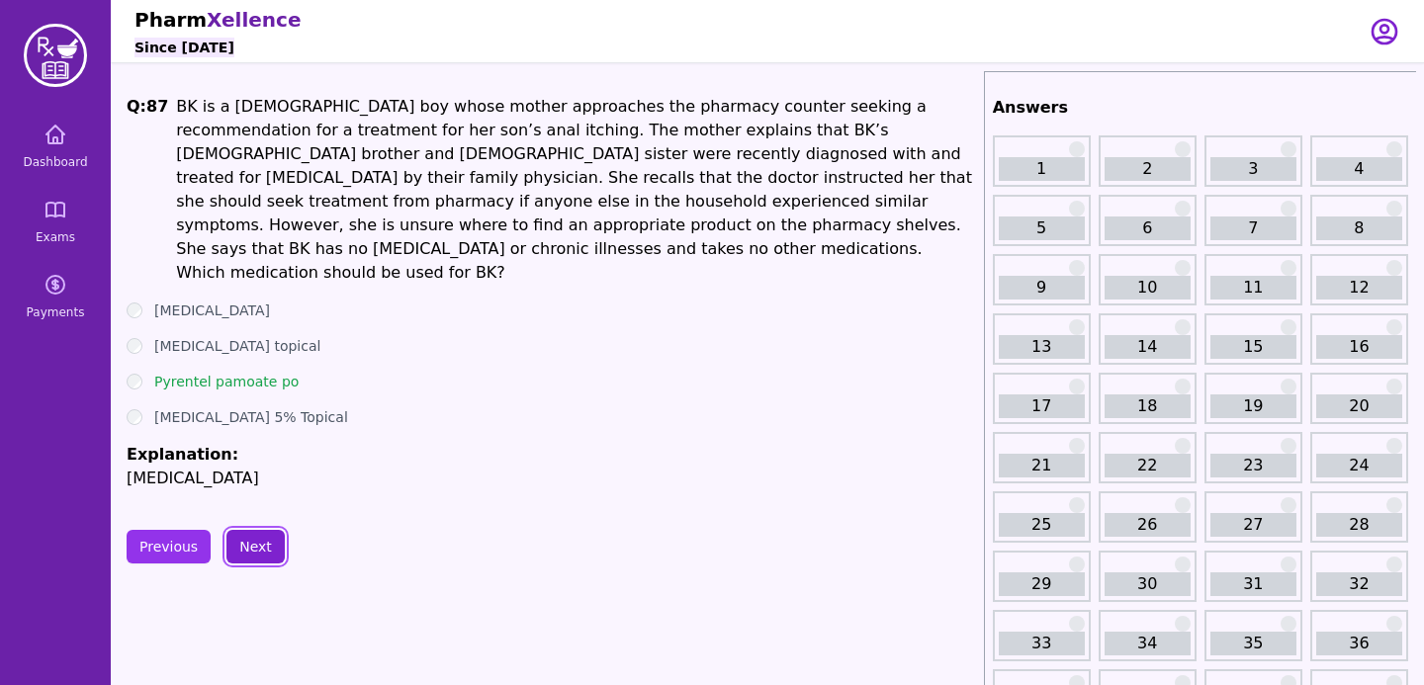
click at [241, 530] on button "Next" at bounding box center [255, 547] width 58 height 34
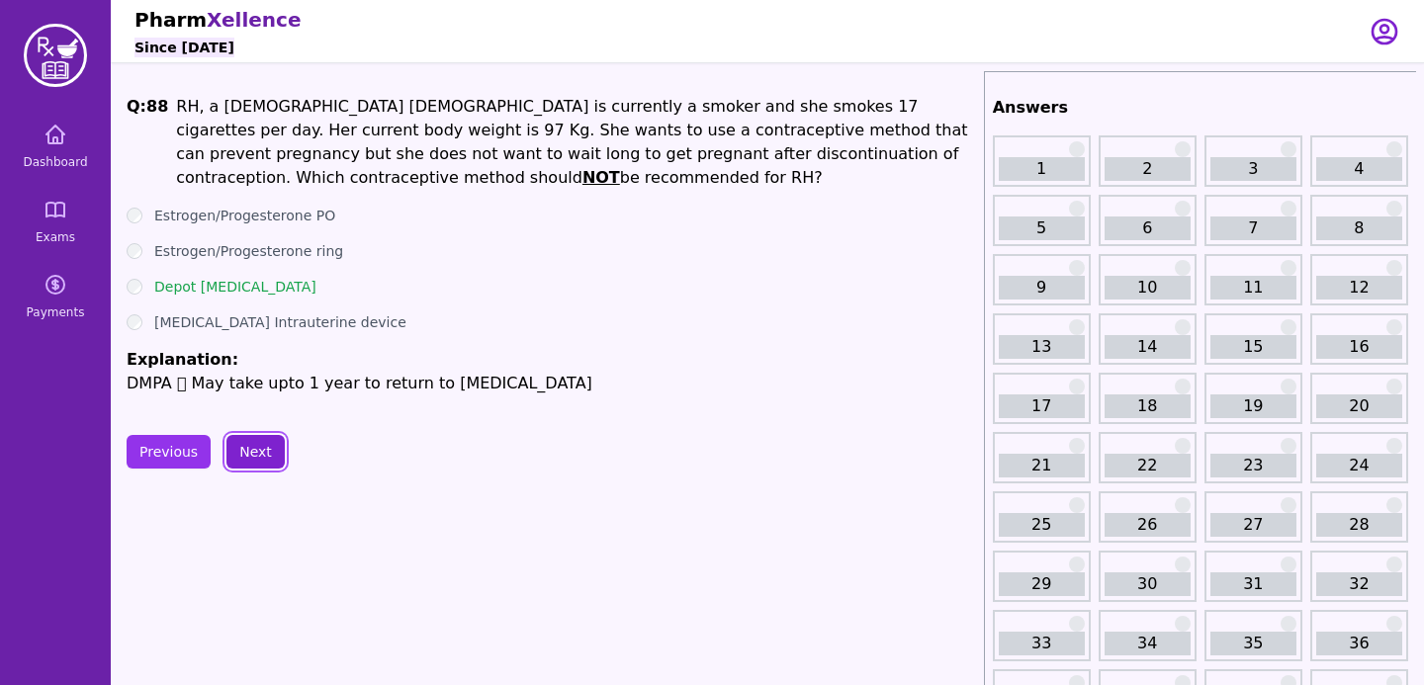
click at [250, 449] on button "Next" at bounding box center [255, 452] width 58 height 34
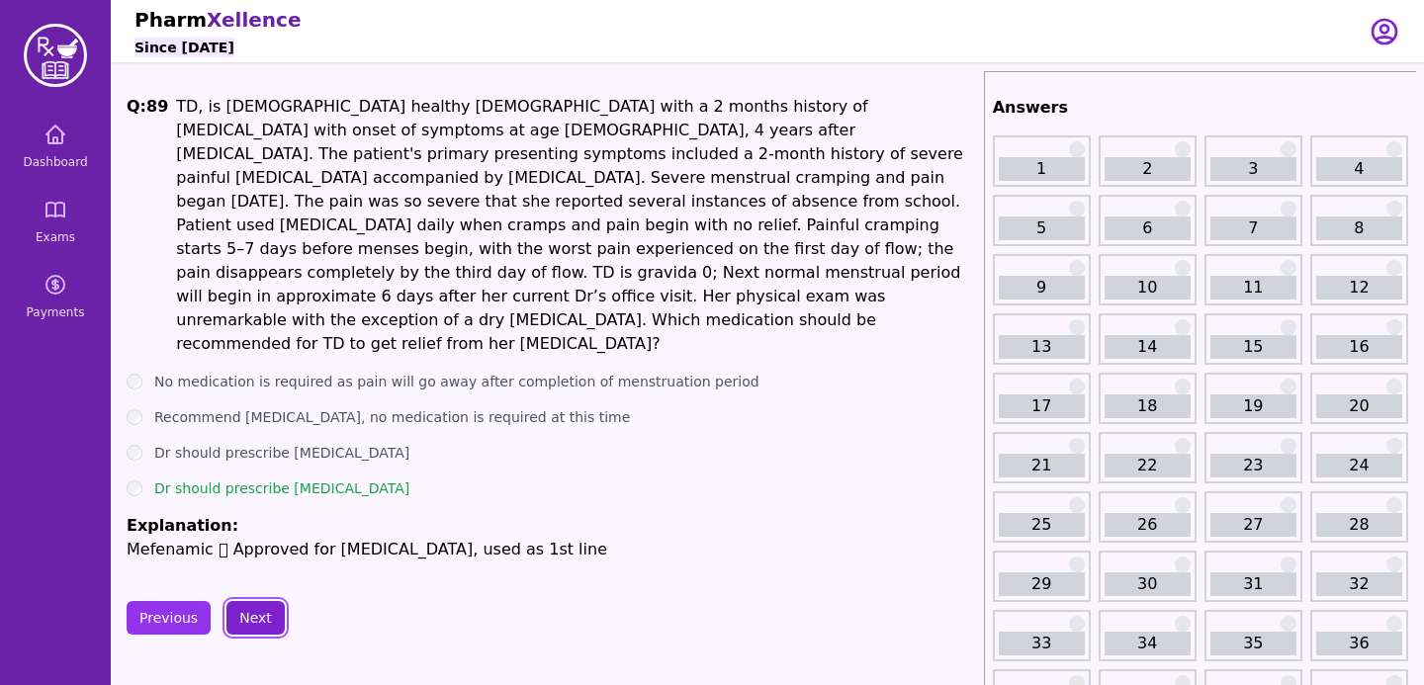
click at [270, 601] on button "Next" at bounding box center [255, 618] width 58 height 34
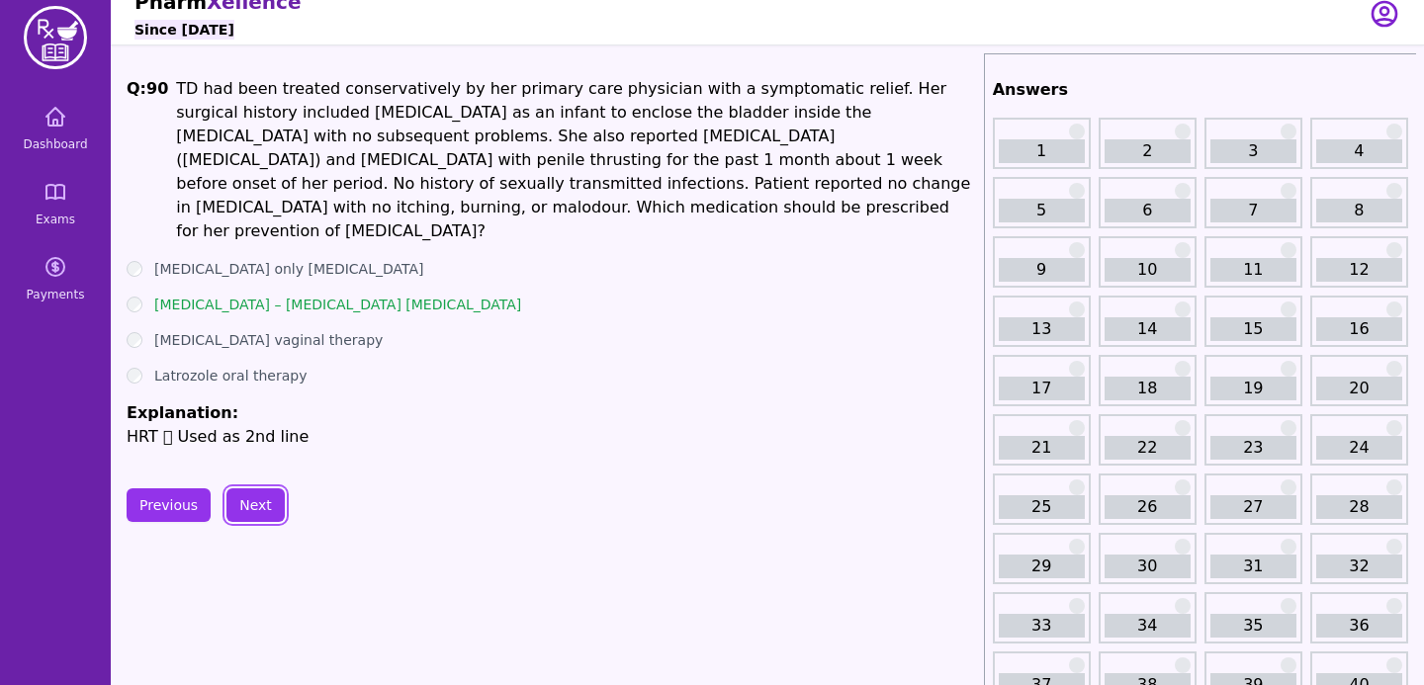
scroll to position [10, 0]
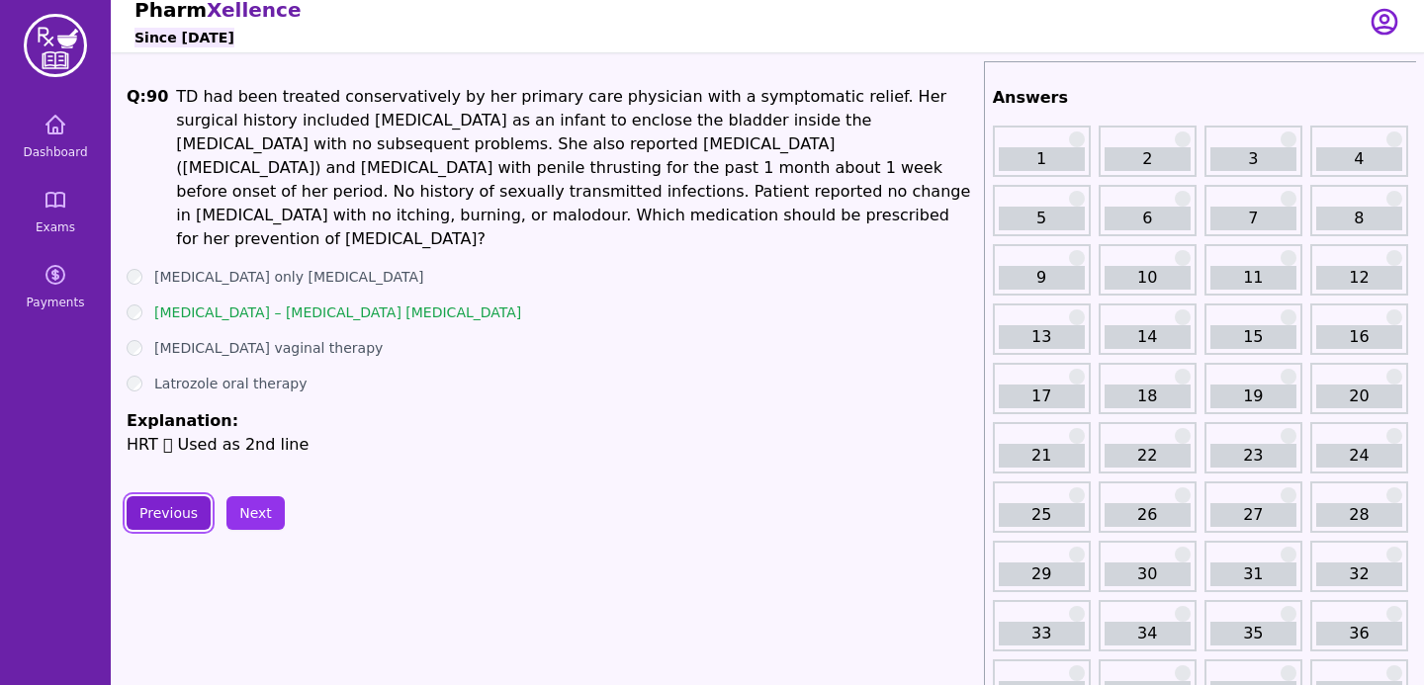
click at [154, 500] on button "Previous" at bounding box center [169, 513] width 84 height 34
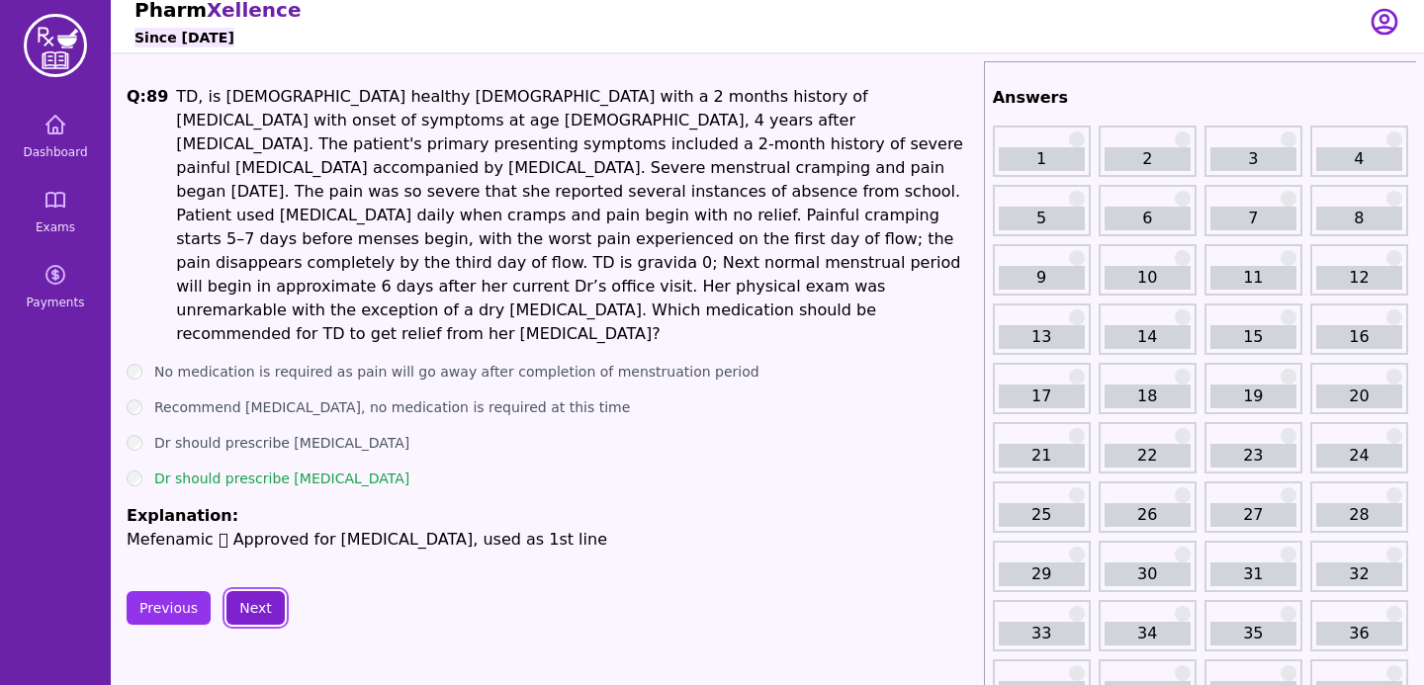
click at [232, 591] on button "Next" at bounding box center [255, 608] width 58 height 34
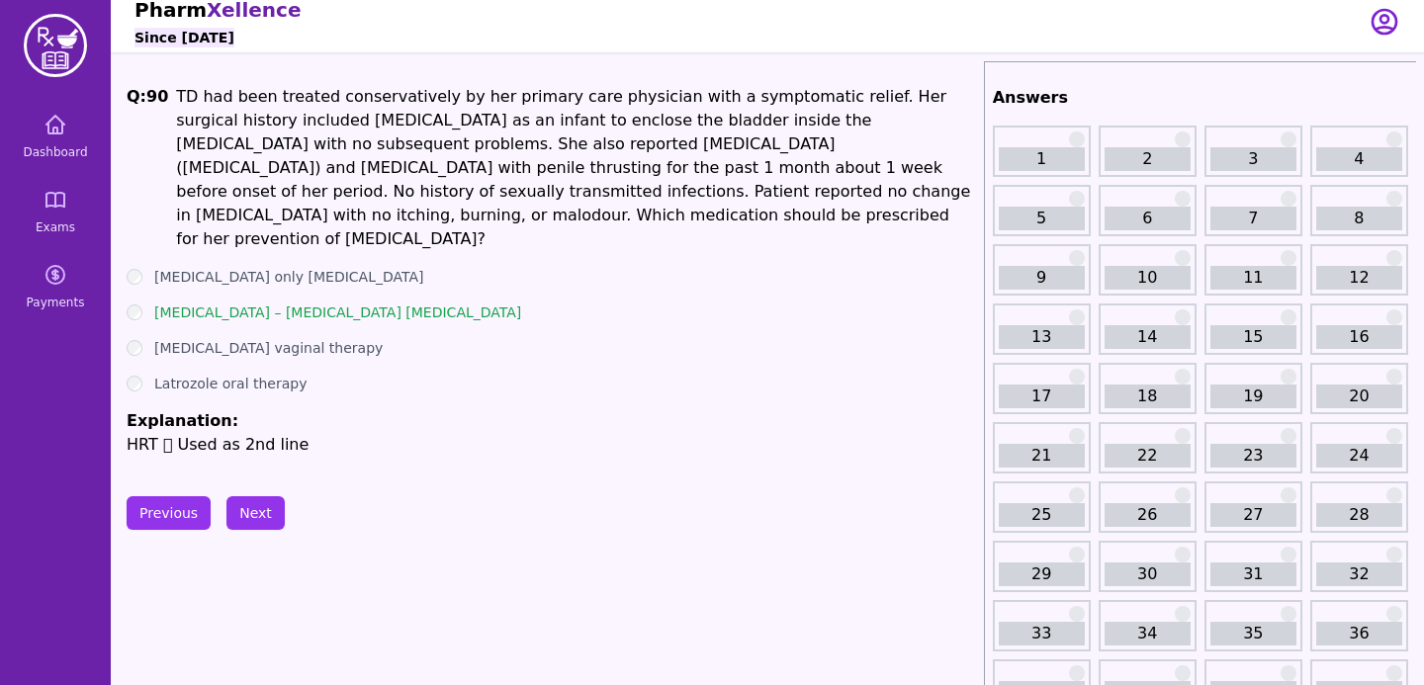
click at [251, 496] on button "Next" at bounding box center [255, 513] width 58 height 34
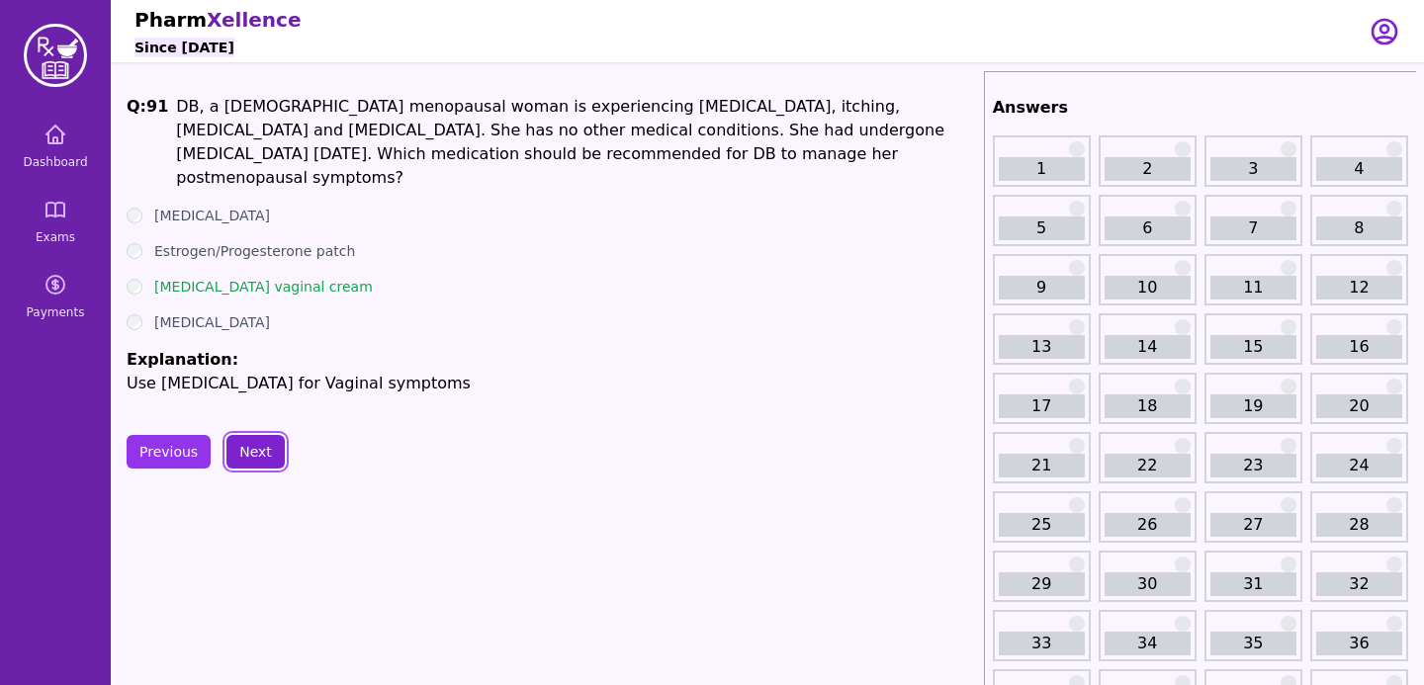
click at [256, 450] on button "Next" at bounding box center [255, 452] width 58 height 34
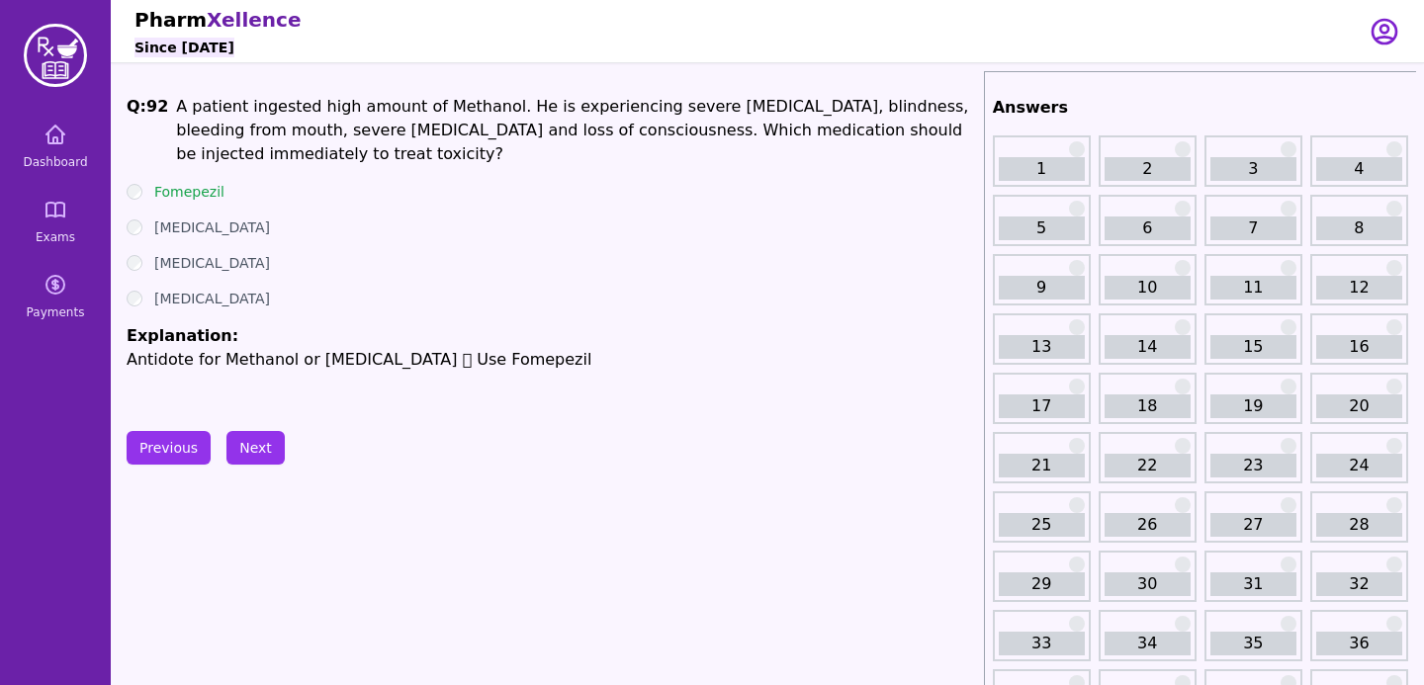
click at [240, 457] on button "Next" at bounding box center [255, 448] width 58 height 34
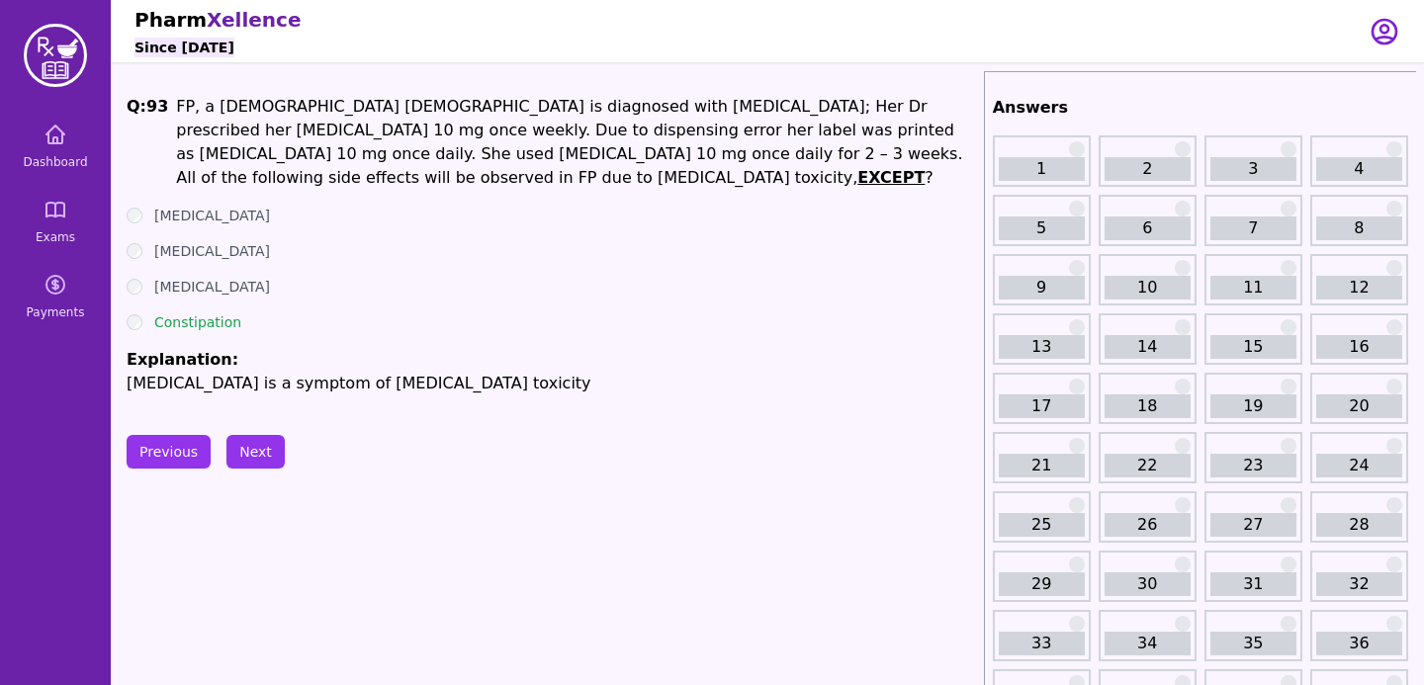
click at [873, 264] on ul "Leukopenia Thrombocytopenia Aplastic anemia Constipation Explanation: Diarrhea …" at bounding box center [552, 301] width 850 height 190
click at [240, 459] on button "Next" at bounding box center [255, 452] width 58 height 34
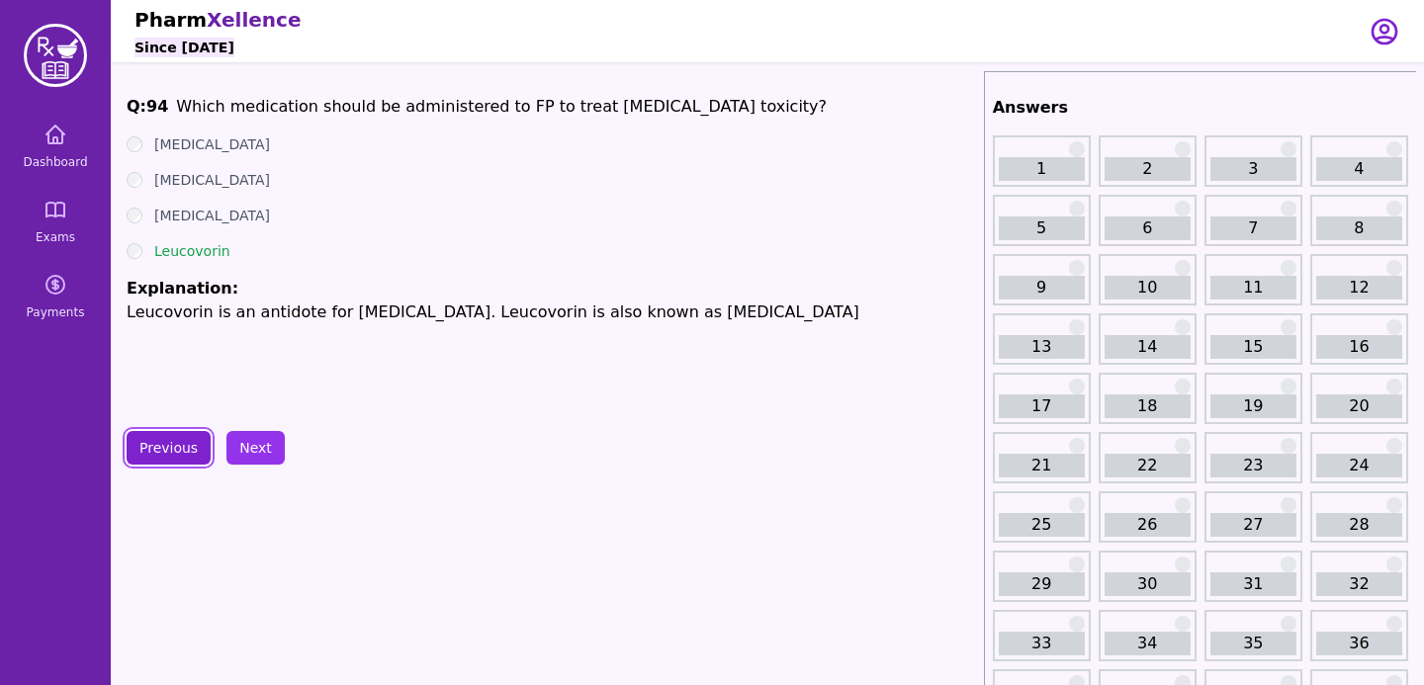
click at [188, 457] on button "Previous" at bounding box center [169, 448] width 84 height 34
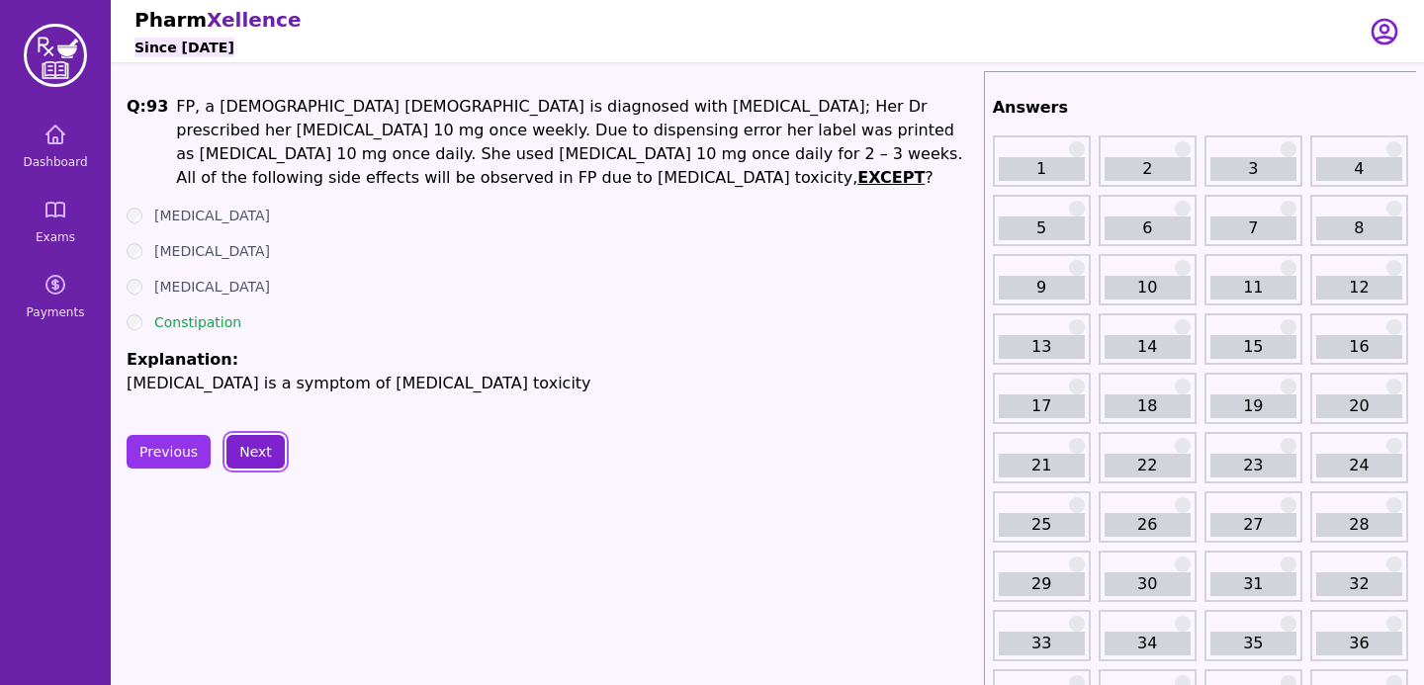
click at [232, 453] on button "Next" at bounding box center [255, 452] width 58 height 34
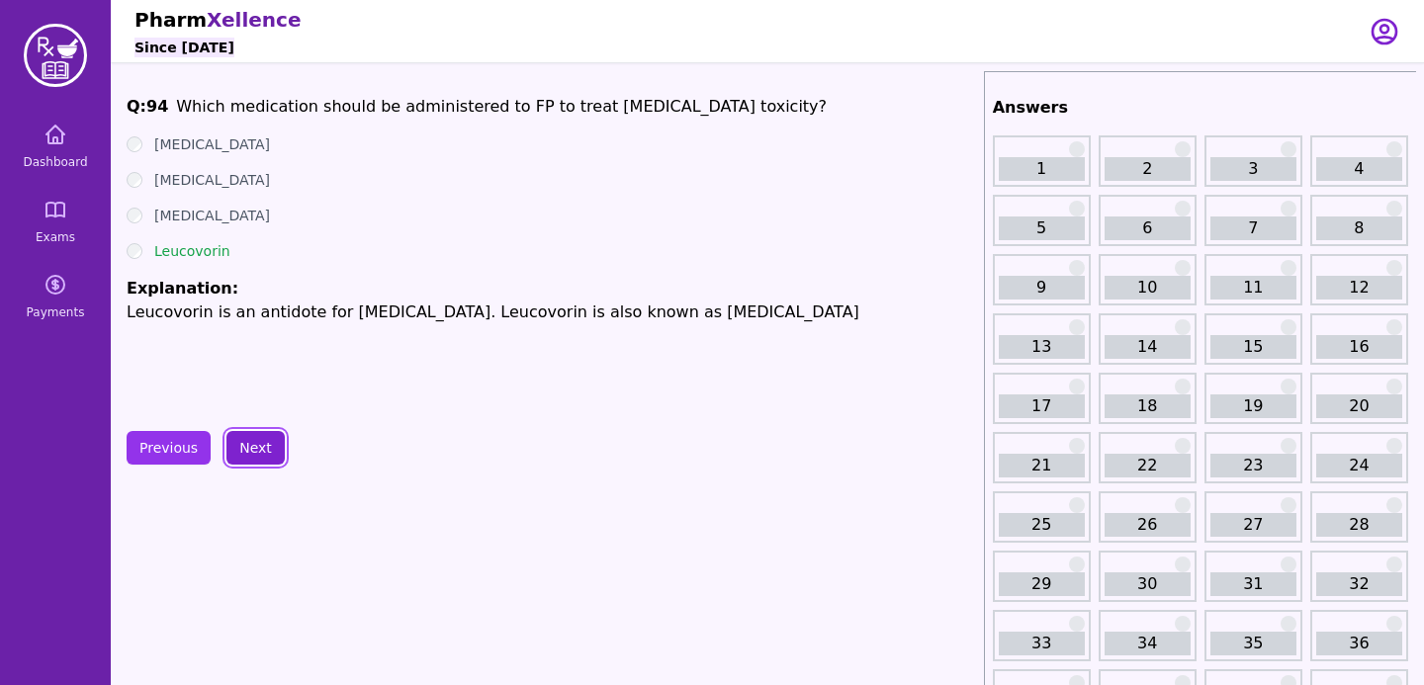
click at [259, 445] on button "Next" at bounding box center [255, 448] width 58 height 34
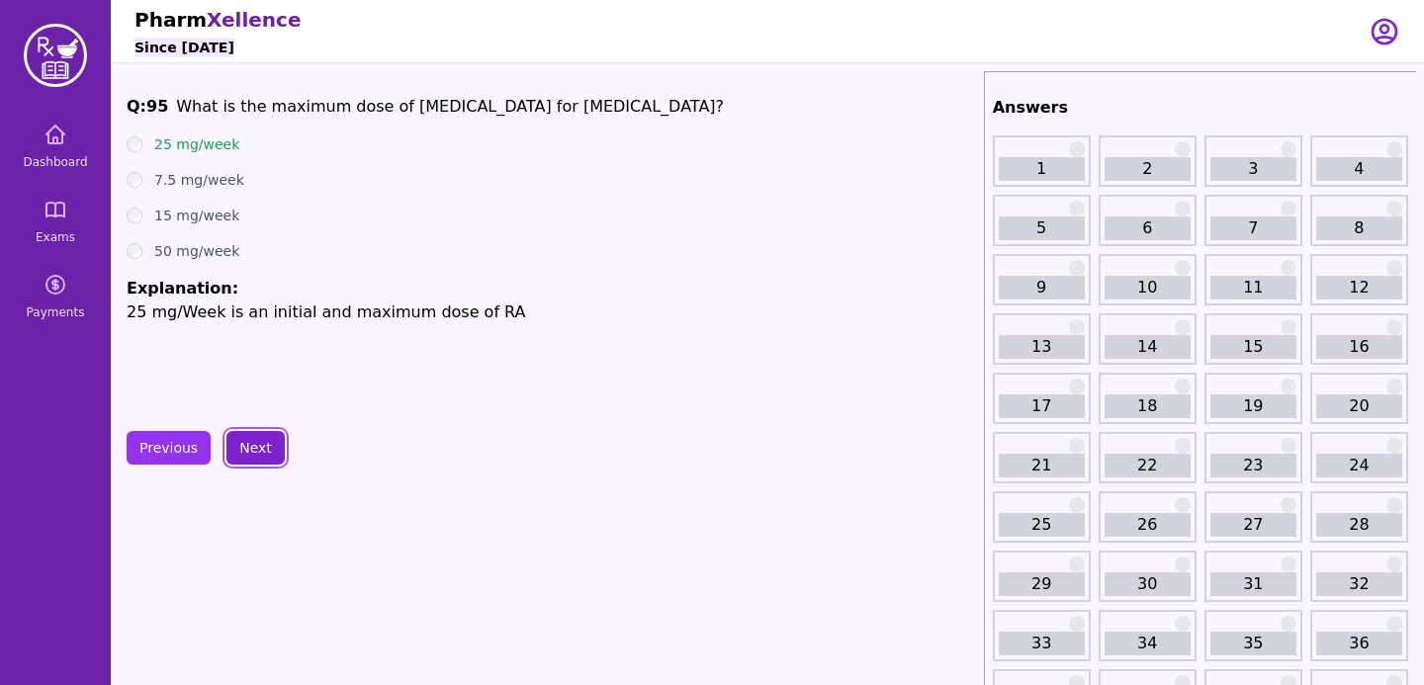
click at [261, 447] on button "Next" at bounding box center [255, 448] width 58 height 34
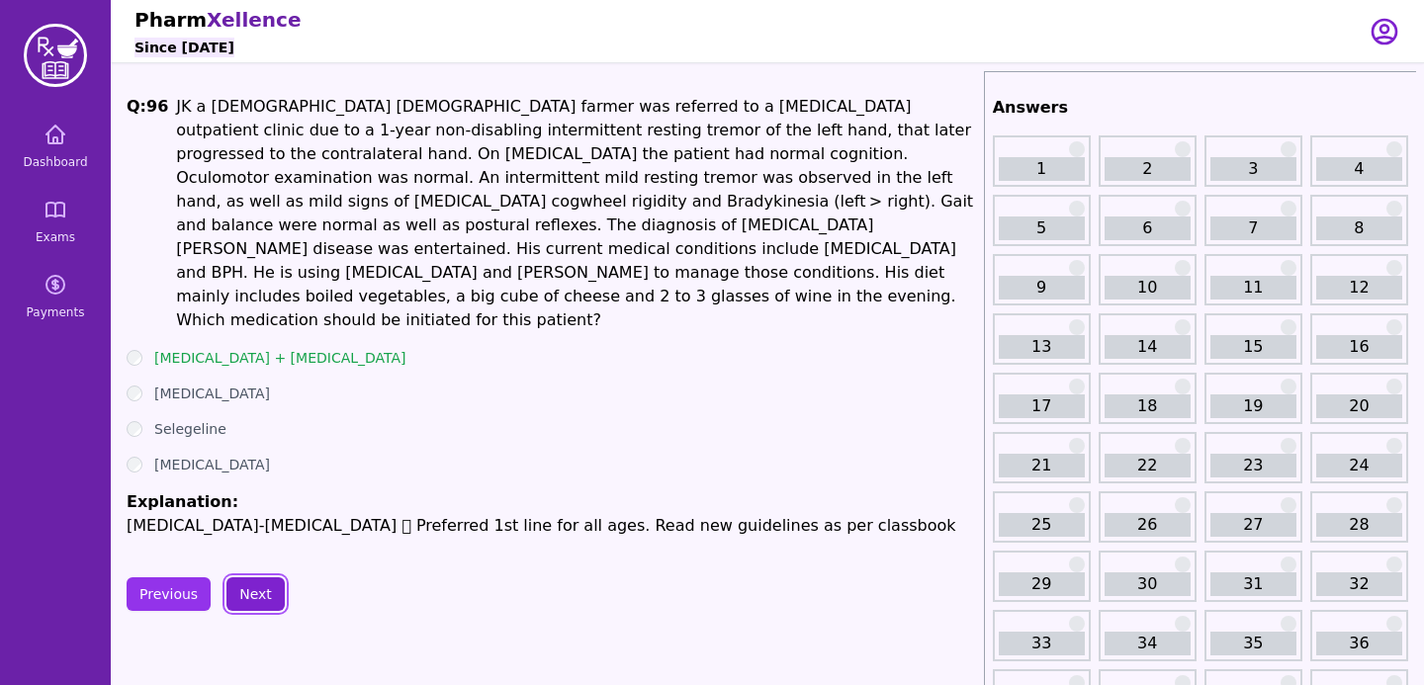
click at [248, 578] on button "Next" at bounding box center [255, 595] width 58 height 34
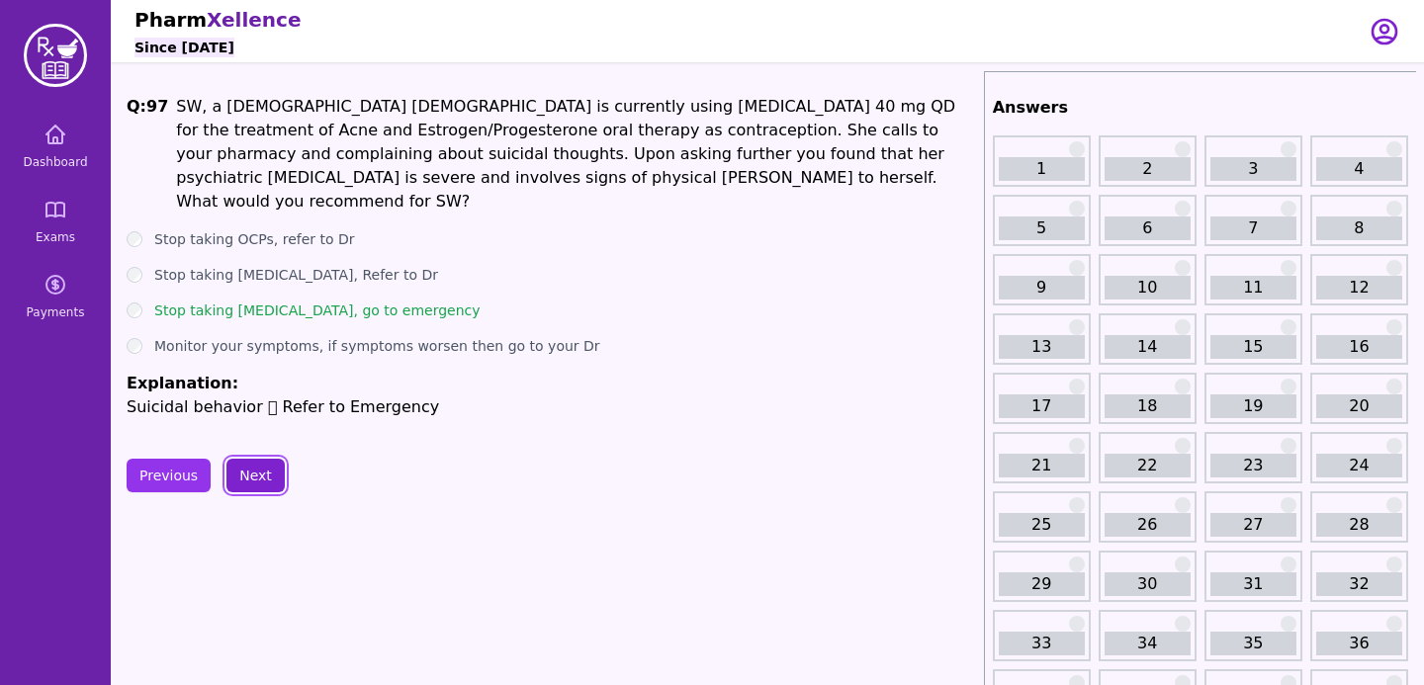
click at [256, 459] on button "Next" at bounding box center [255, 476] width 58 height 34
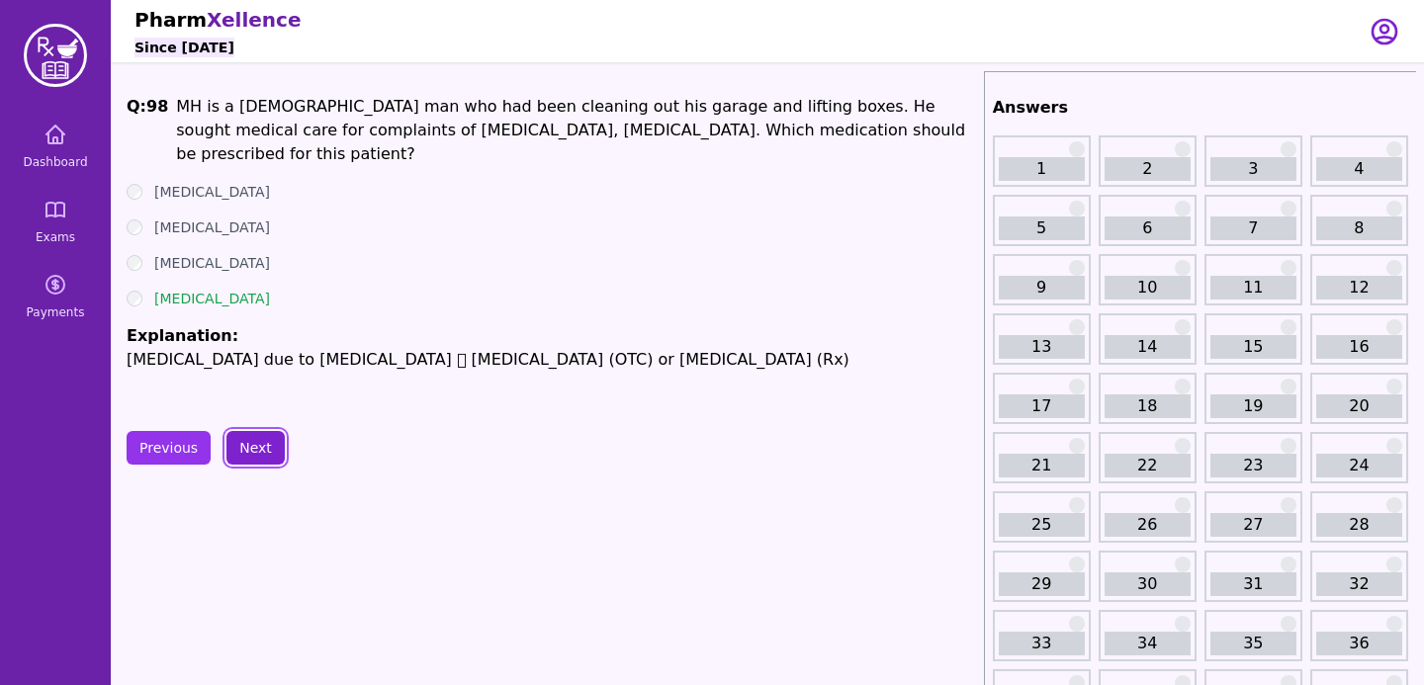
click at [272, 459] on button "Next" at bounding box center [255, 448] width 58 height 34
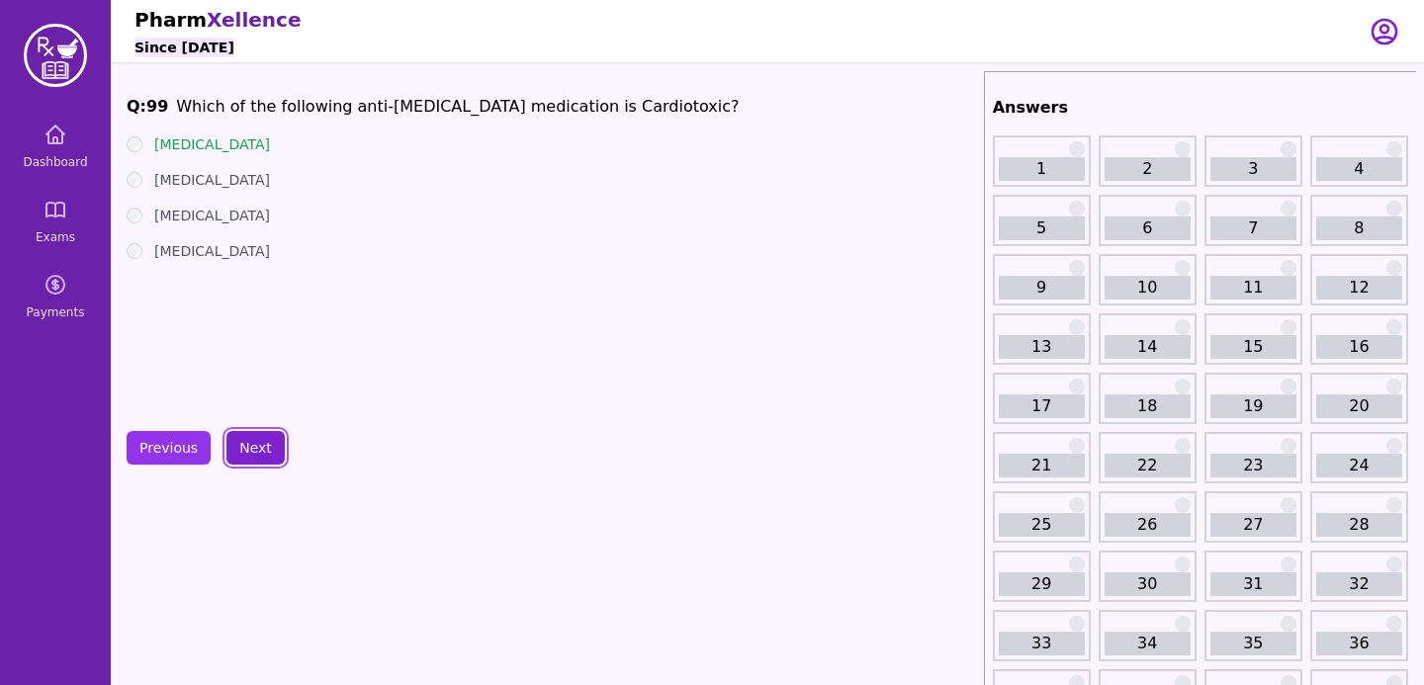
click at [272, 459] on button "Next" at bounding box center [255, 448] width 58 height 34
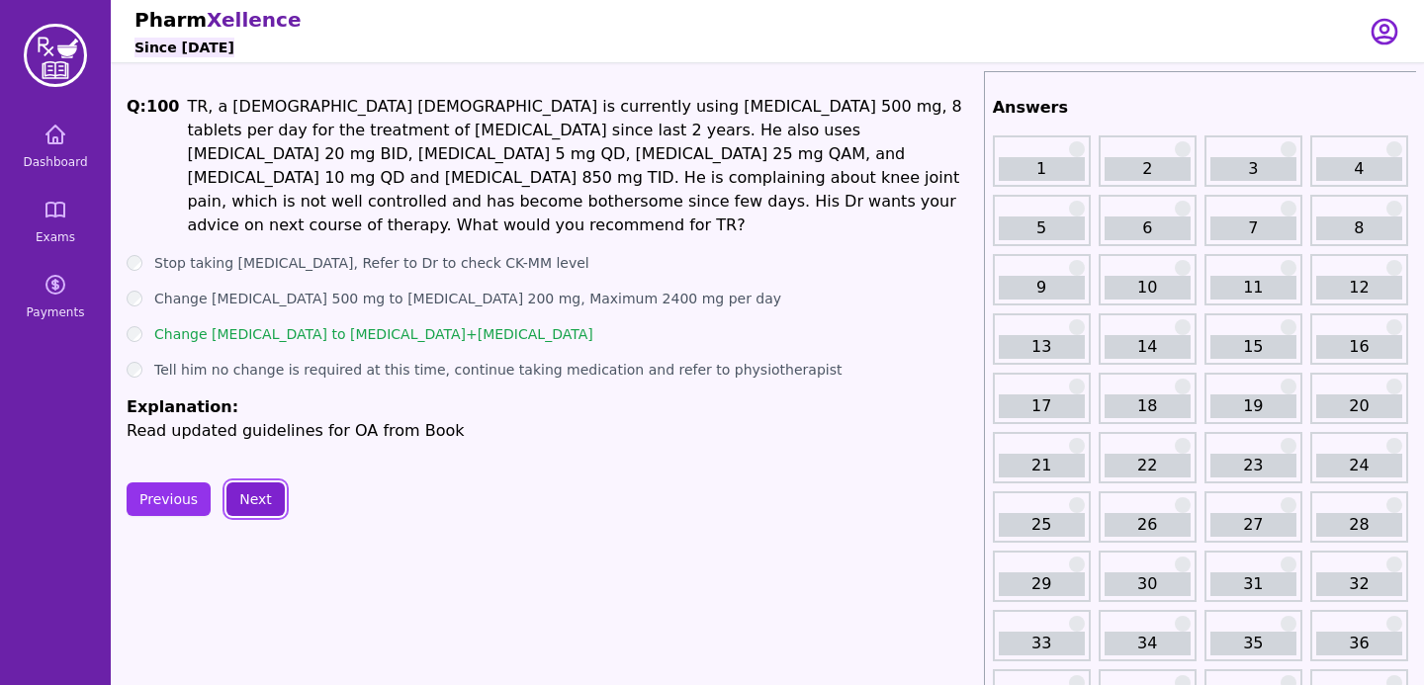
click at [261, 483] on button "Next" at bounding box center [255, 500] width 58 height 34
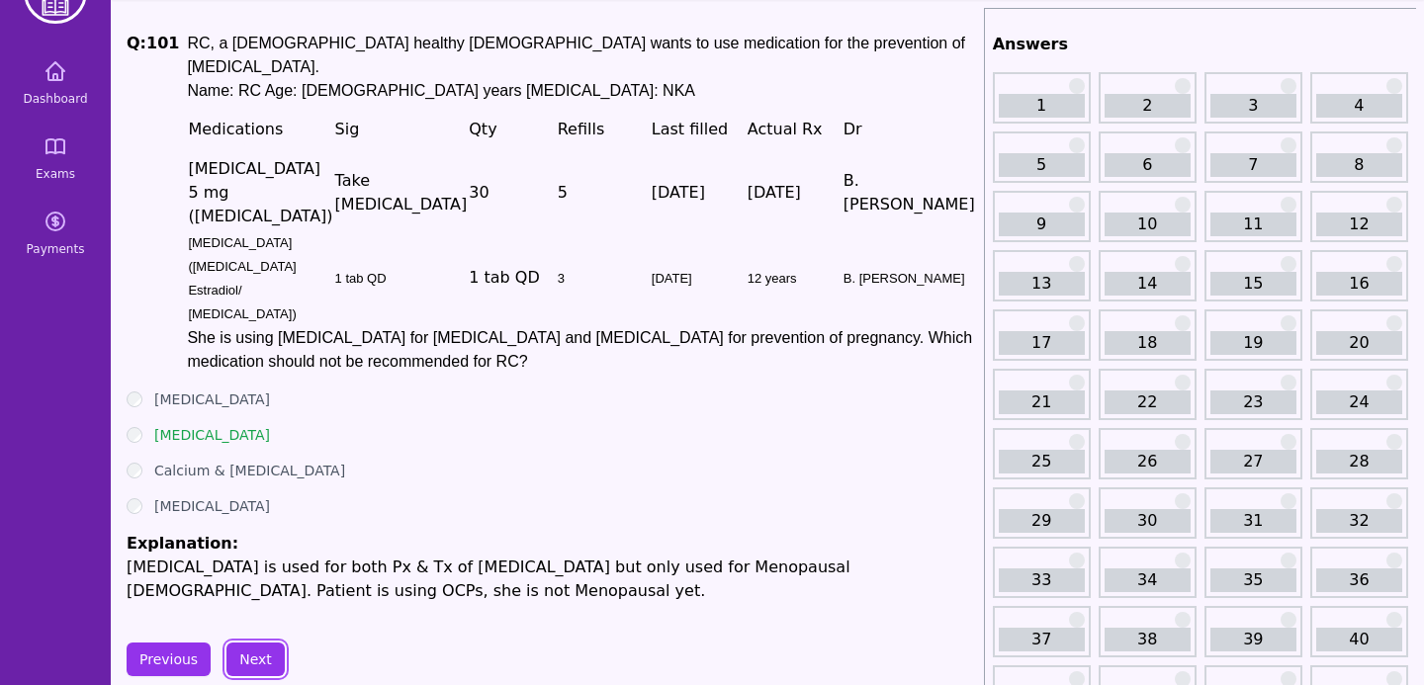
scroll to position [61, 0]
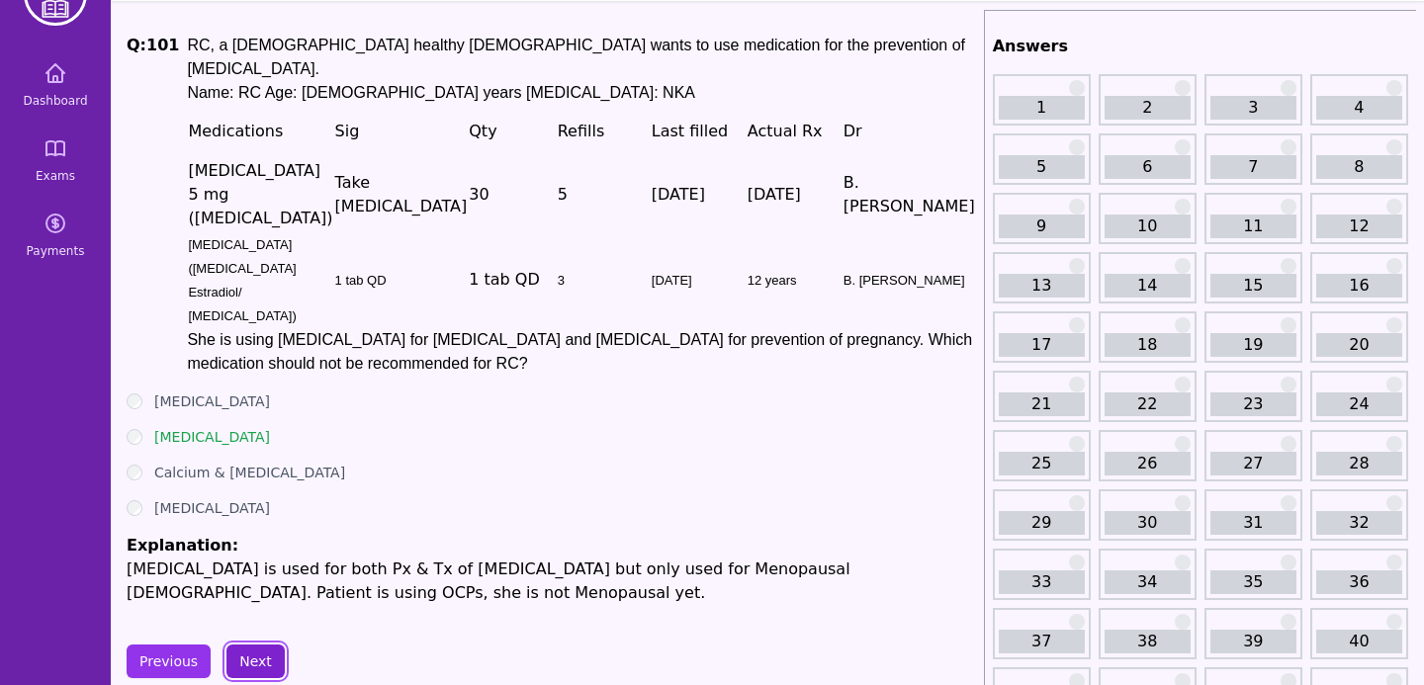
click at [268, 645] on button "Next" at bounding box center [255, 662] width 58 height 34
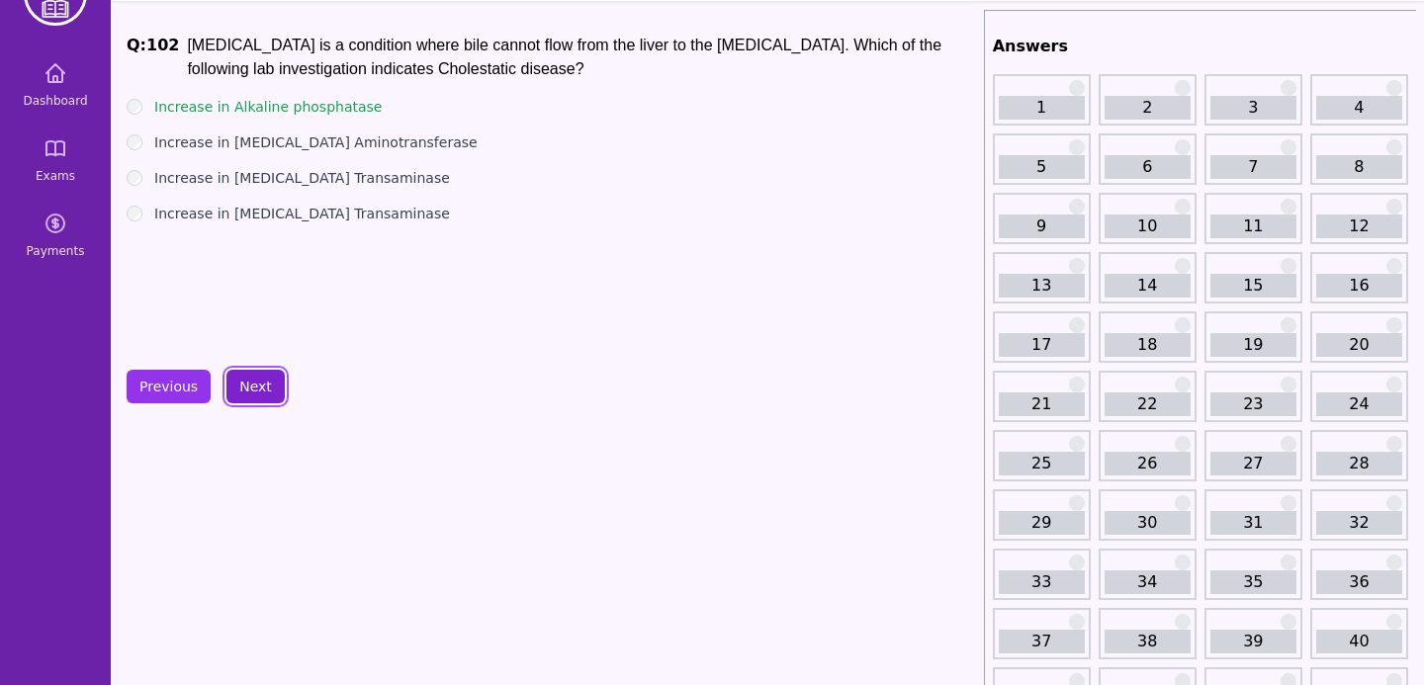
click at [261, 386] on button "Next" at bounding box center [255, 387] width 58 height 34
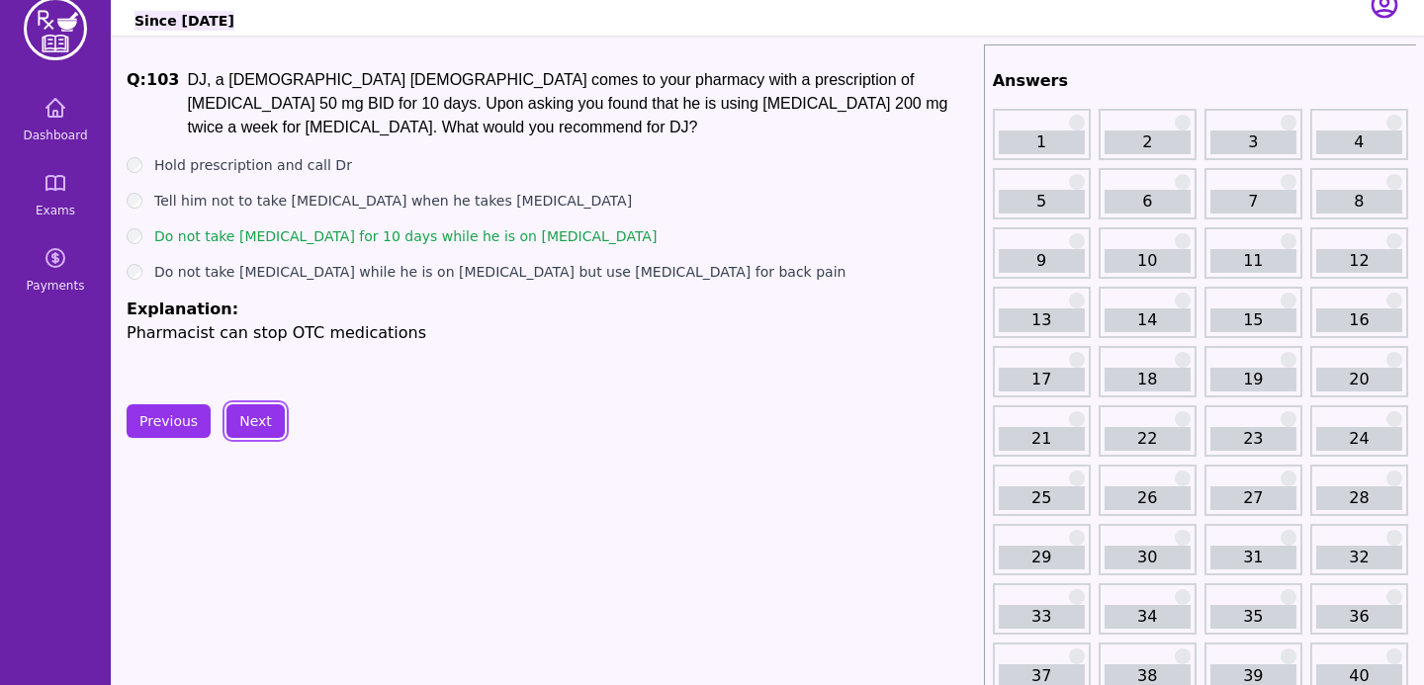
scroll to position [2, 0]
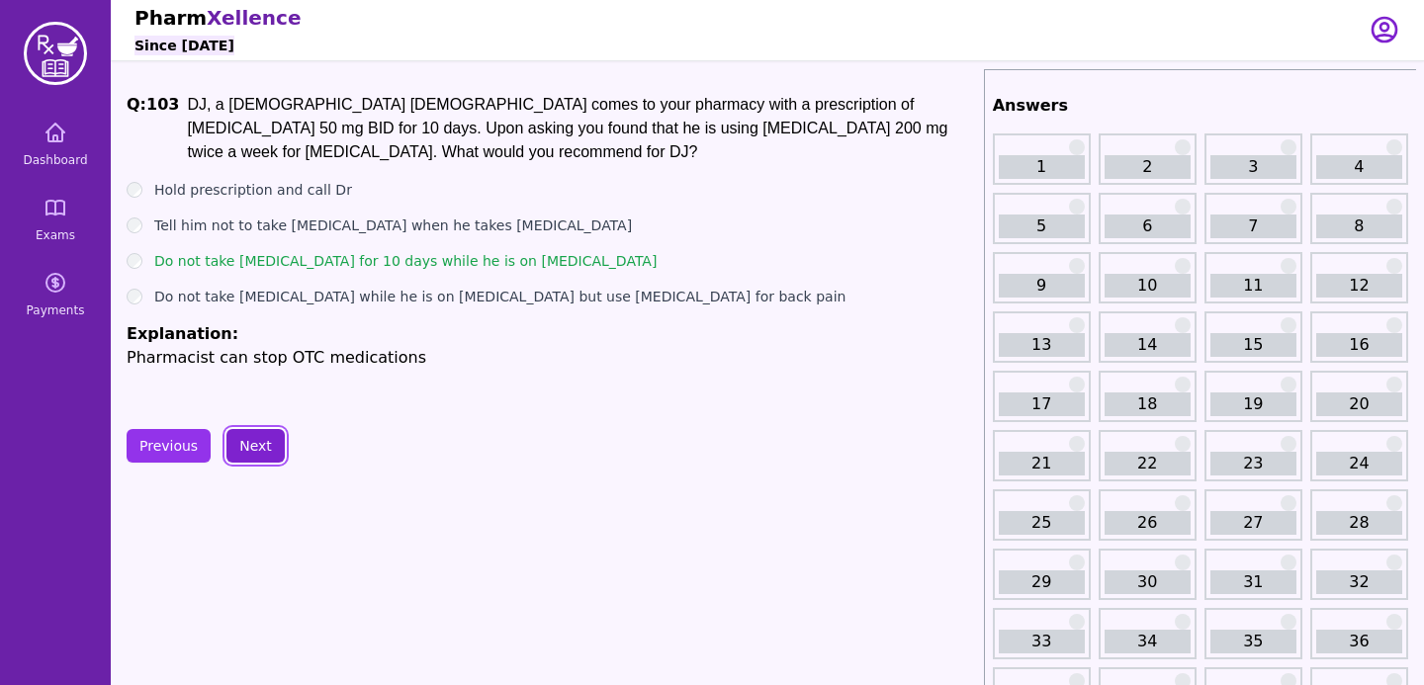
click at [258, 435] on button "Next" at bounding box center [255, 446] width 58 height 34
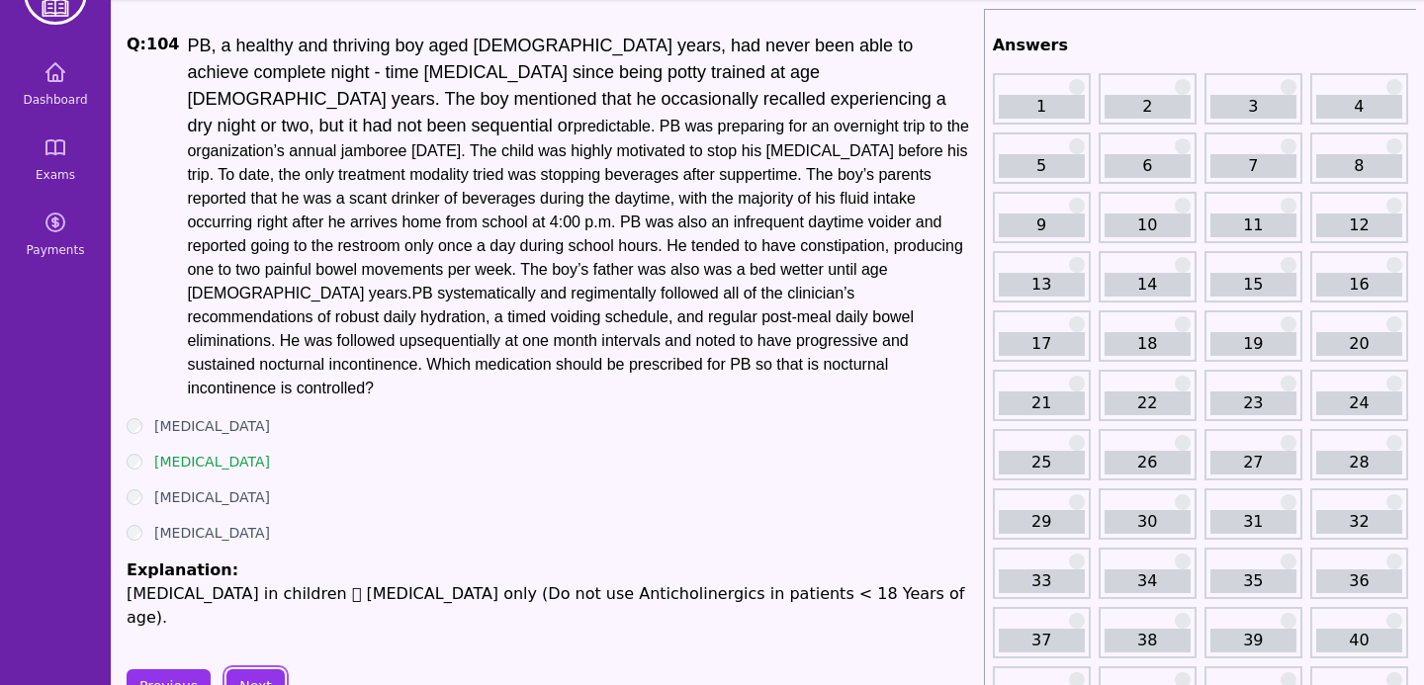
scroll to position [121, 0]
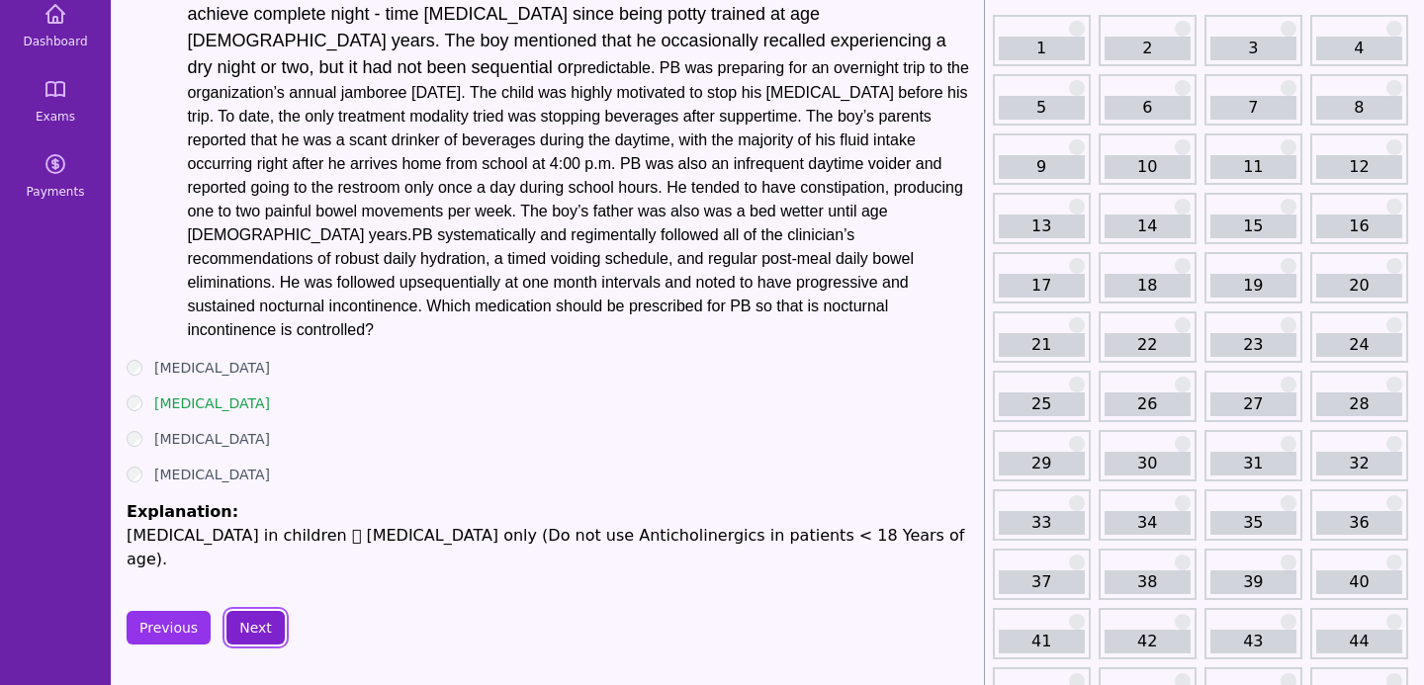
click at [265, 611] on button "Next" at bounding box center [255, 628] width 58 height 34
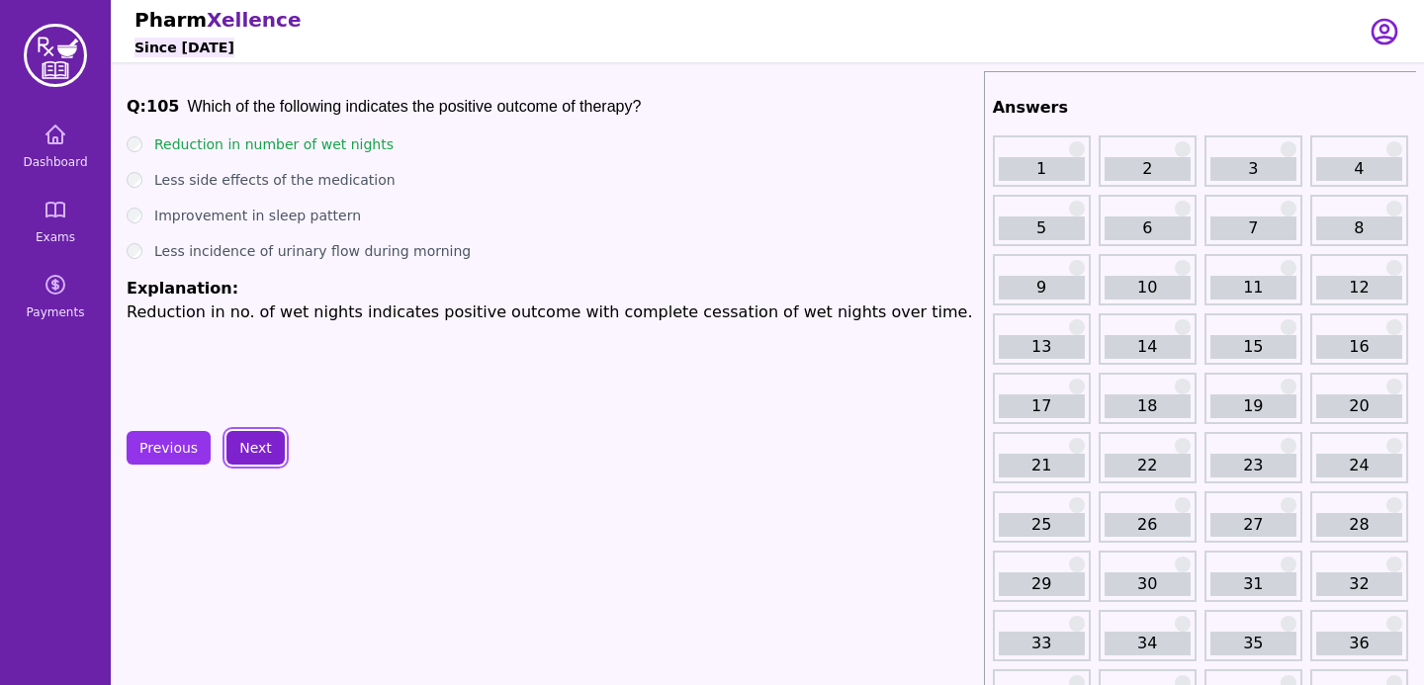
click at [228, 437] on button "Next" at bounding box center [255, 448] width 58 height 34
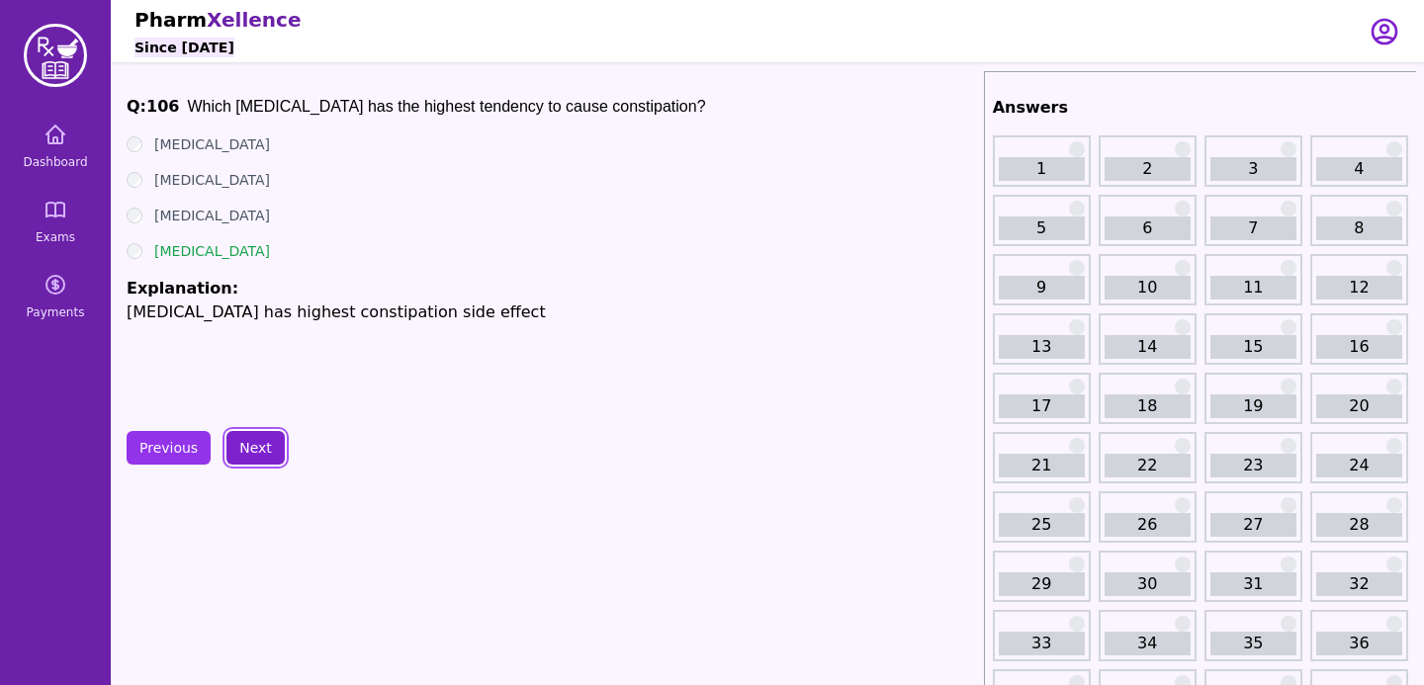
click at [243, 444] on button "Next" at bounding box center [255, 448] width 58 height 34
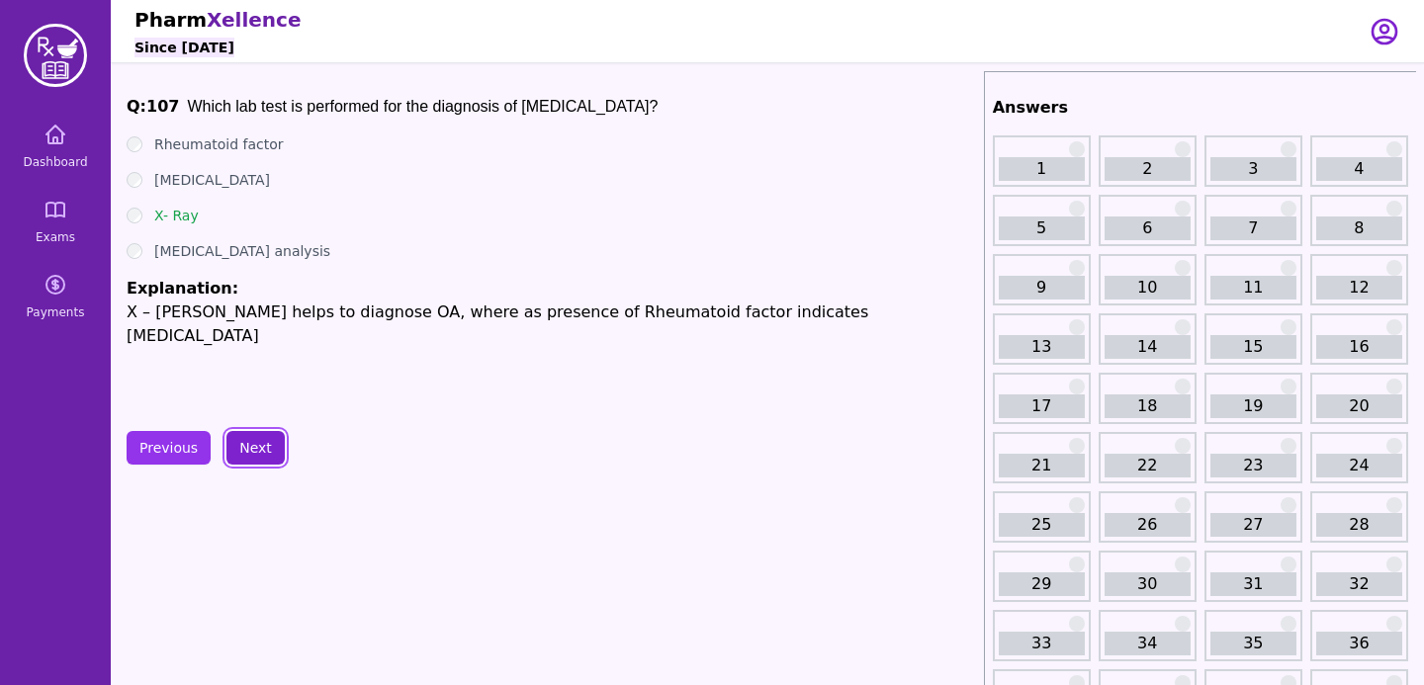
click at [238, 443] on button "Next" at bounding box center [255, 448] width 58 height 34
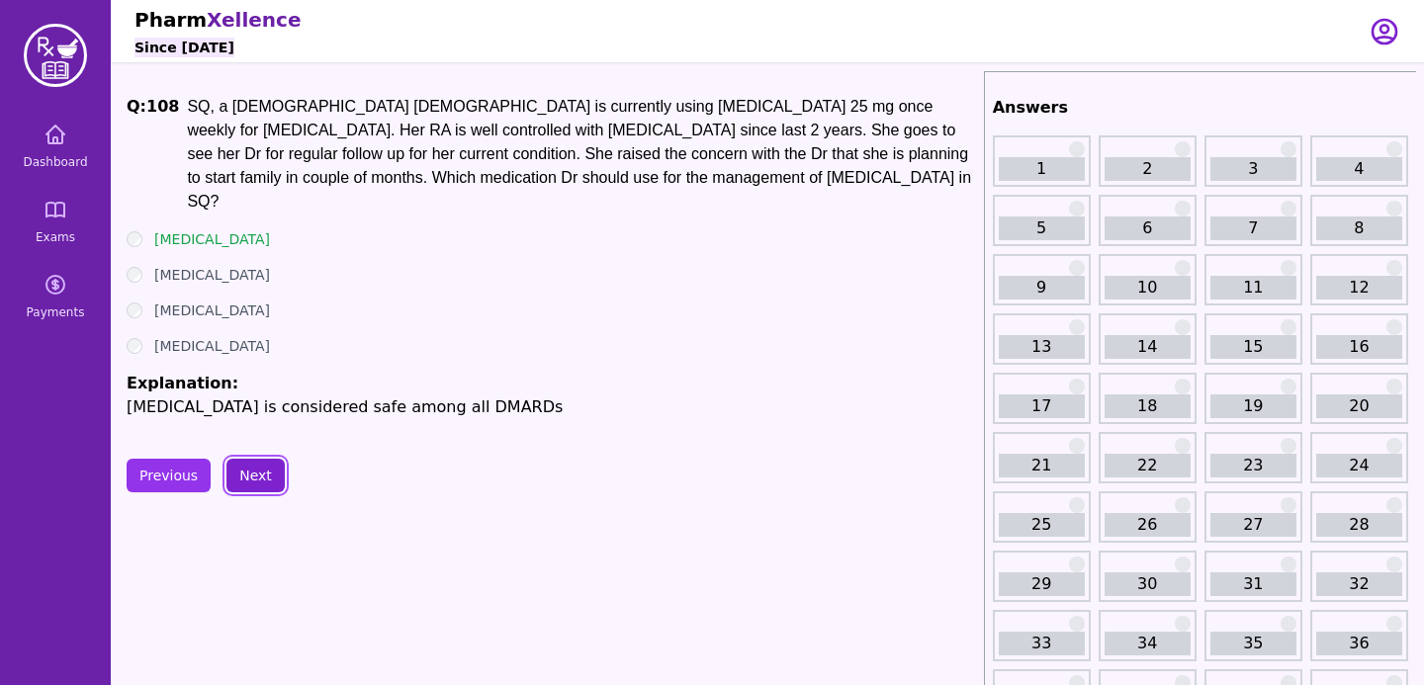
click at [264, 459] on button "Next" at bounding box center [255, 476] width 58 height 34
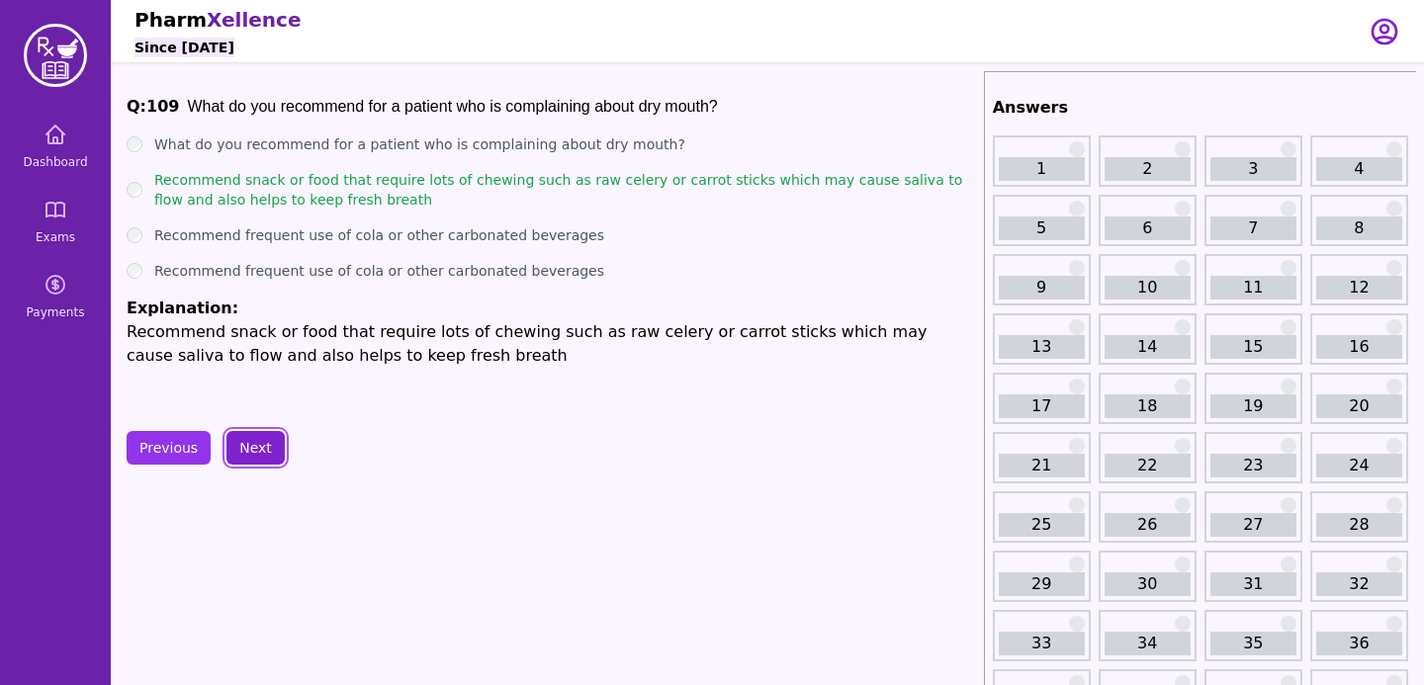
click at [262, 438] on button "Next" at bounding box center [255, 448] width 58 height 34
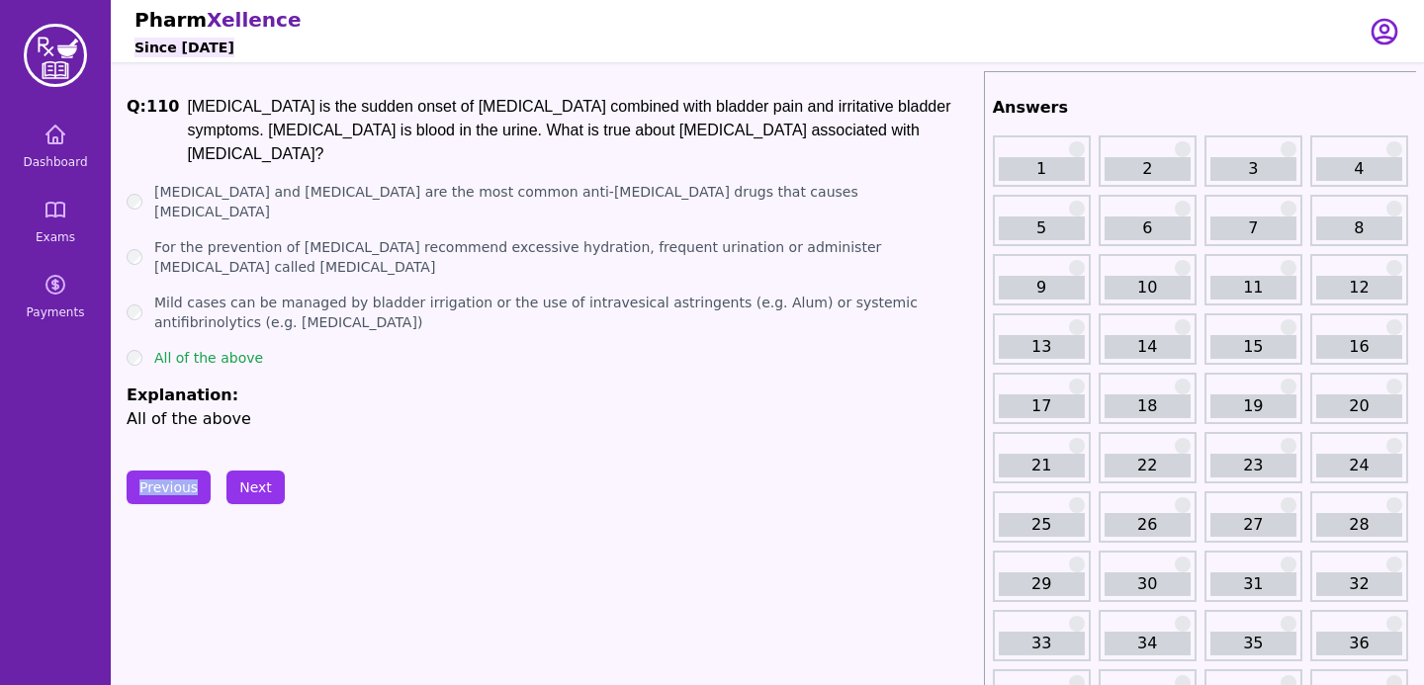
click at [175, 479] on button "Previous" at bounding box center [169, 488] width 84 height 34
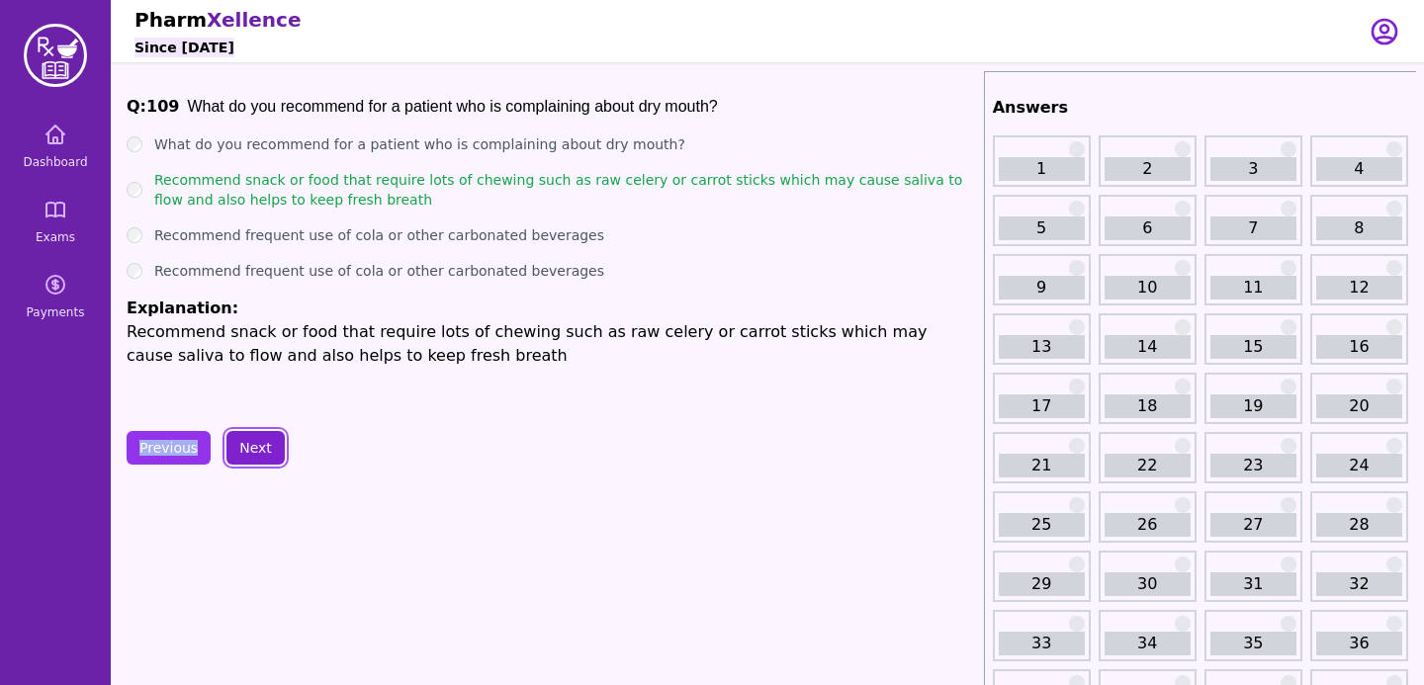
click at [239, 447] on button "Next" at bounding box center [255, 448] width 58 height 34
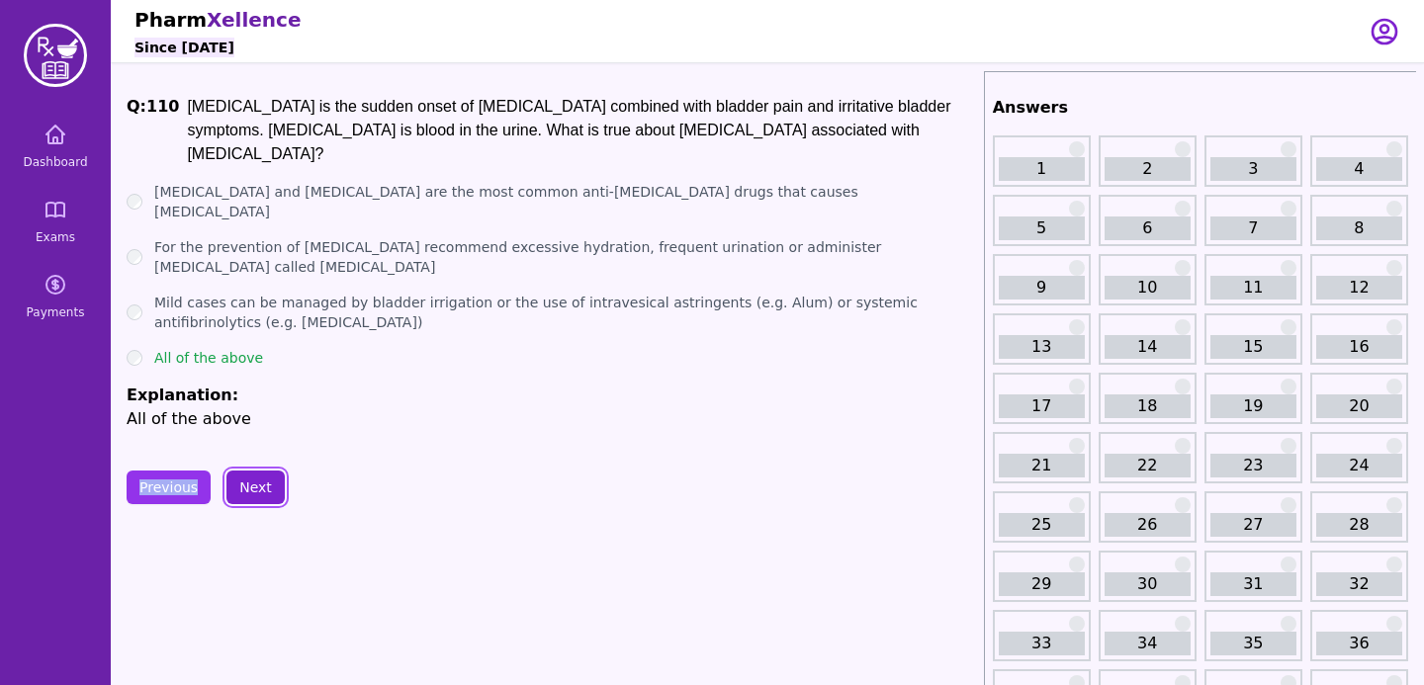
click at [263, 471] on button "Next" at bounding box center [255, 488] width 58 height 34
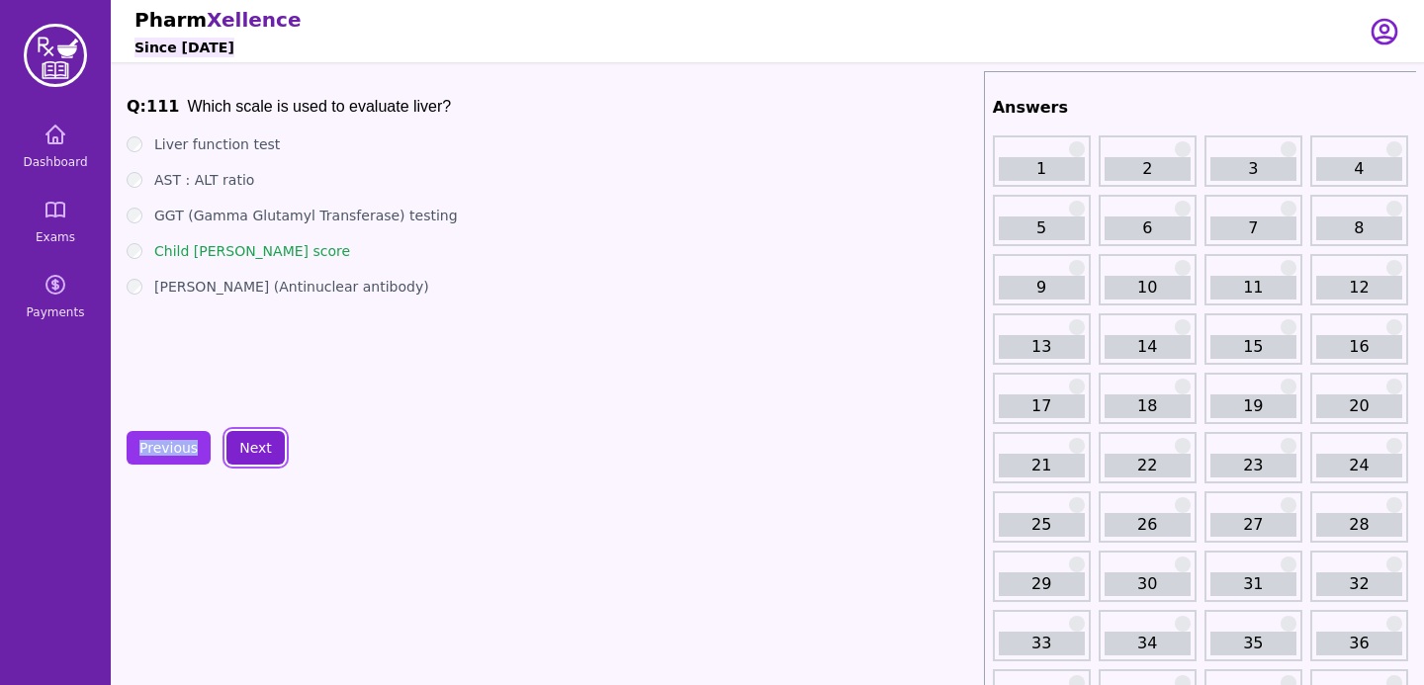
click at [263, 463] on button "Next" at bounding box center [255, 448] width 58 height 34
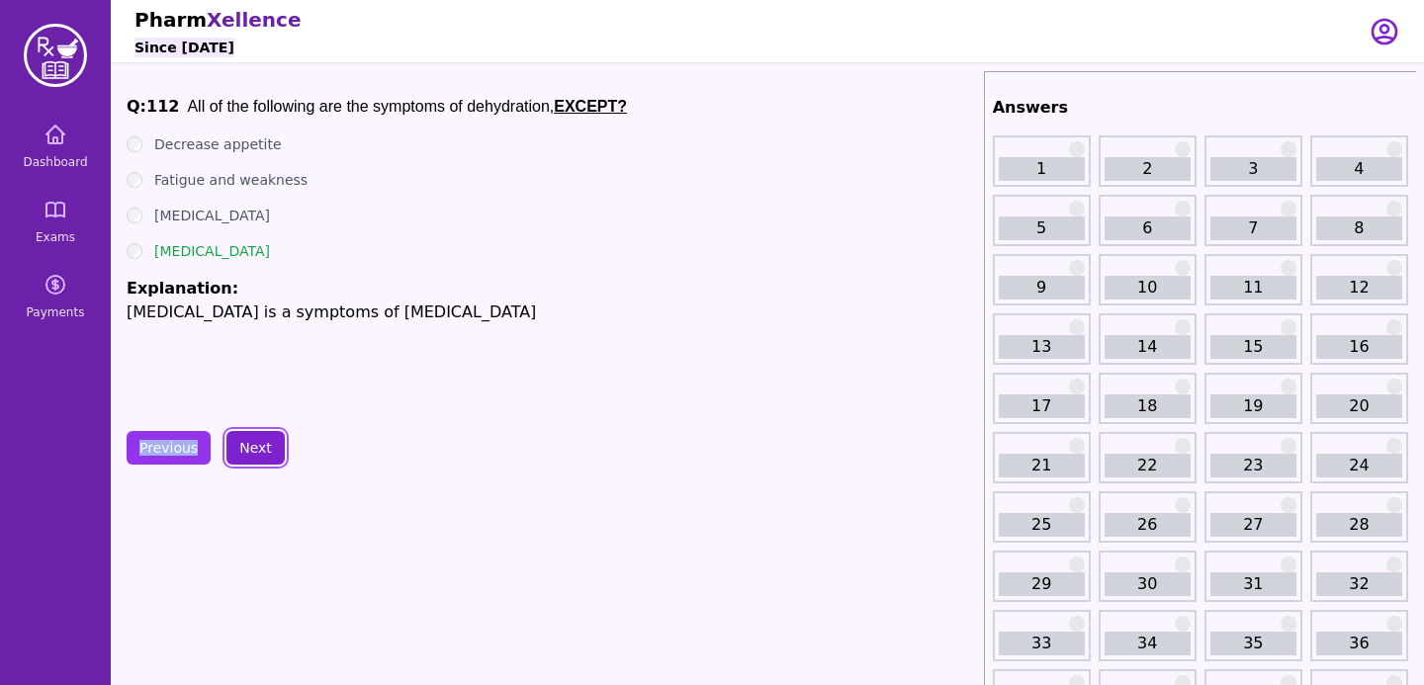
click at [263, 463] on button "Next" at bounding box center [255, 448] width 58 height 34
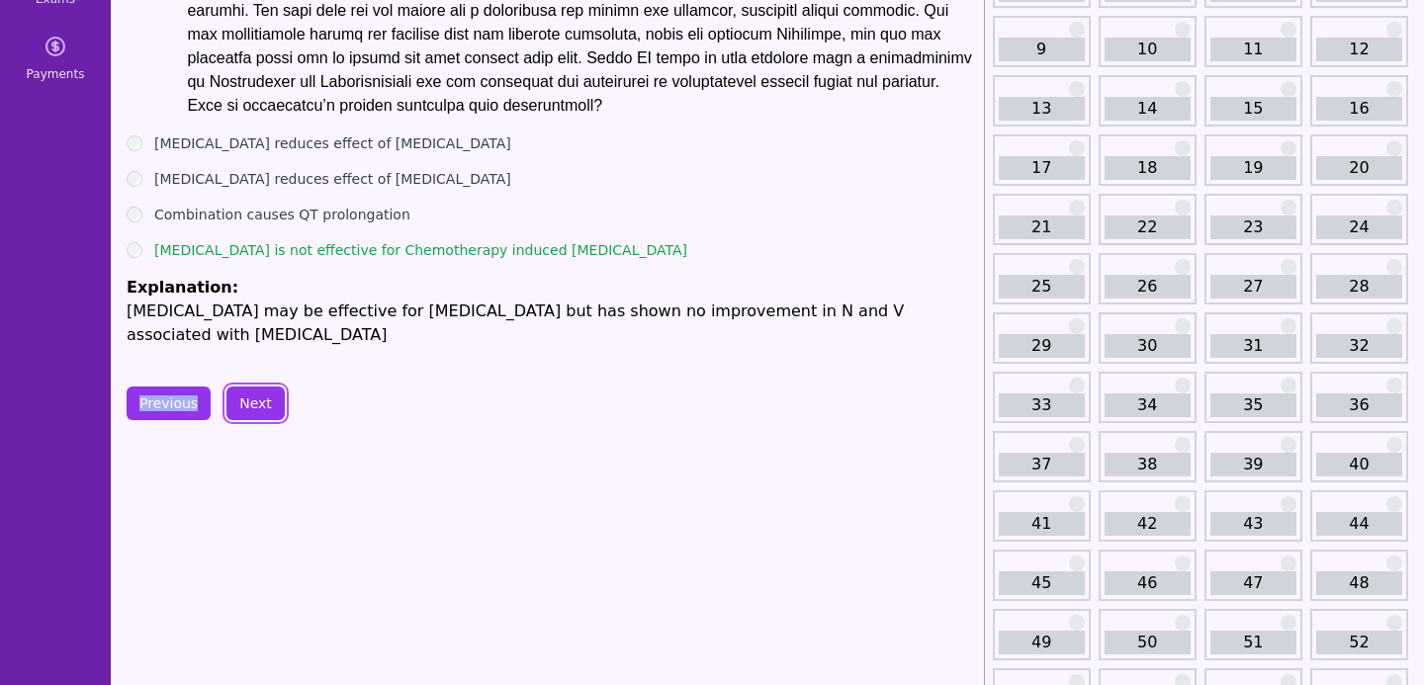
scroll to position [280, 0]
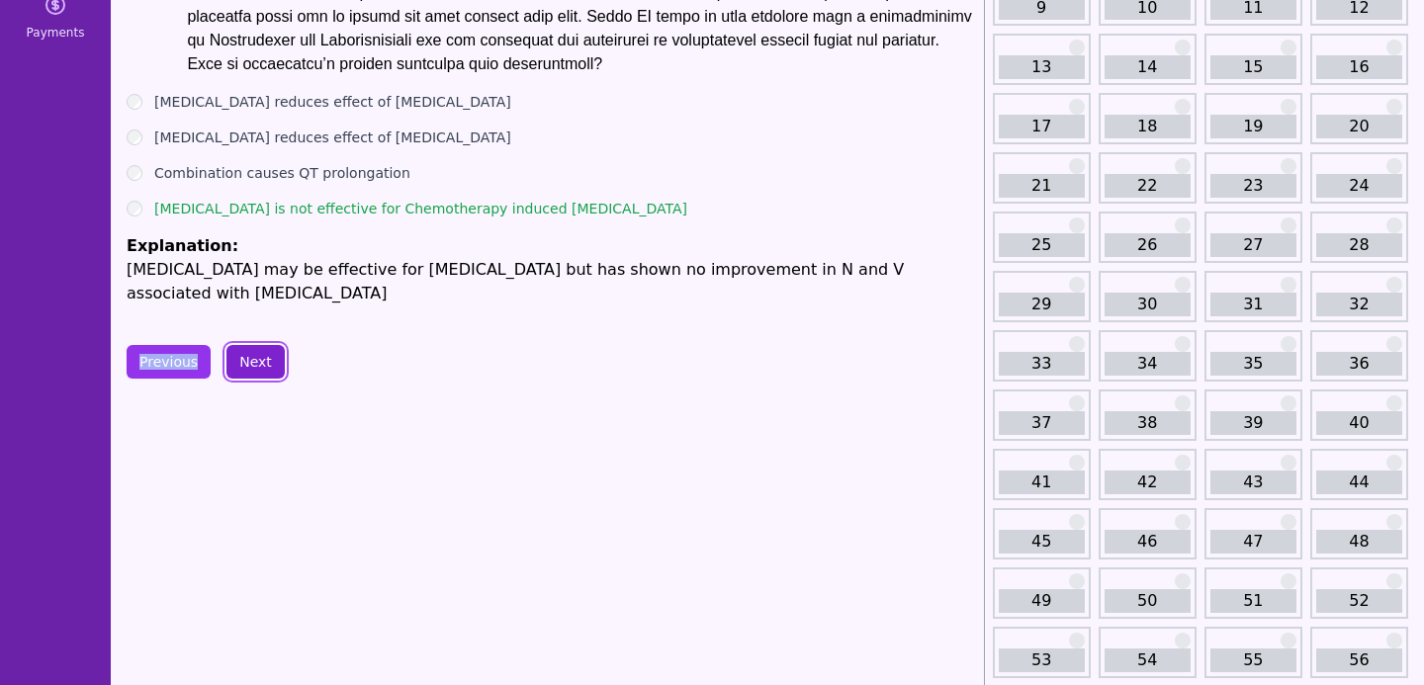
click at [254, 379] on button "Next" at bounding box center [255, 362] width 58 height 34
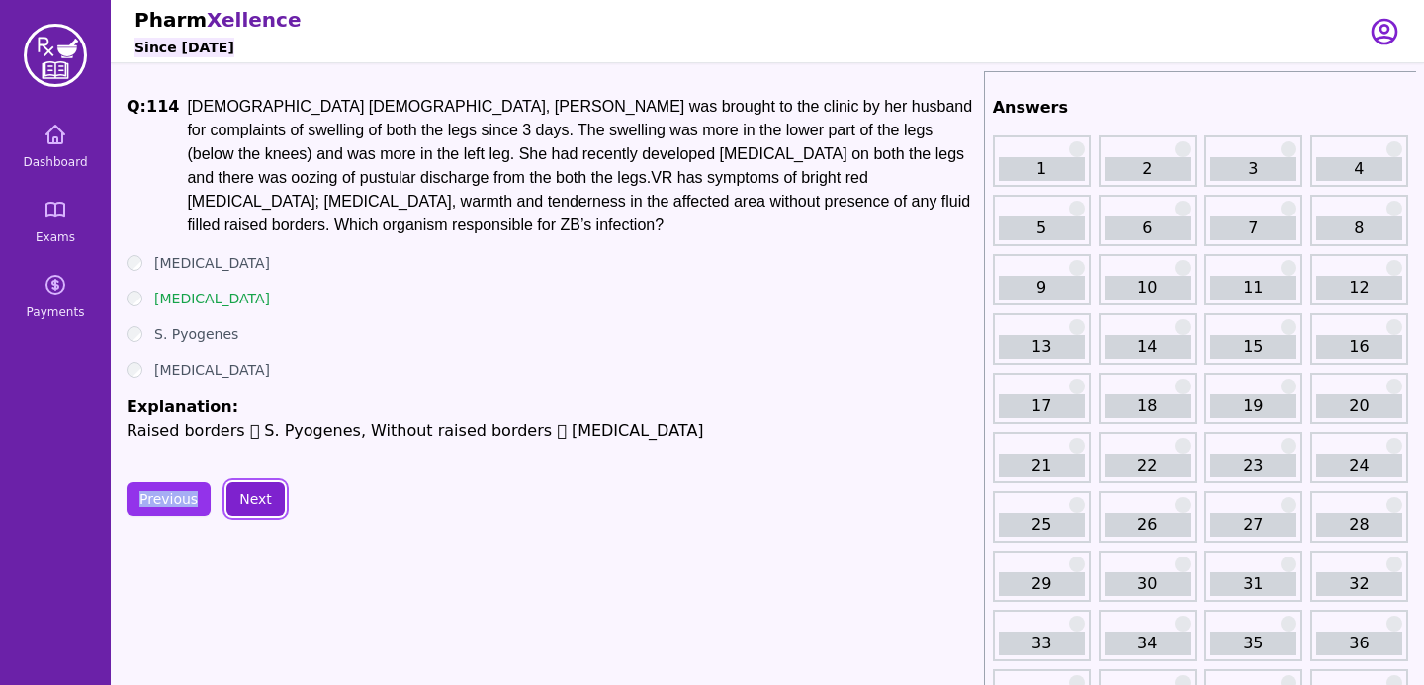
click at [253, 492] on button "Next" at bounding box center [255, 500] width 58 height 34
